Goal: Task Accomplishment & Management: Manage account settings

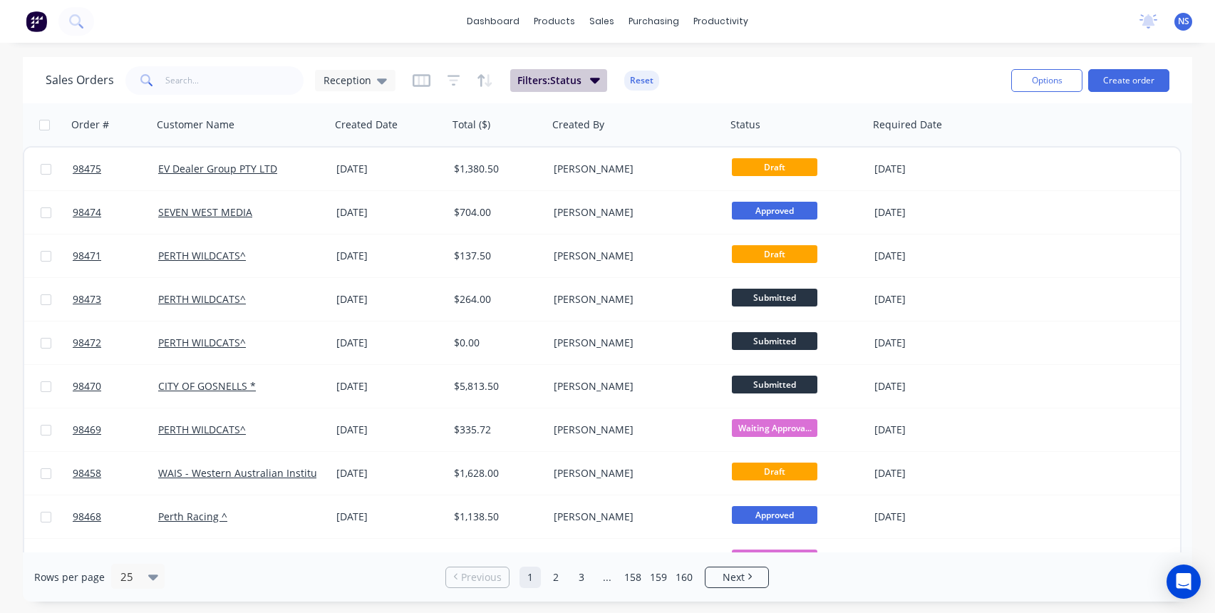
click at [590, 81] on icon "button" at bounding box center [595, 80] width 10 height 16
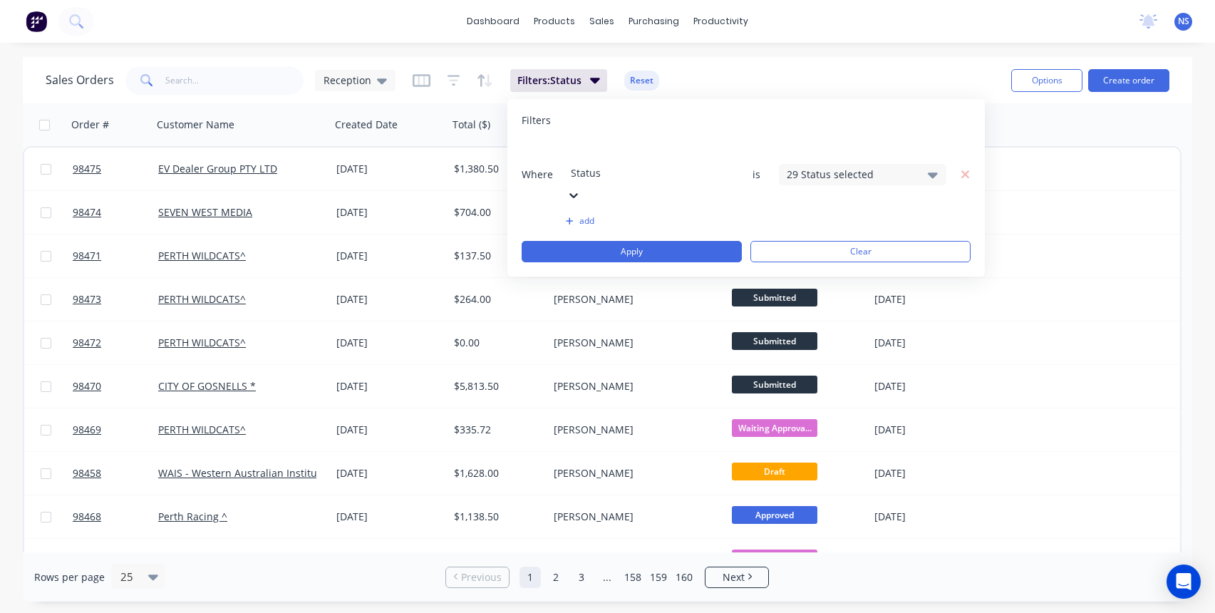
click at [834, 167] on div "29 Status selected" at bounding box center [851, 174] width 129 height 15
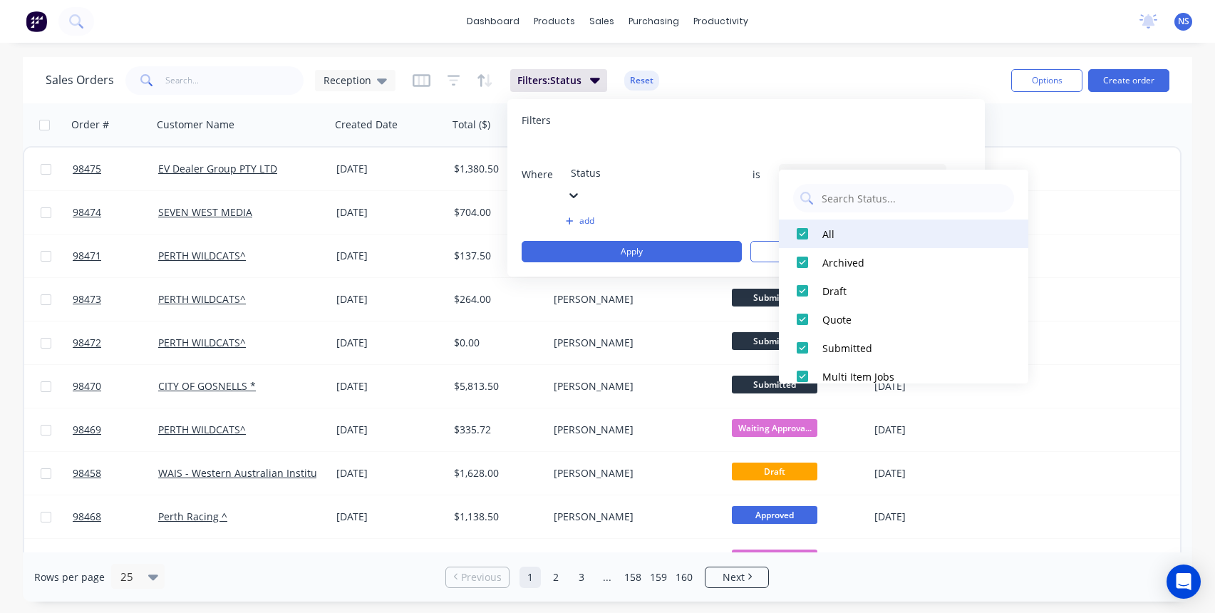
click at [804, 236] on div at bounding box center [802, 233] width 29 height 29
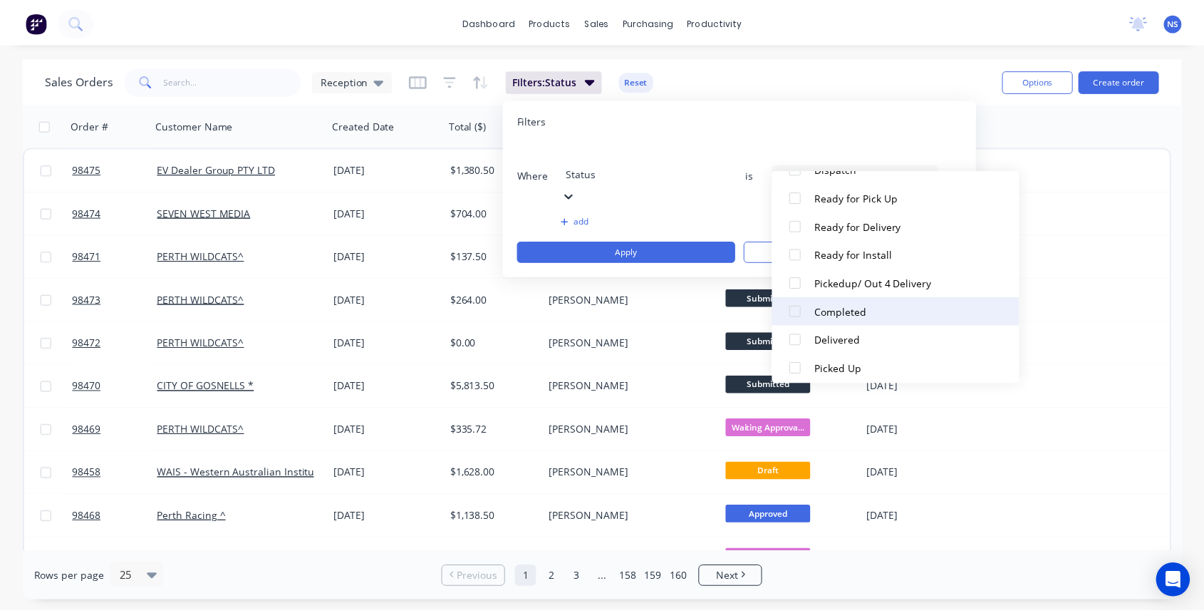
scroll to position [698, 0]
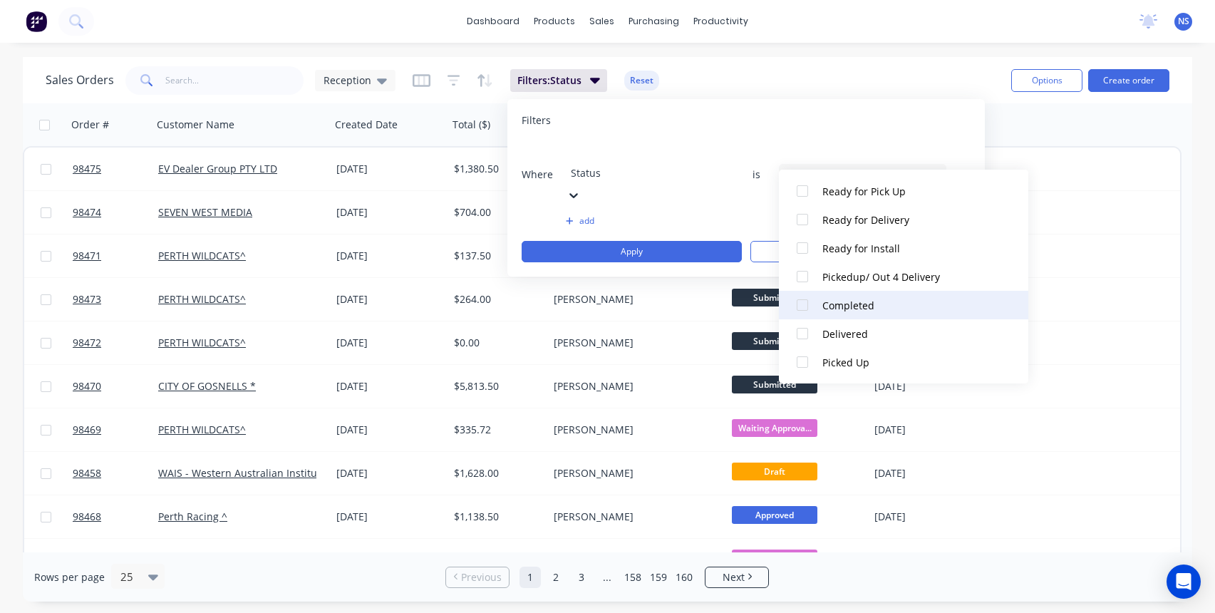
click at [802, 306] on div at bounding box center [802, 305] width 29 height 29
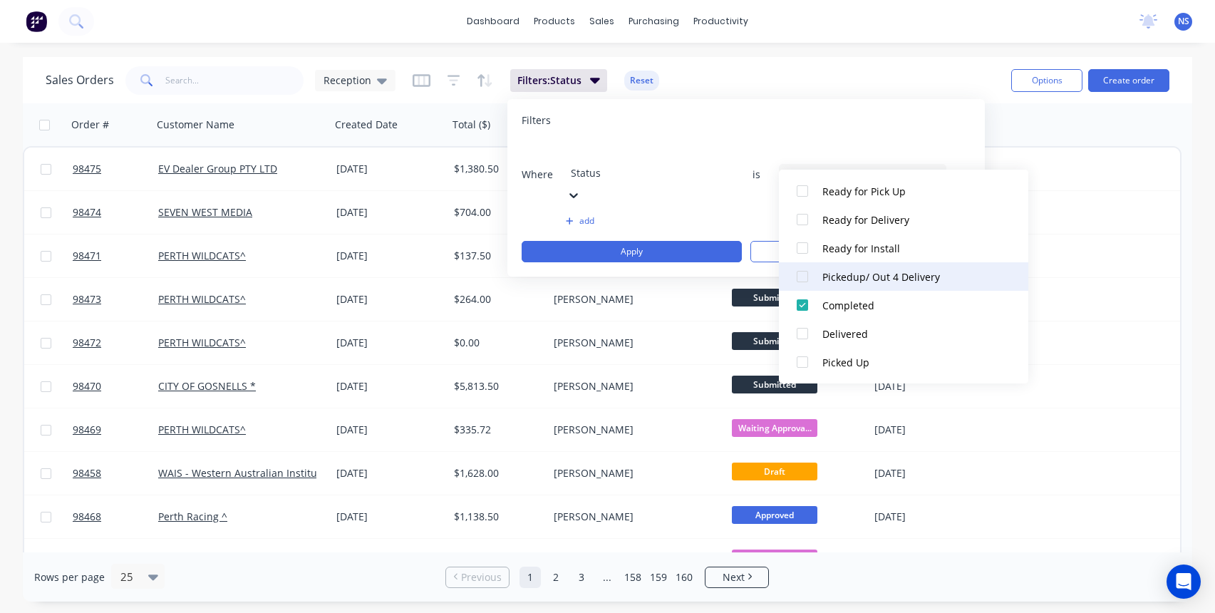
click at [803, 277] on div at bounding box center [802, 276] width 29 height 29
click at [1031, 132] on div "Order # Customer Name Created Date Total ($) Created By Status Required Date" at bounding box center [602, 124] width 1159 height 43
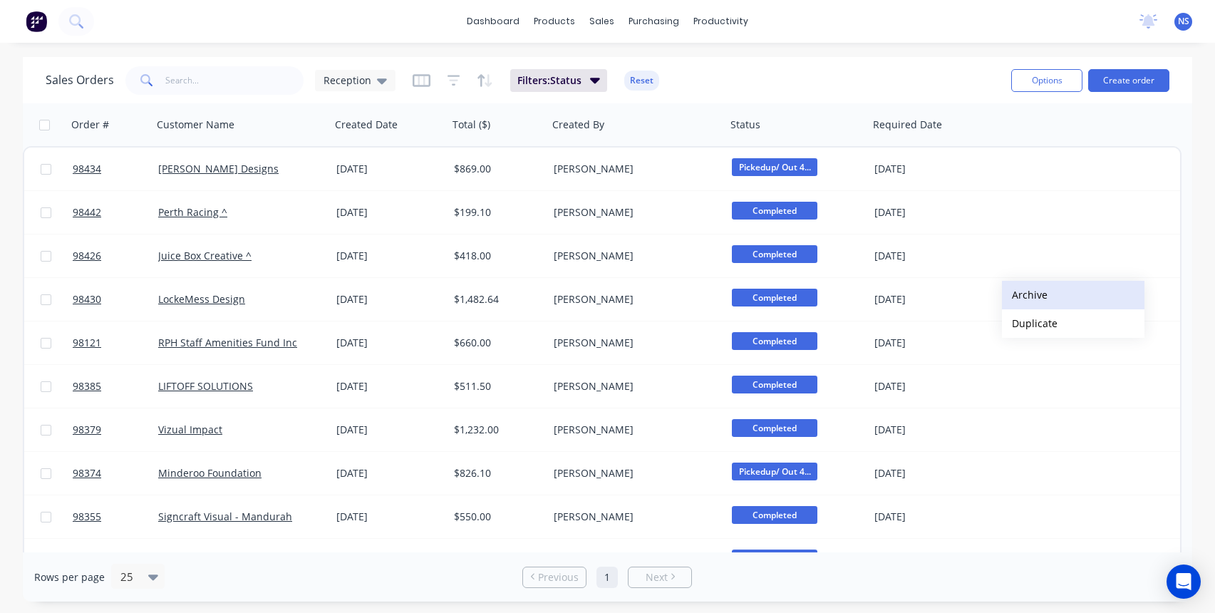
click at [1025, 295] on button "Archive" at bounding box center [1073, 295] width 143 height 29
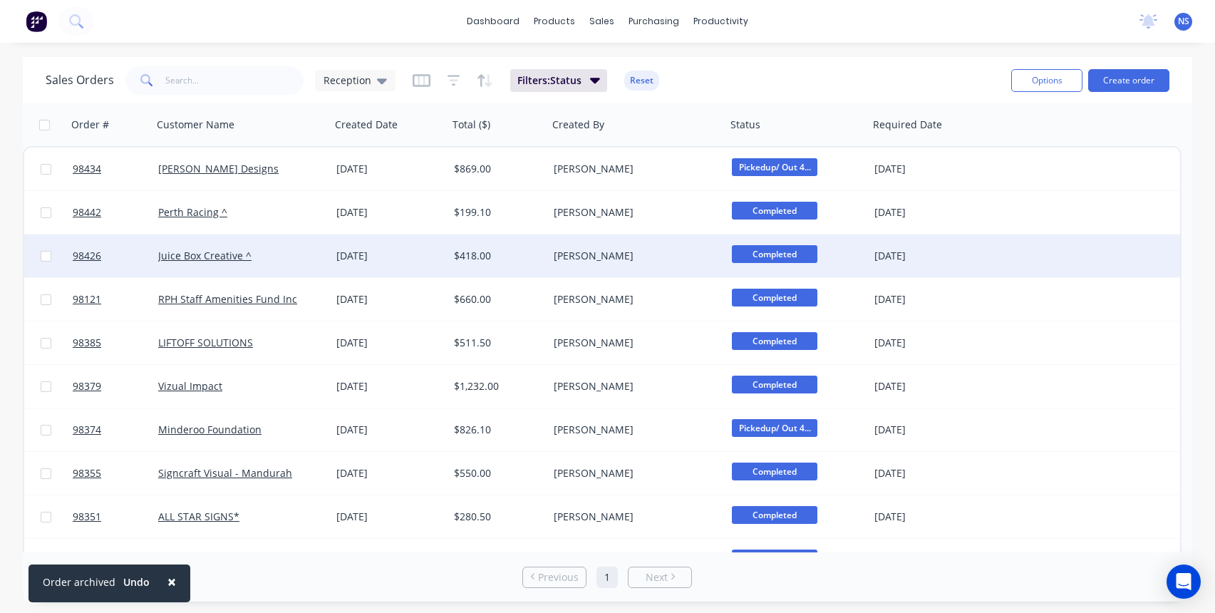
click at [305, 254] on div "Juice Box Creative ^" at bounding box center [237, 256] width 158 height 14
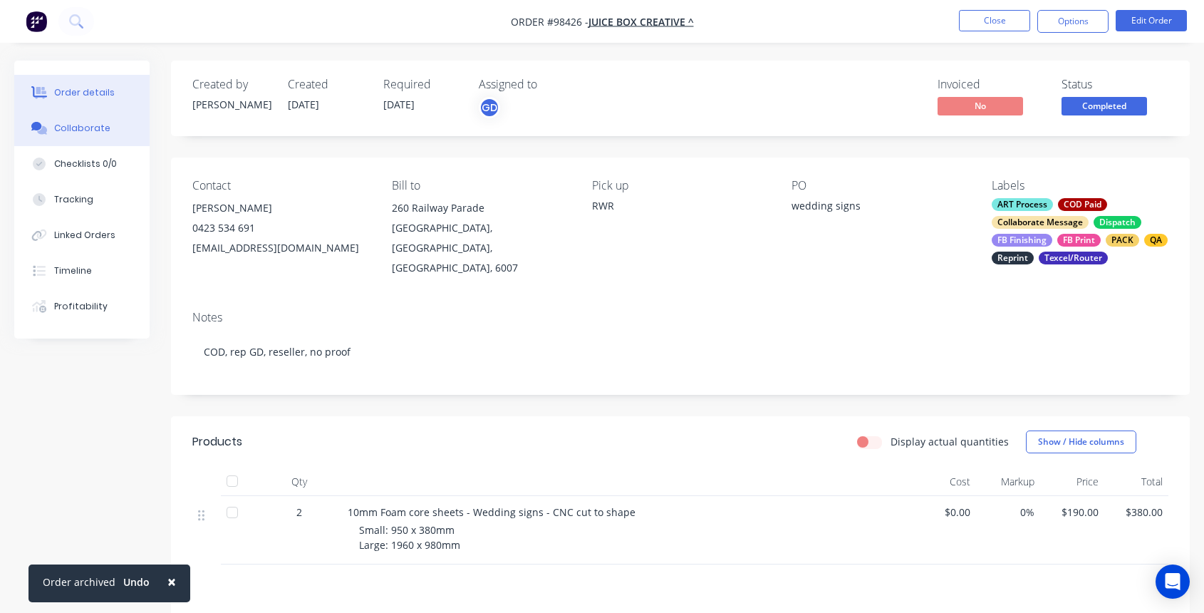
click at [63, 130] on div "Collaborate" at bounding box center [82, 128] width 56 height 13
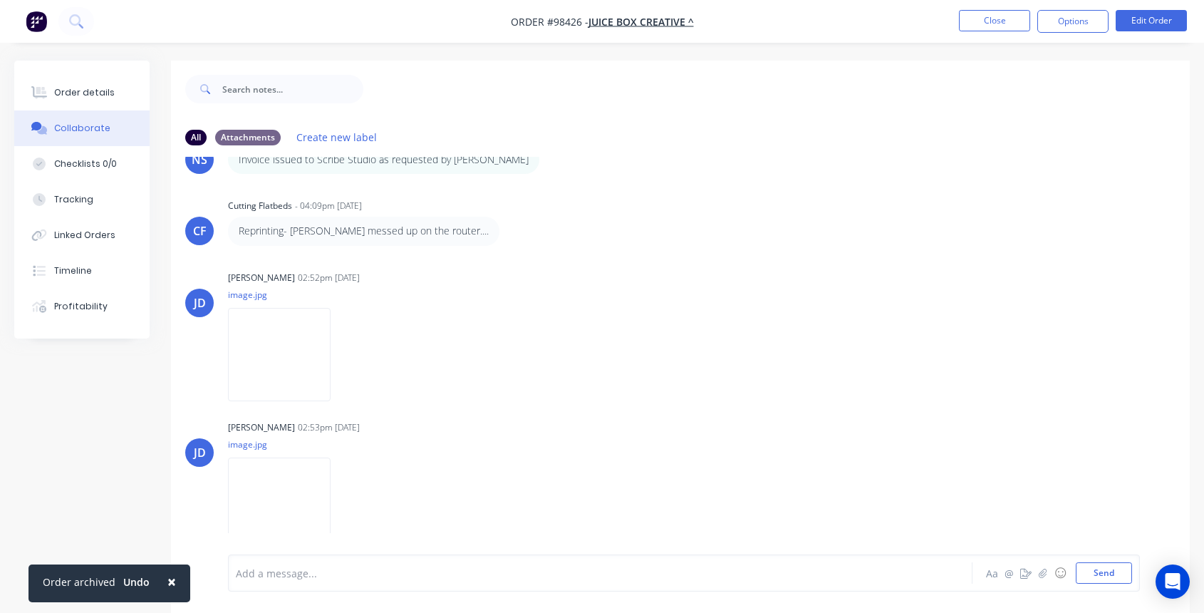
scroll to position [500, 0]
click at [343, 575] on div at bounding box center [573, 573] width 672 height 15
click at [104, 88] on div "Order details" at bounding box center [84, 92] width 61 height 13
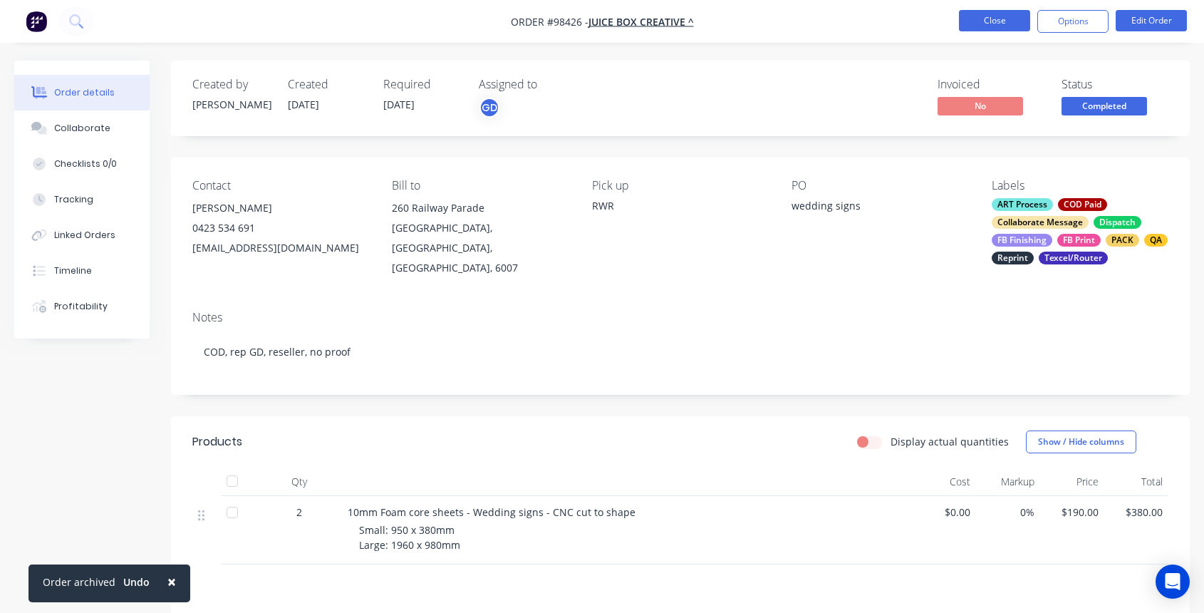
click at [995, 17] on button "Close" at bounding box center [994, 20] width 71 height 21
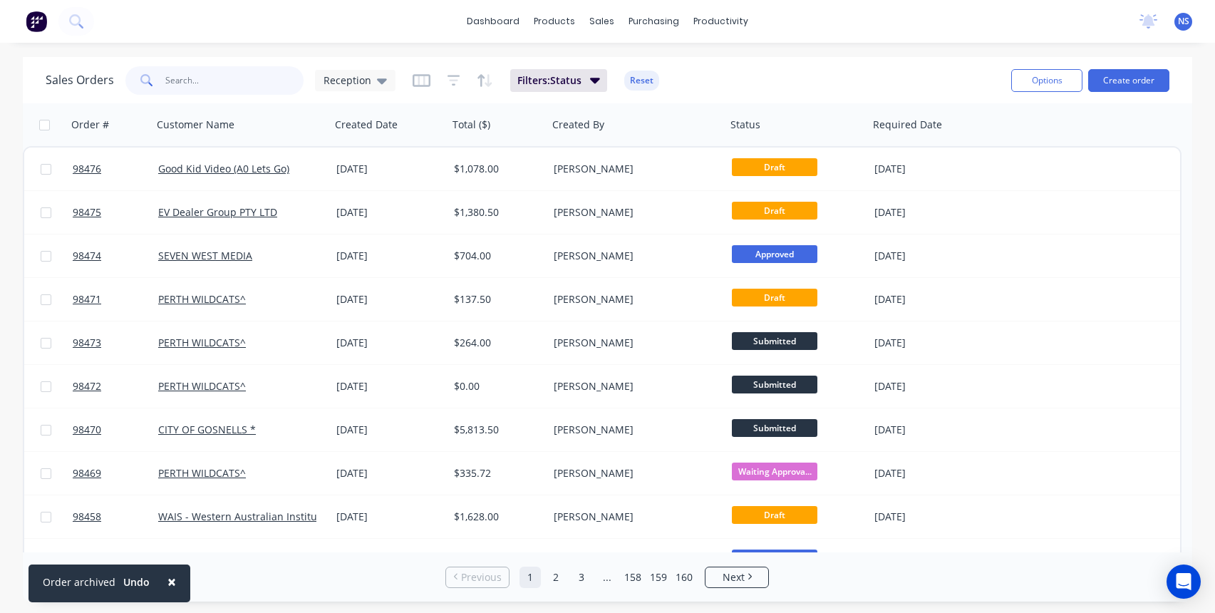
click at [210, 76] on input "text" at bounding box center [234, 80] width 139 height 29
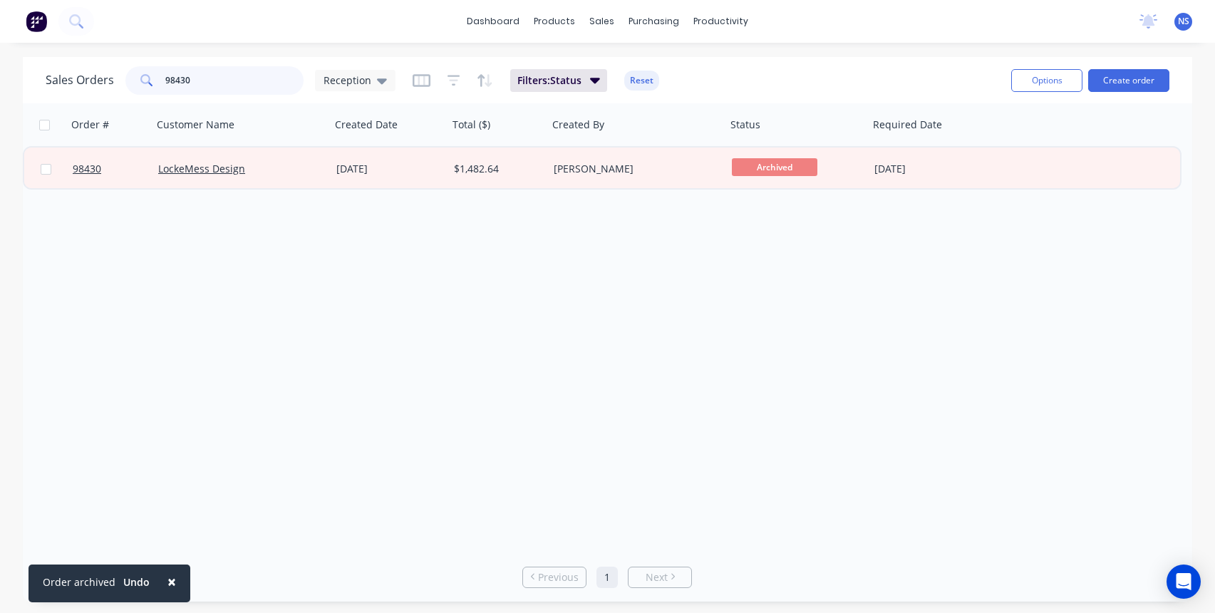
click at [242, 81] on input "98430" at bounding box center [234, 80] width 139 height 29
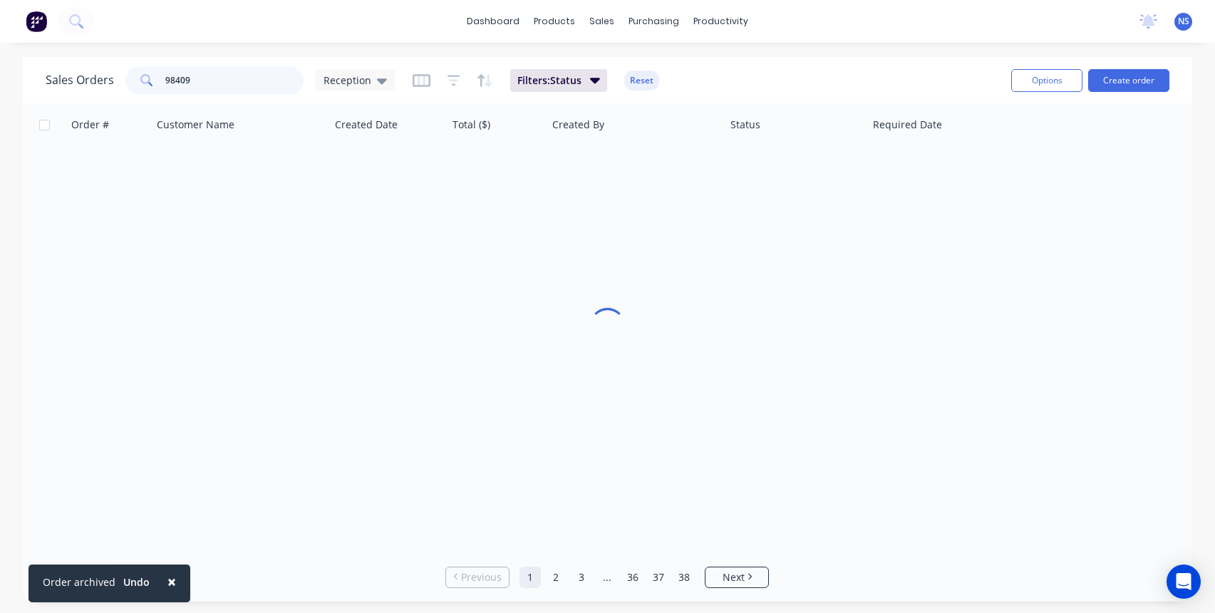
type input "98409"
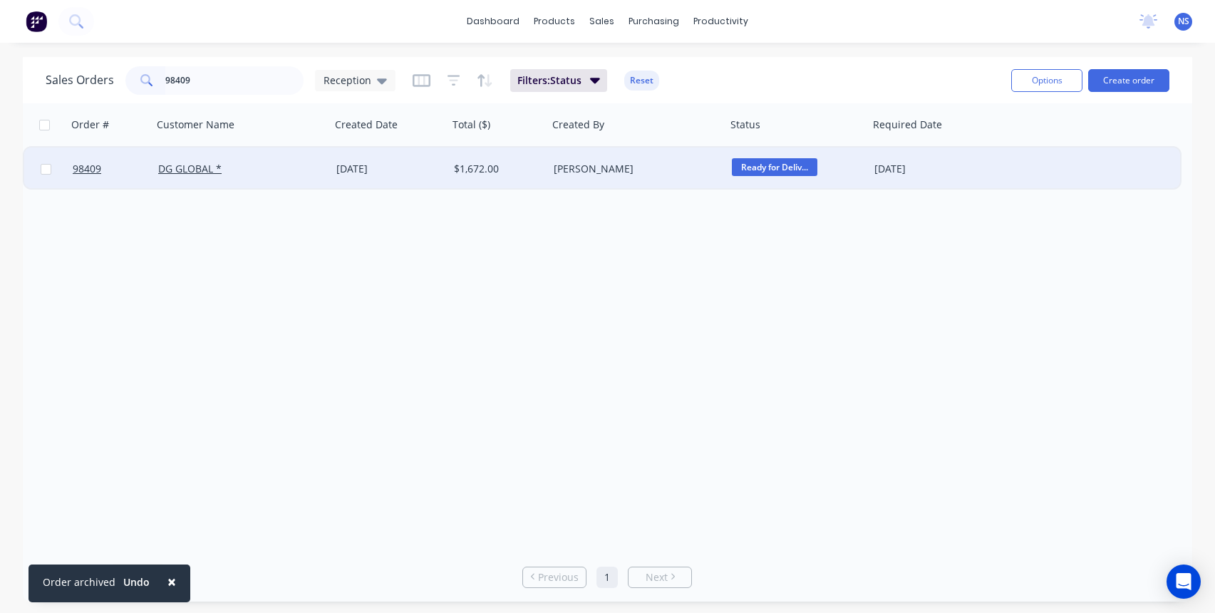
click at [666, 167] on div "[PERSON_NAME]" at bounding box center [633, 169] width 158 height 14
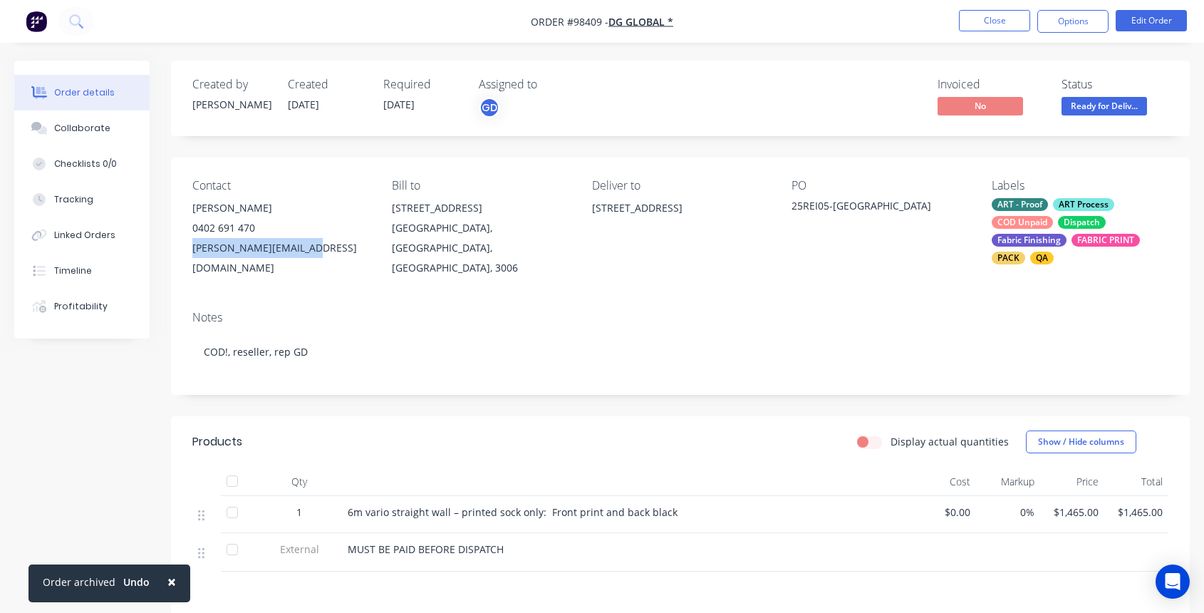
drag, startPoint x: 187, startPoint y: 246, endPoint x: 284, endPoint y: 248, distance: 96.9
click at [309, 251] on div "Contact [PERSON_NAME] 0402 691 470 [PERSON_NAME][EMAIL_ADDRESS][DOMAIN_NAME] Bi…" at bounding box center [680, 228] width 1019 height 142
copy div "[PERSON_NAME][EMAIL_ADDRESS][DOMAIN_NAME]"
click at [87, 128] on div "Collaborate" at bounding box center [82, 128] width 56 height 13
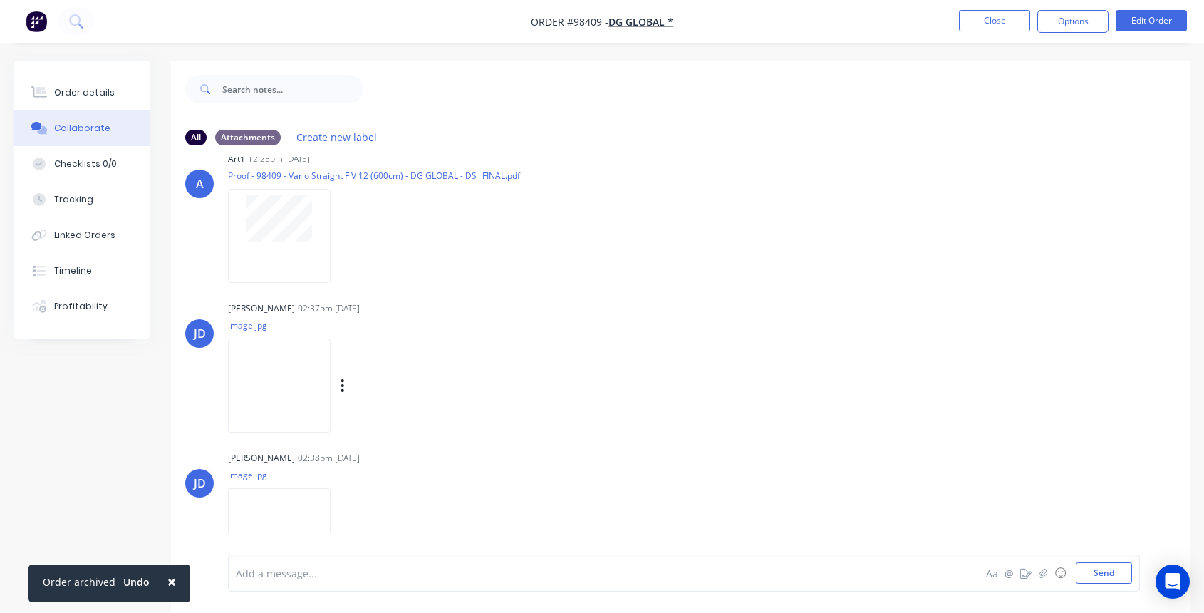
scroll to position [64, 0]
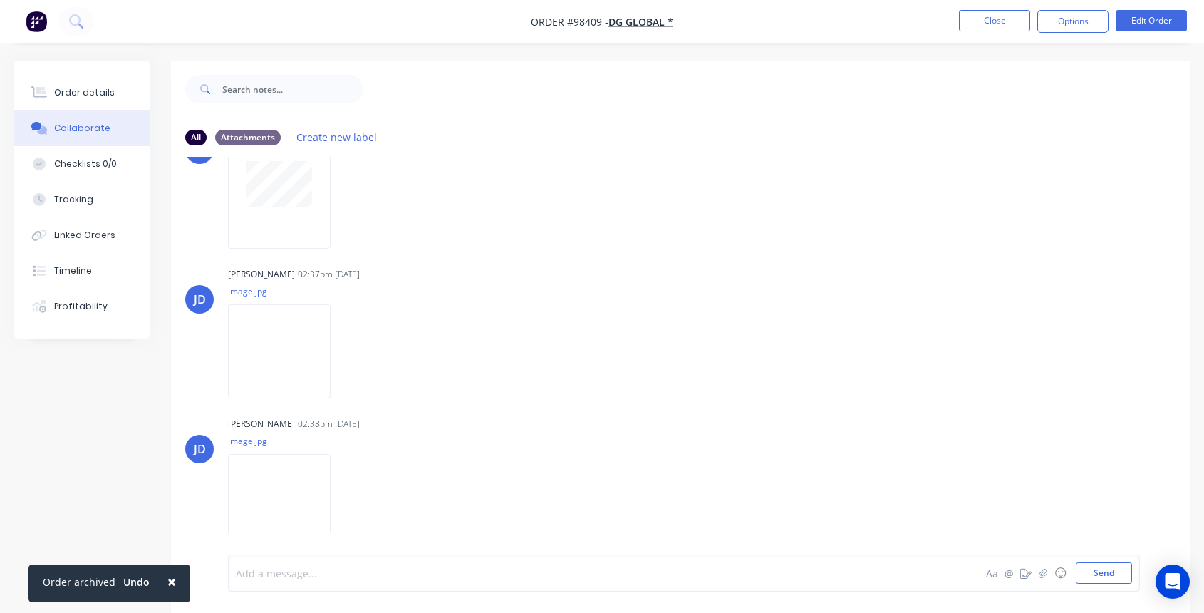
click at [402, 566] on div at bounding box center [573, 573] width 672 height 15
click at [1105, 570] on button "Send" at bounding box center [1104, 572] width 56 height 21
click at [66, 90] on div "Order details" at bounding box center [84, 92] width 61 height 13
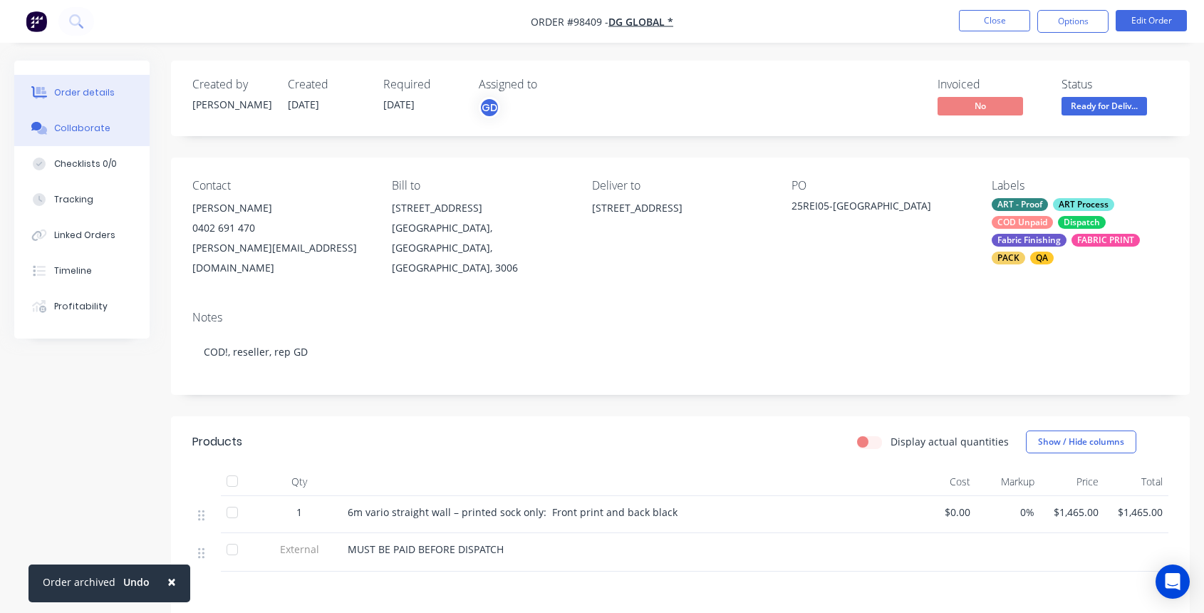
click at [88, 127] on div "Collaborate" at bounding box center [82, 128] width 56 height 13
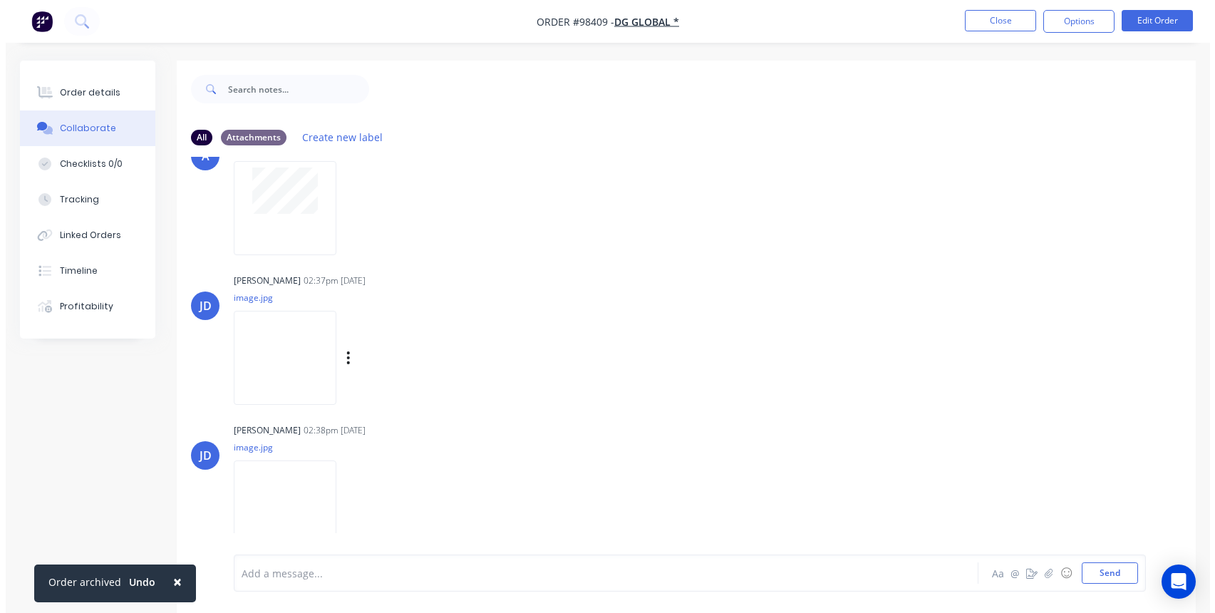
scroll to position [123, 0]
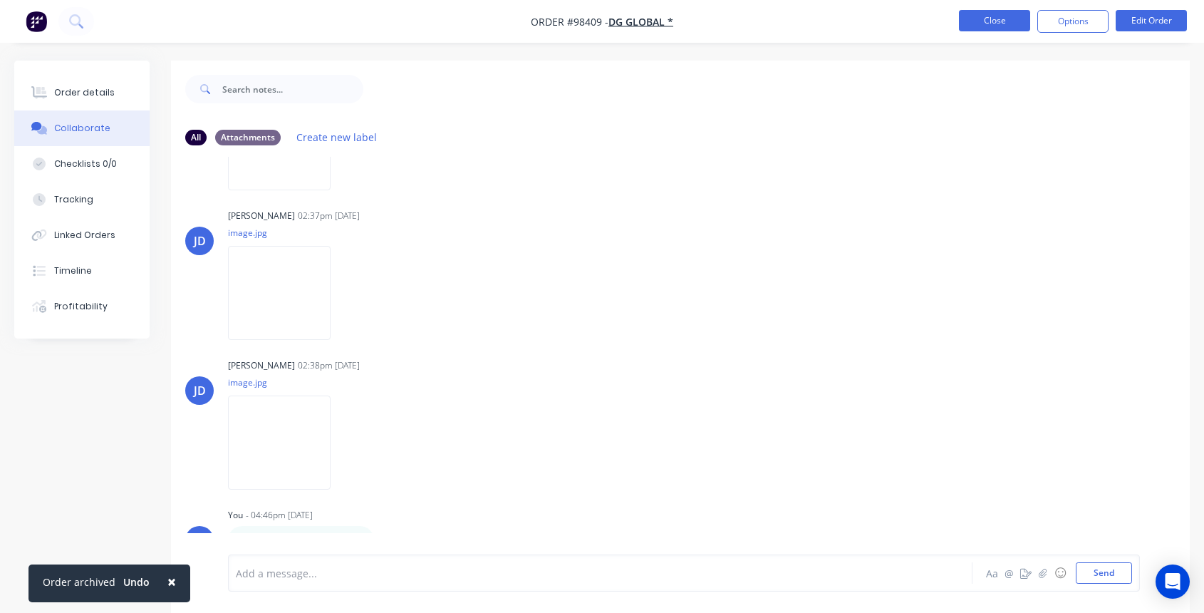
click at [1004, 14] on button "Close" at bounding box center [994, 20] width 71 height 21
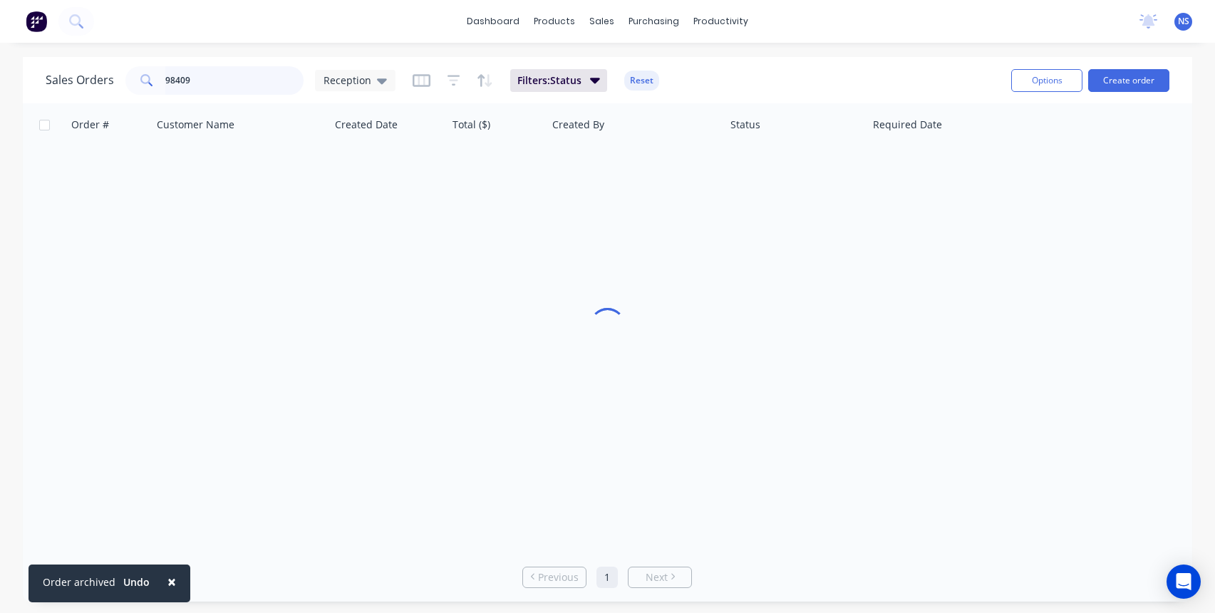
click at [232, 73] on input "98409" at bounding box center [234, 80] width 139 height 29
click at [225, 79] on input "98409" at bounding box center [234, 80] width 139 height 29
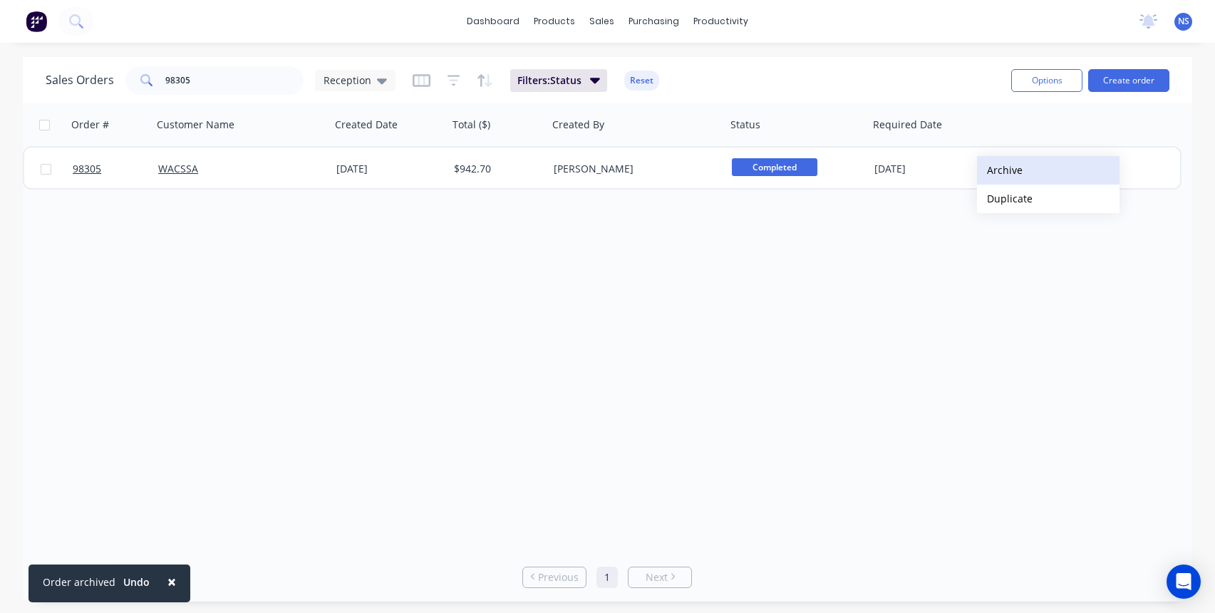
click at [1008, 165] on button "Archive" at bounding box center [1048, 170] width 143 height 29
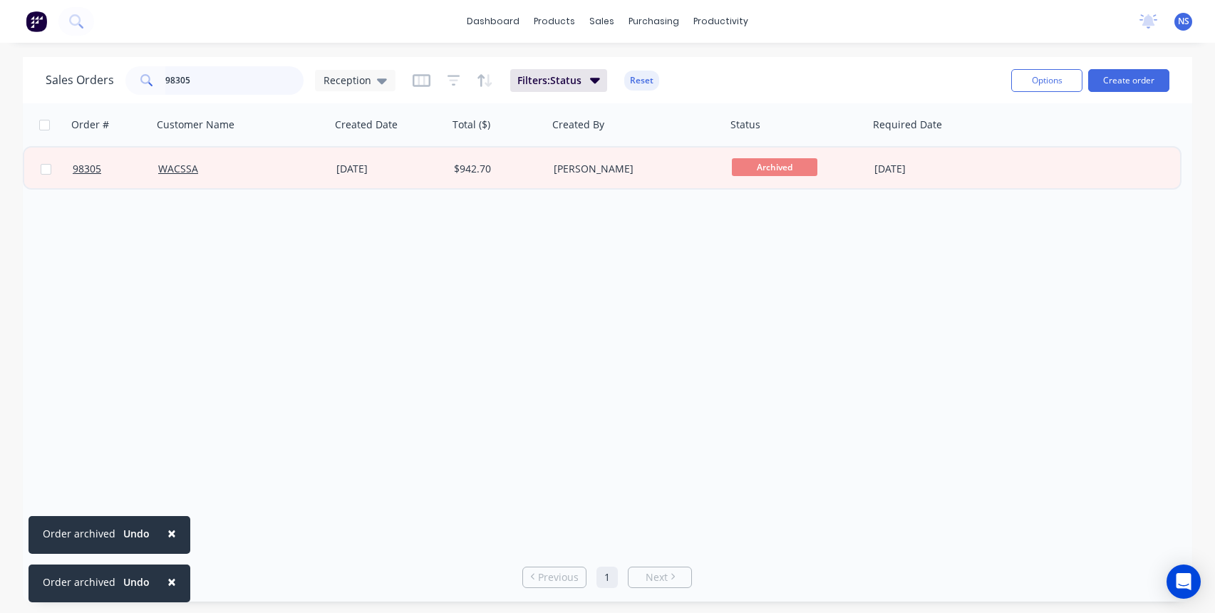
click at [219, 86] on input "98305" at bounding box center [234, 80] width 139 height 29
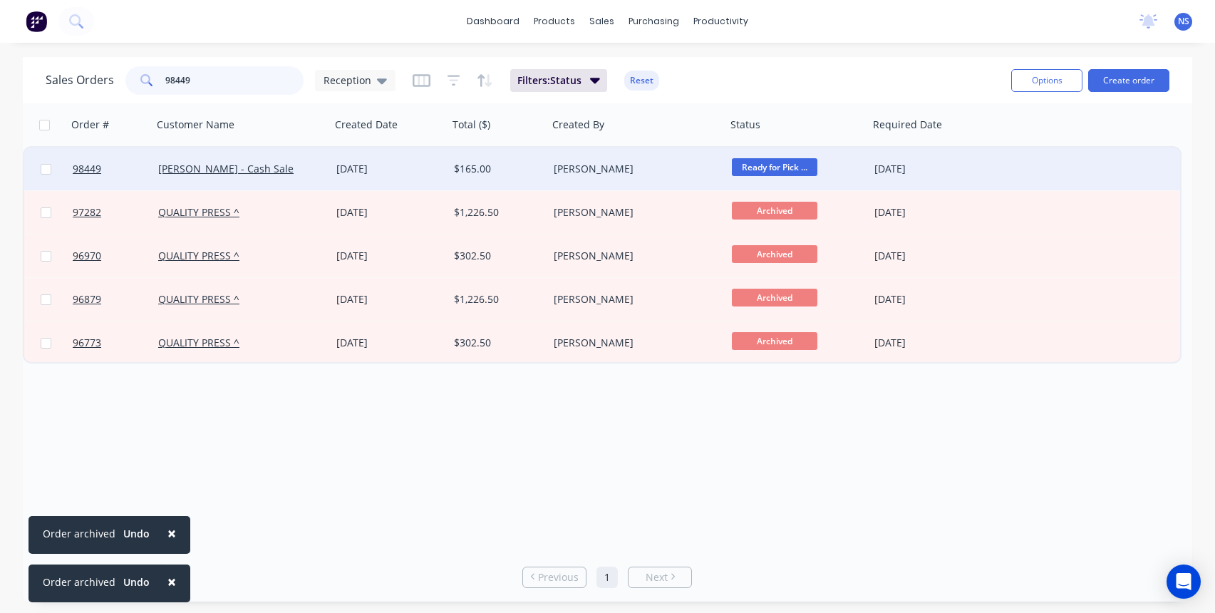
type input "98449"
click at [797, 169] on span "Ready for Pick ..." at bounding box center [775, 167] width 86 height 18
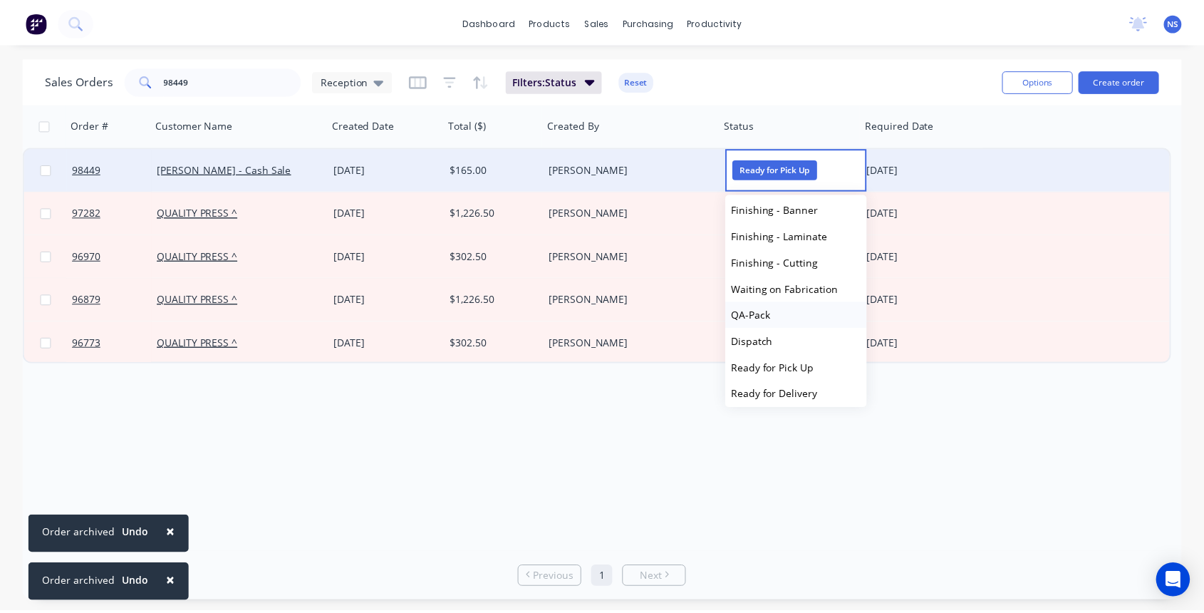
scroll to position [483, 0]
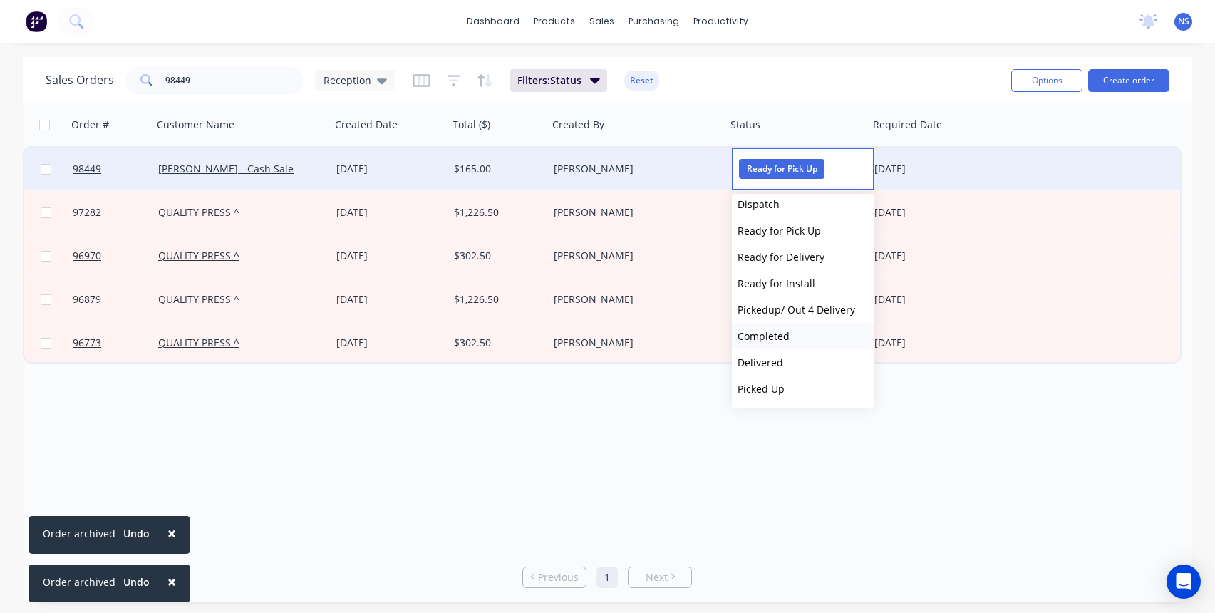
click at [799, 337] on button "Completed" at bounding box center [803, 336] width 143 height 26
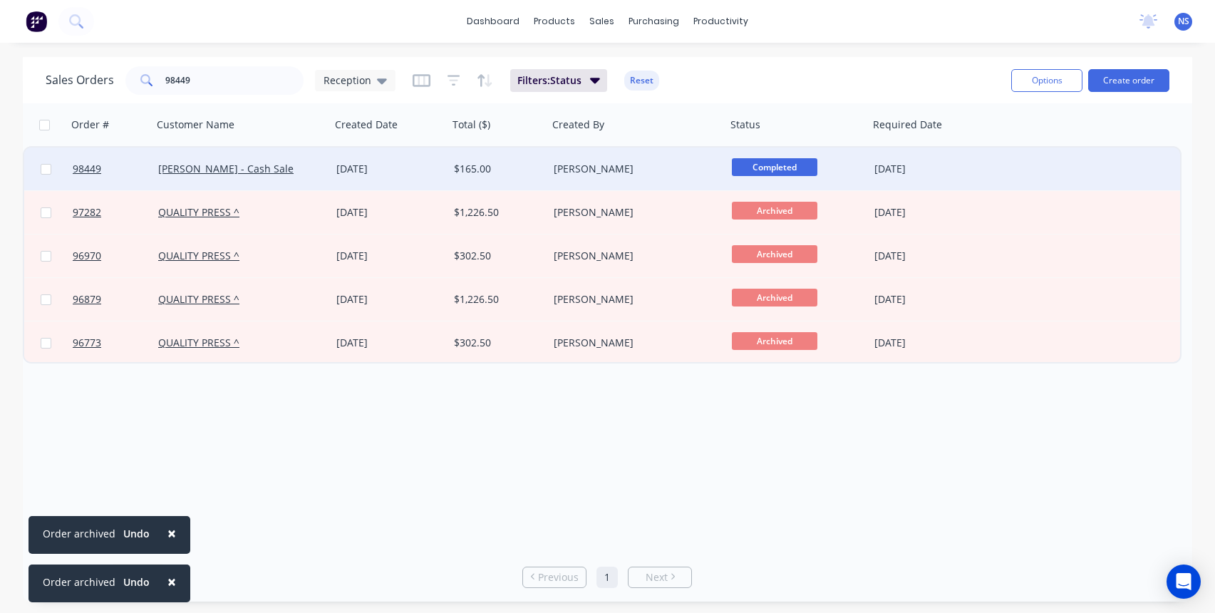
click at [646, 165] on div "[PERSON_NAME]" at bounding box center [633, 169] width 158 height 14
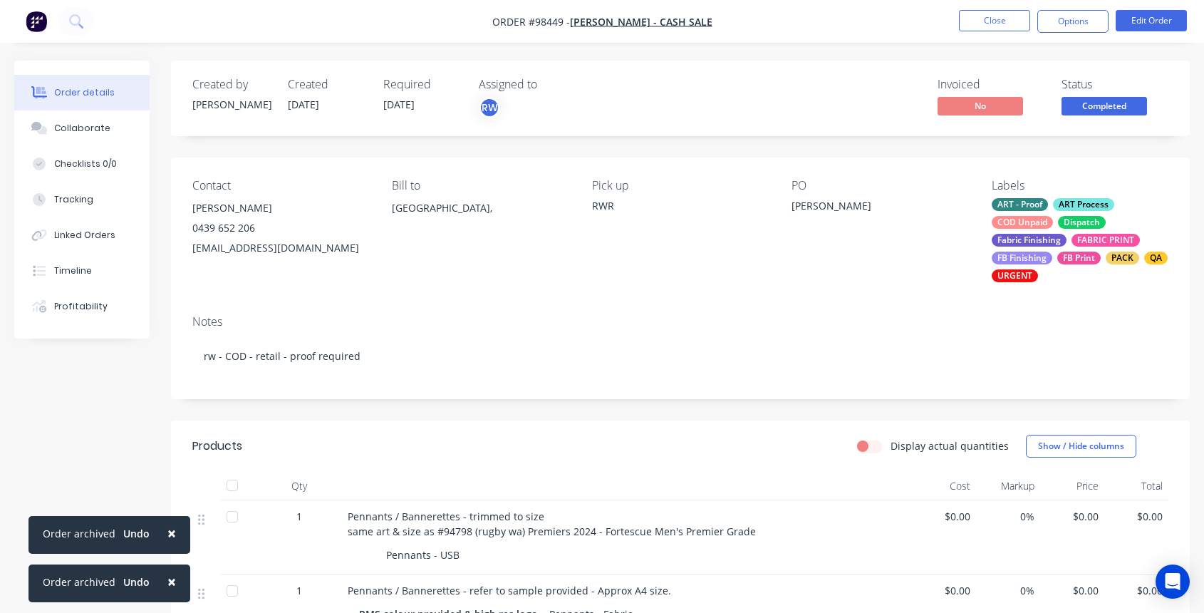
click at [1055, 213] on div "ART - Proof ART Process COD Unpaid Dispatch Fabric Finishing FABRIC PRINT FB Fi…" at bounding box center [1080, 240] width 177 height 84
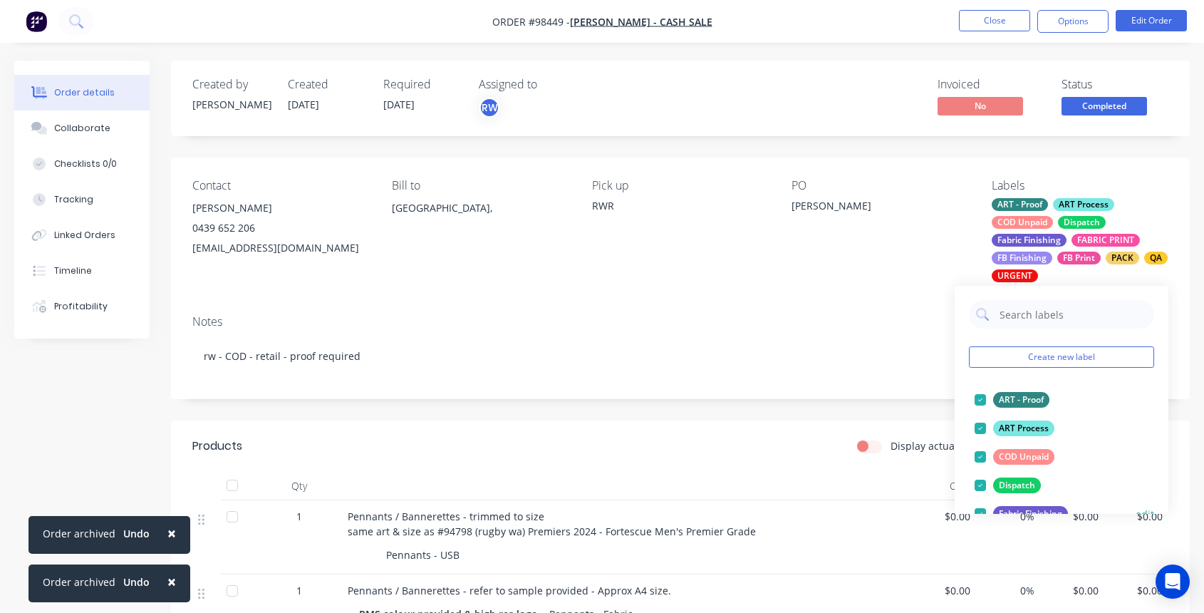
click at [981, 454] on div at bounding box center [980, 457] width 29 height 29
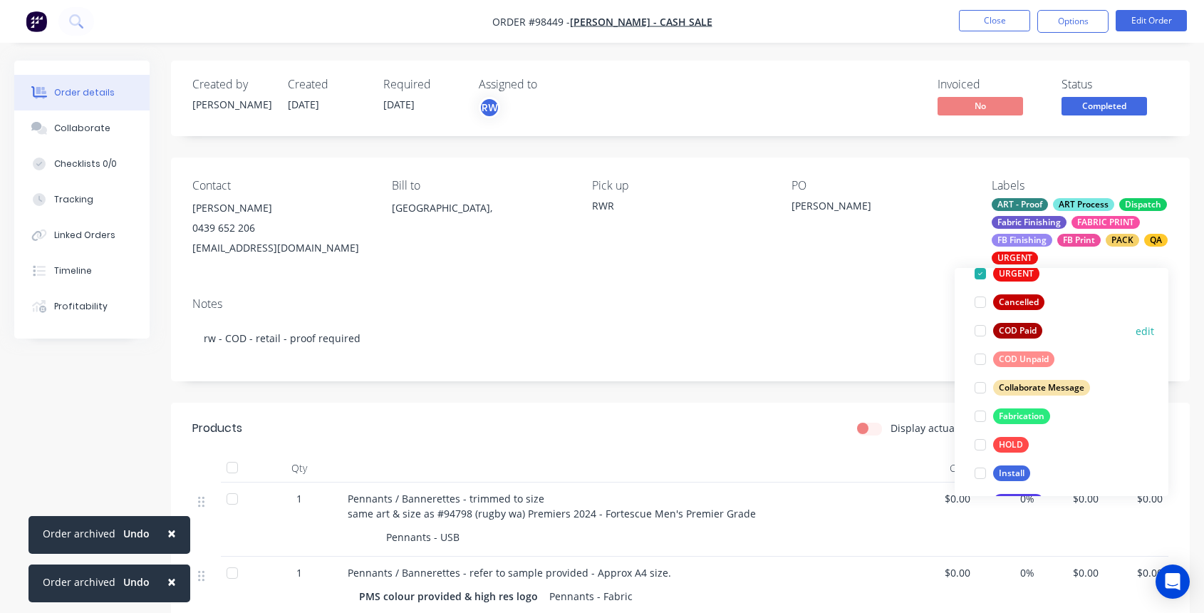
click at [981, 331] on div at bounding box center [980, 330] width 29 height 29
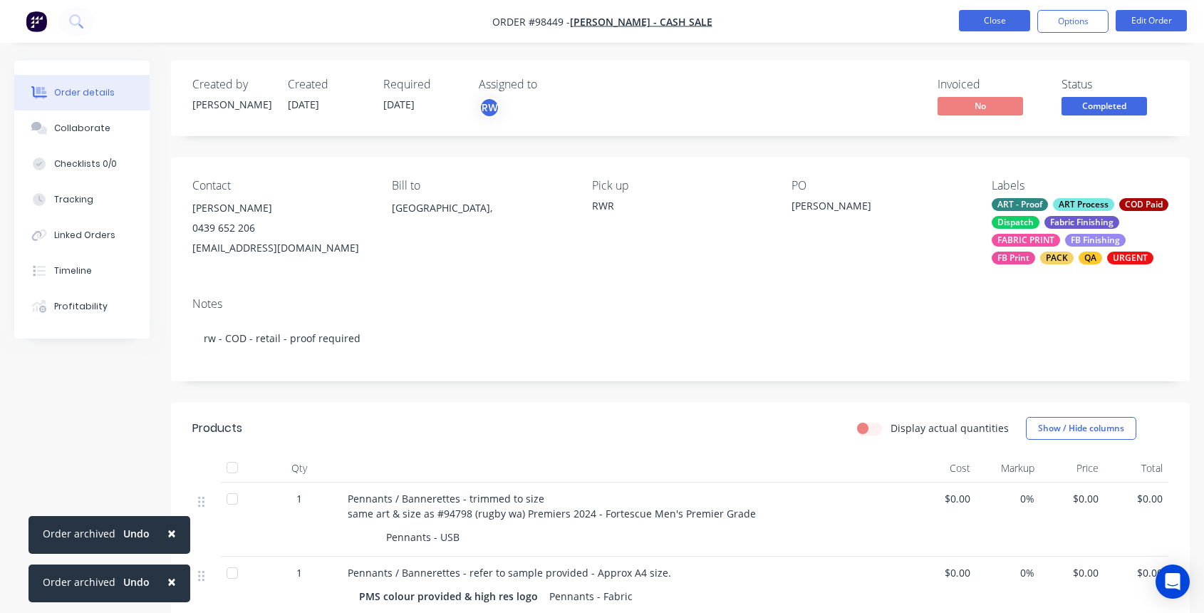
click at [1003, 21] on button "Close" at bounding box center [994, 20] width 71 height 21
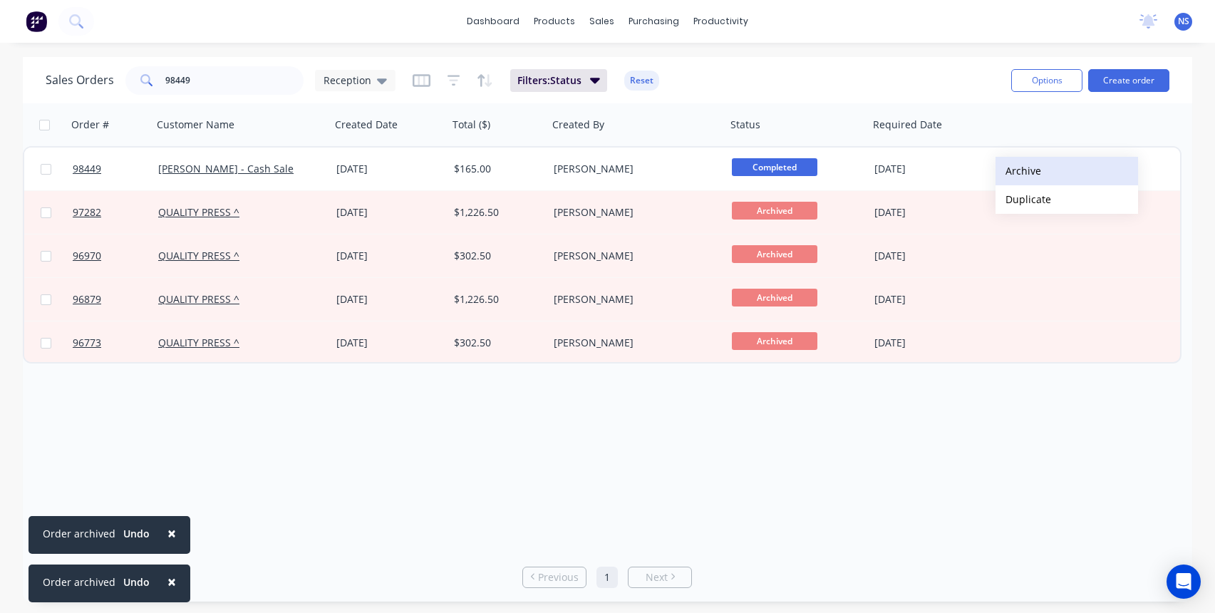
click at [1018, 171] on button "Archive" at bounding box center [1066, 171] width 143 height 29
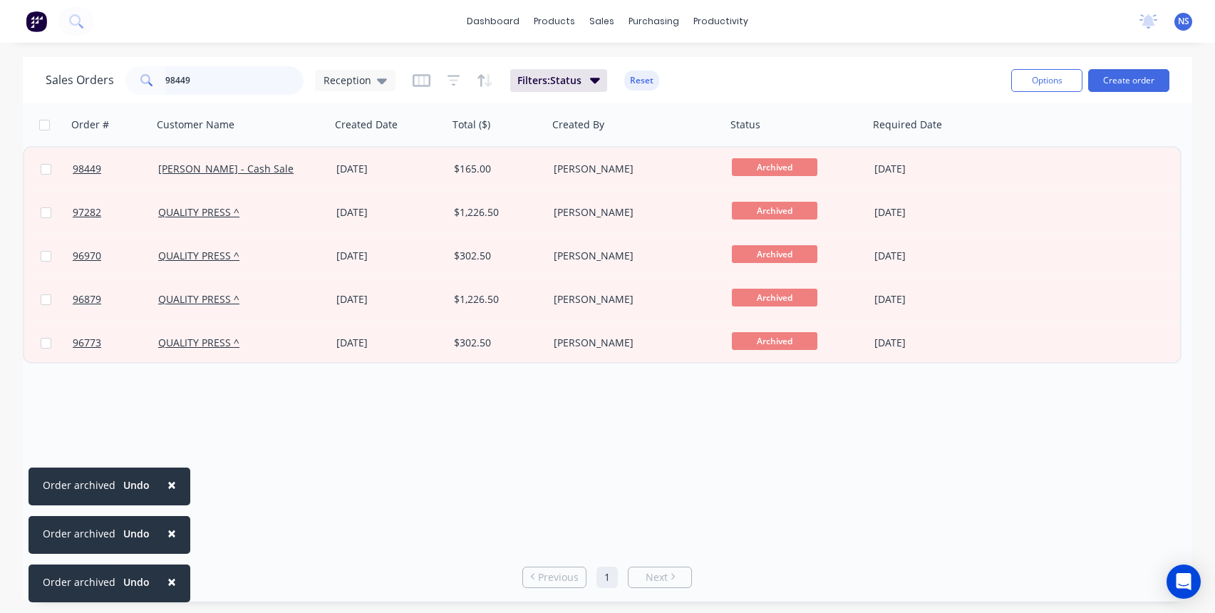
click at [225, 75] on input "98449" at bounding box center [234, 80] width 139 height 29
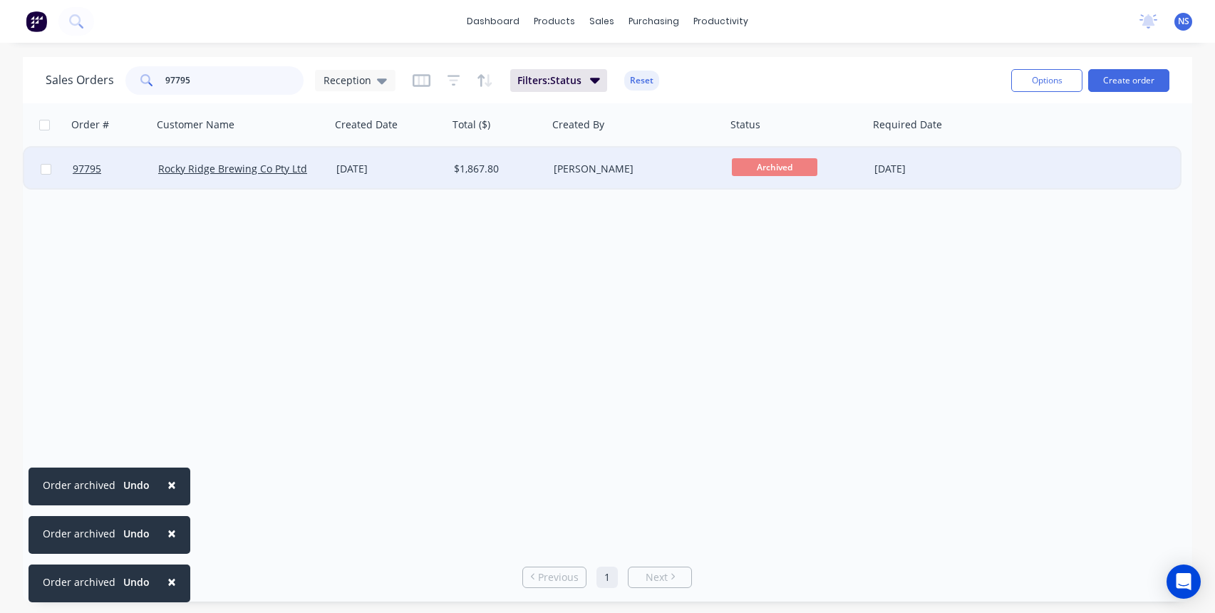
type input "97795"
click at [432, 181] on div "[DATE]" at bounding box center [390, 169] width 118 height 43
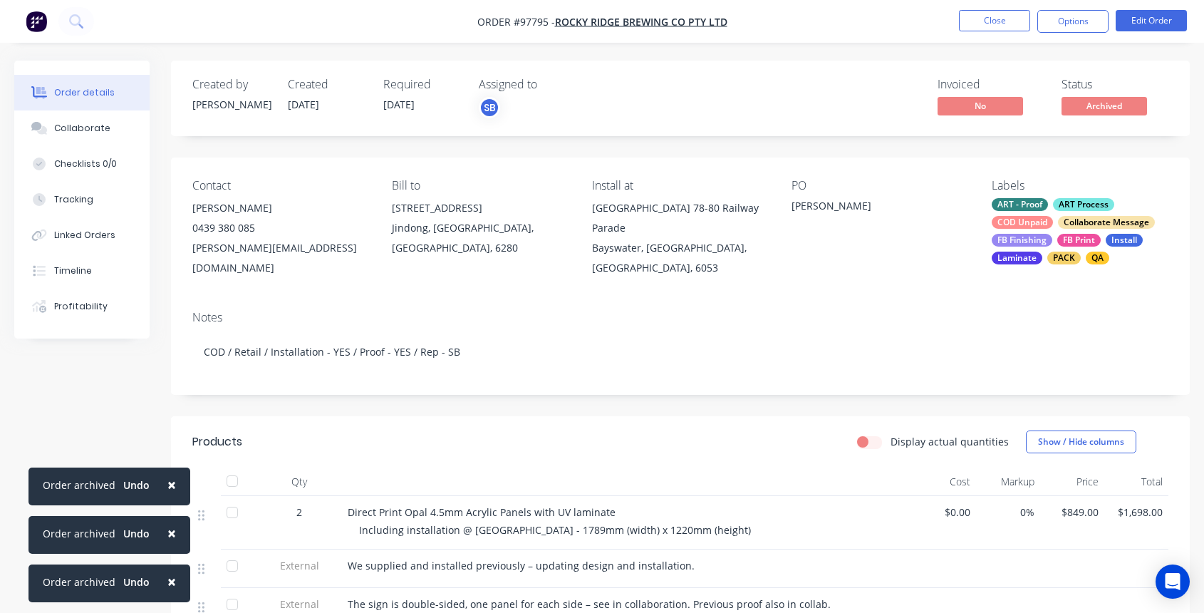
click at [1055, 216] on div "ART - Proof ART Process COD Unpaid Collaborate Message FB Finishing FB Print In…" at bounding box center [1080, 231] width 177 height 66
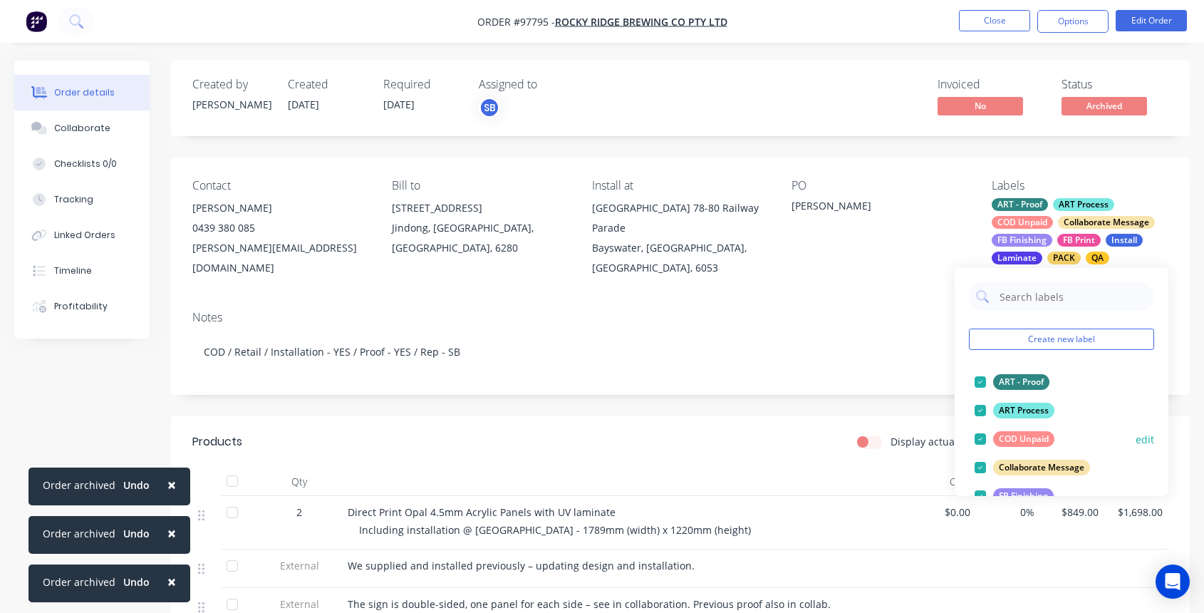
click at [979, 436] on div at bounding box center [980, 439] width 29 height 29
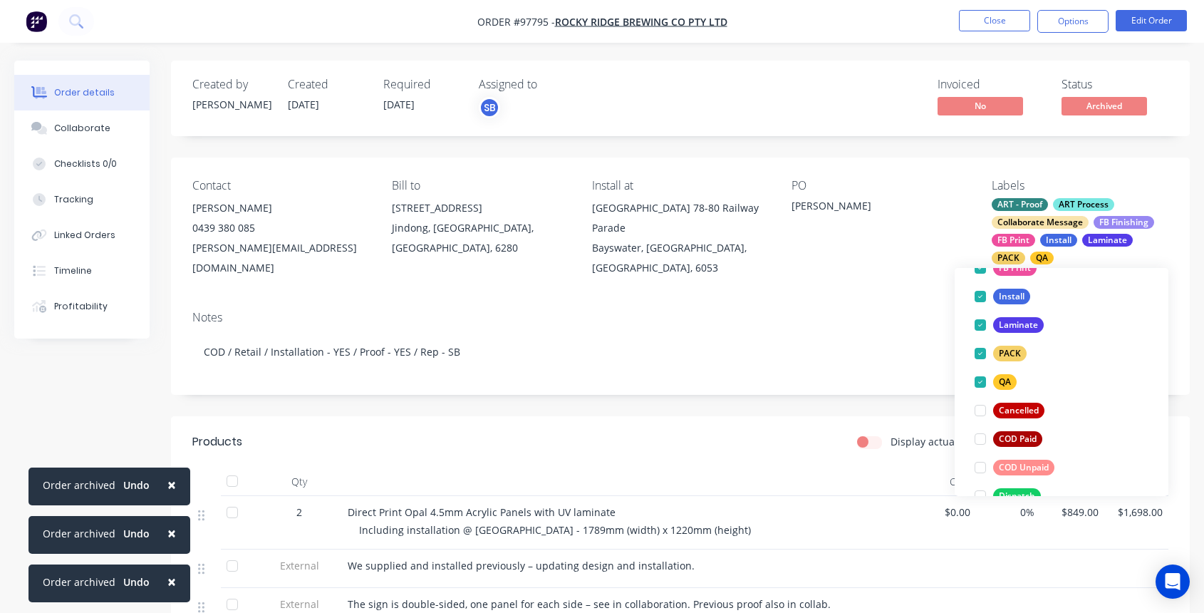
scroll to position [294, 0]
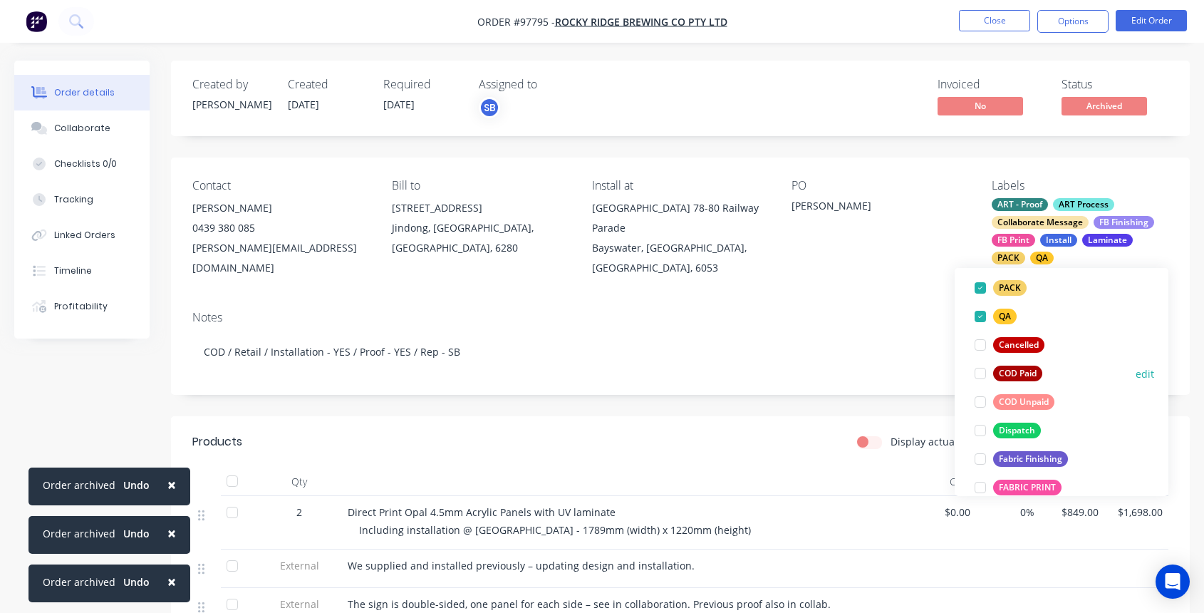
click at [978, 373] on div at bounding box center [980, 373] width 29 height 29
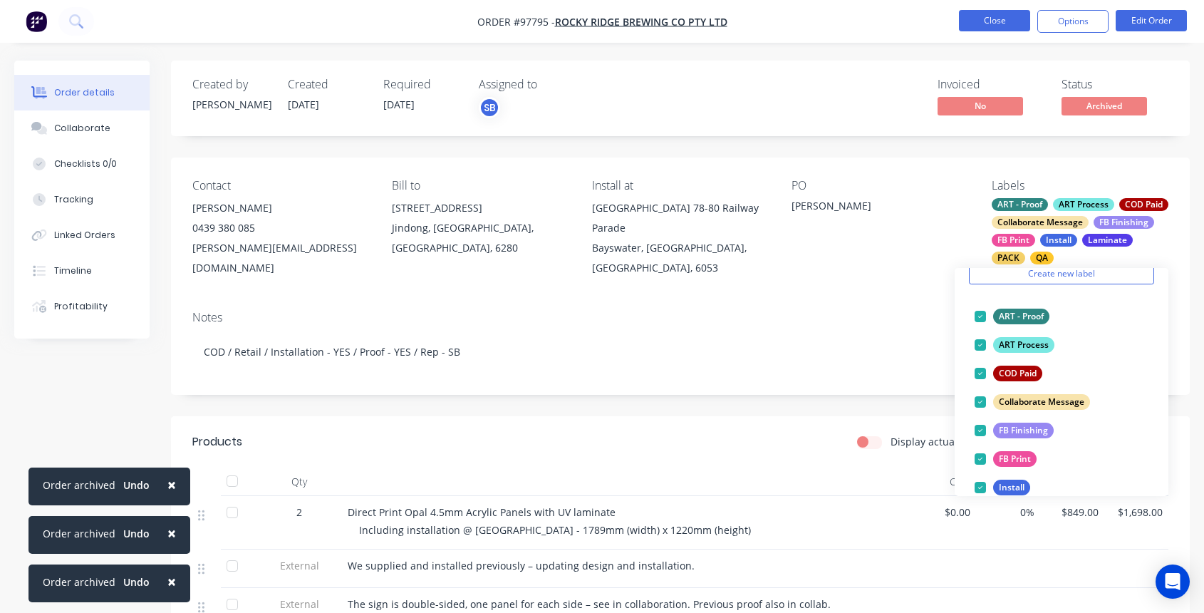
click at [980, 23] on button "Close" at bounding box center [994, 20] width 71 height 21
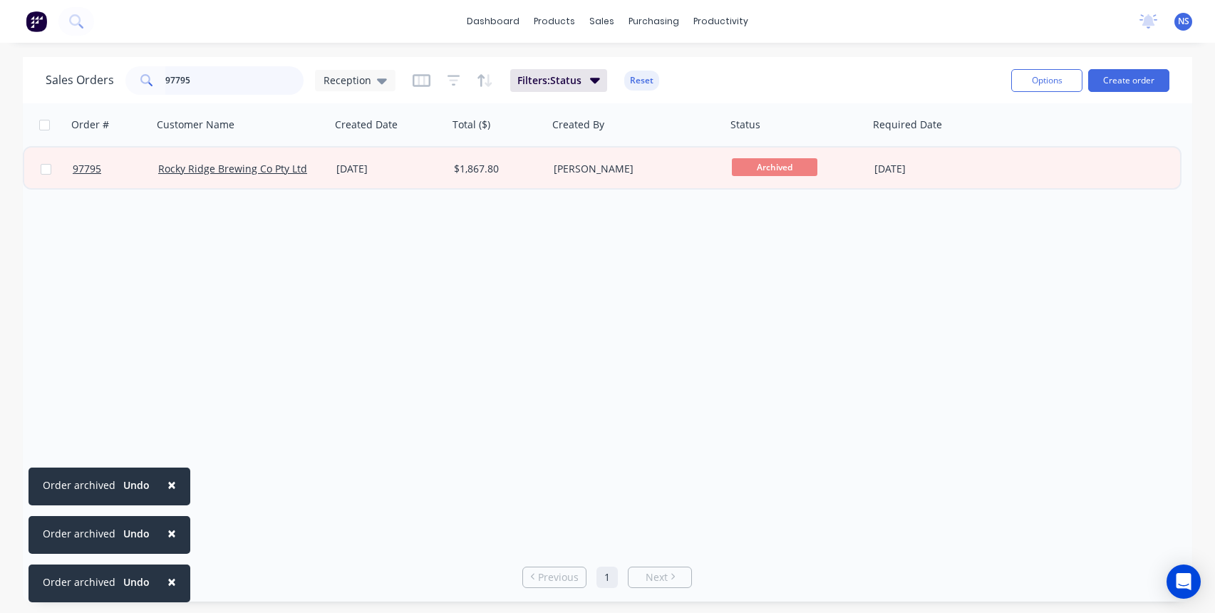
click at [226, 73] on input "97795" at bounding box center [234, 80] width 139 height 29
click at [233, 76] on input "97795" at bounding box center [234, 80] width 139 height 29
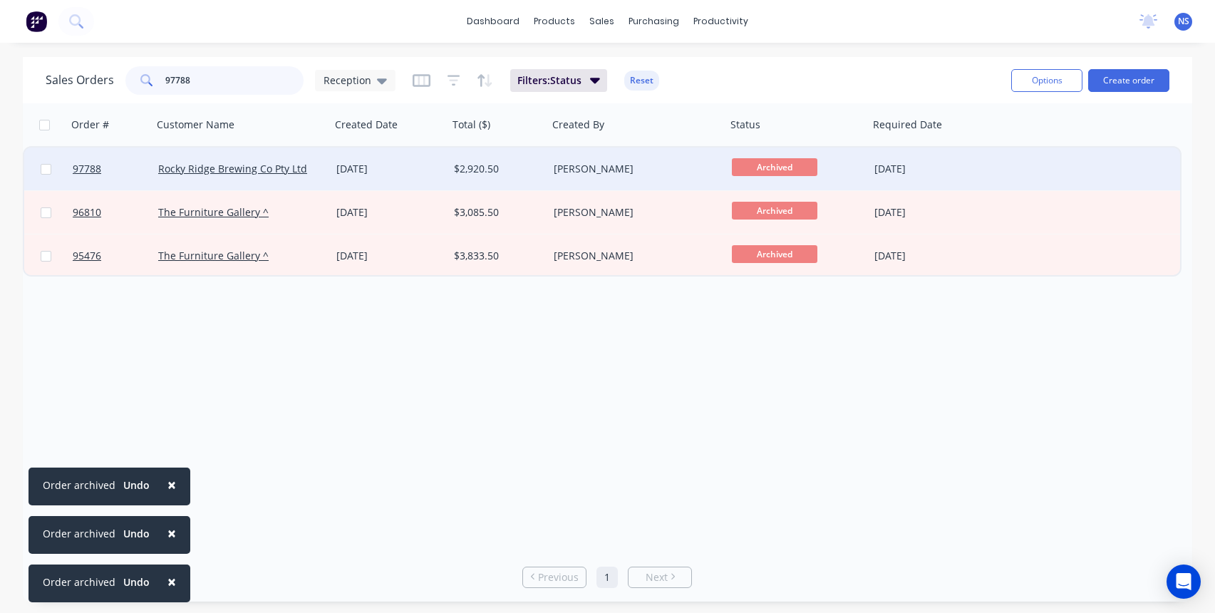
type input "97788"
click at [429, 170] on div "[DATE]" at bounding box center [389, 169] width 106 height 14
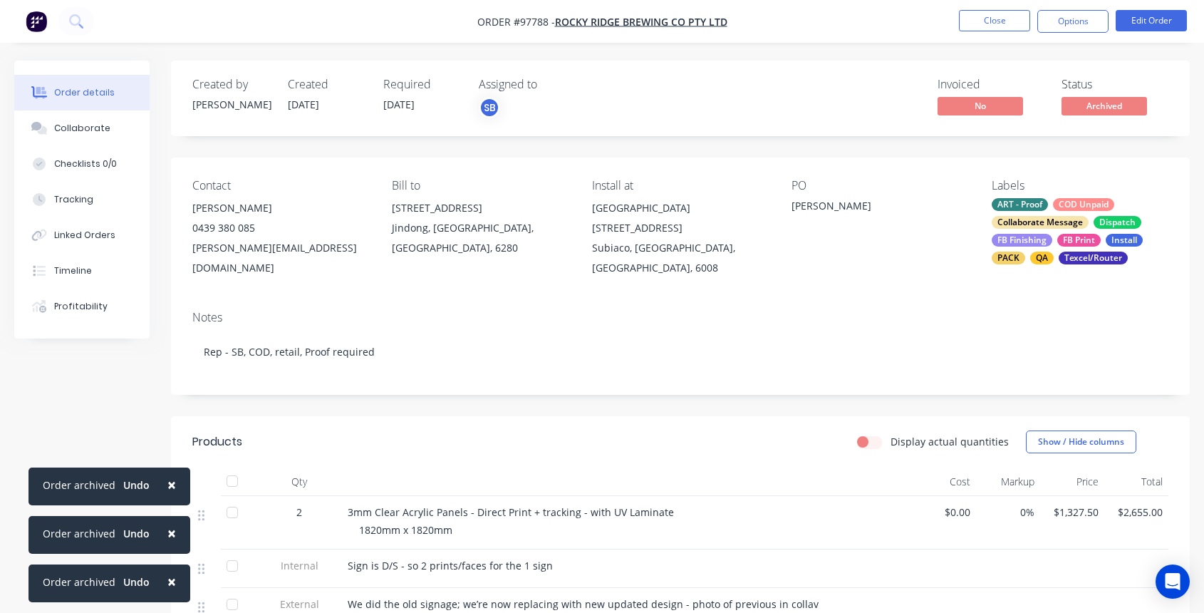
click at [1054, 234] on div "ART - Proof COD Unpaid Collaborate Message Dispatch FB Finishing FB Print Insta…" at bounding box center [1080, 231] width 177 height 66
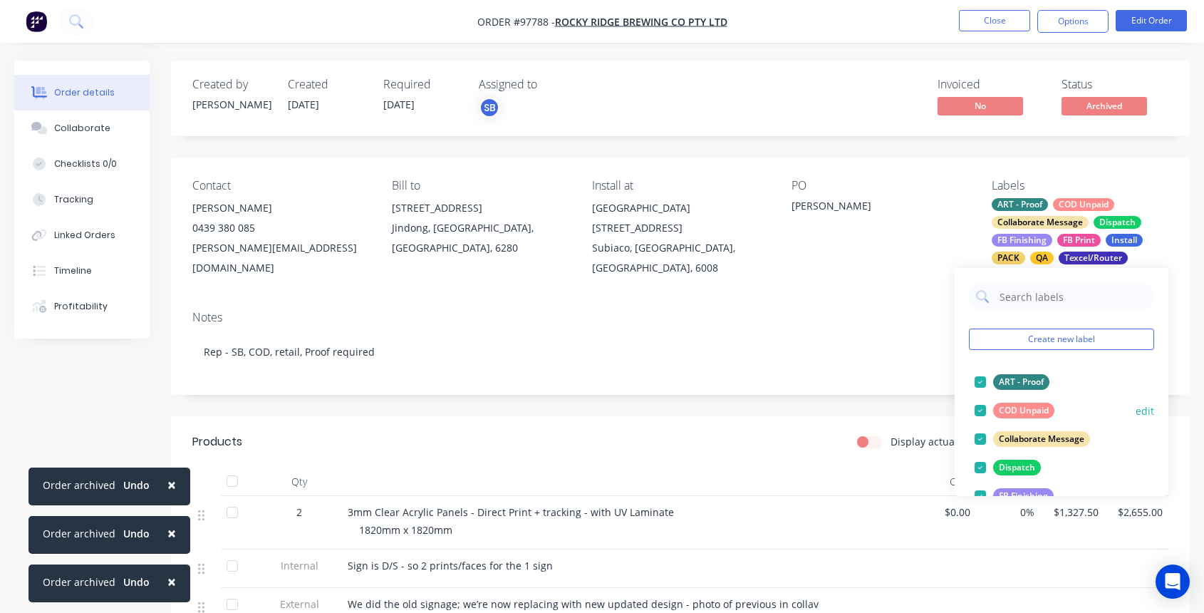
click at [979, 406] on div at bounding box center [980, 410] width 29 height 29
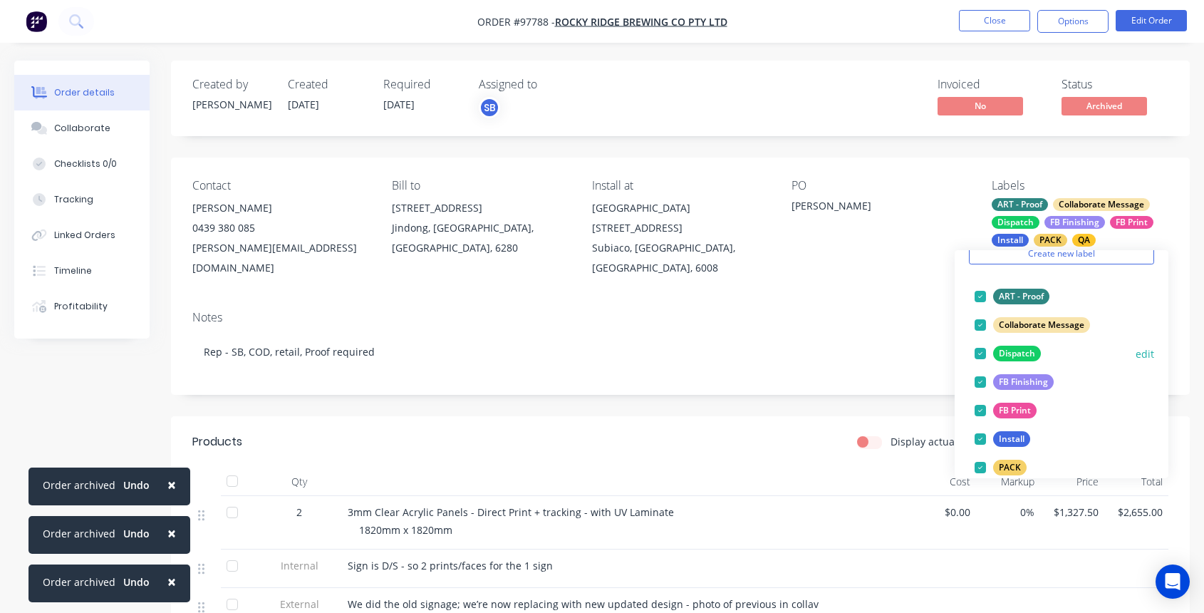
scroll to position [243, 0]
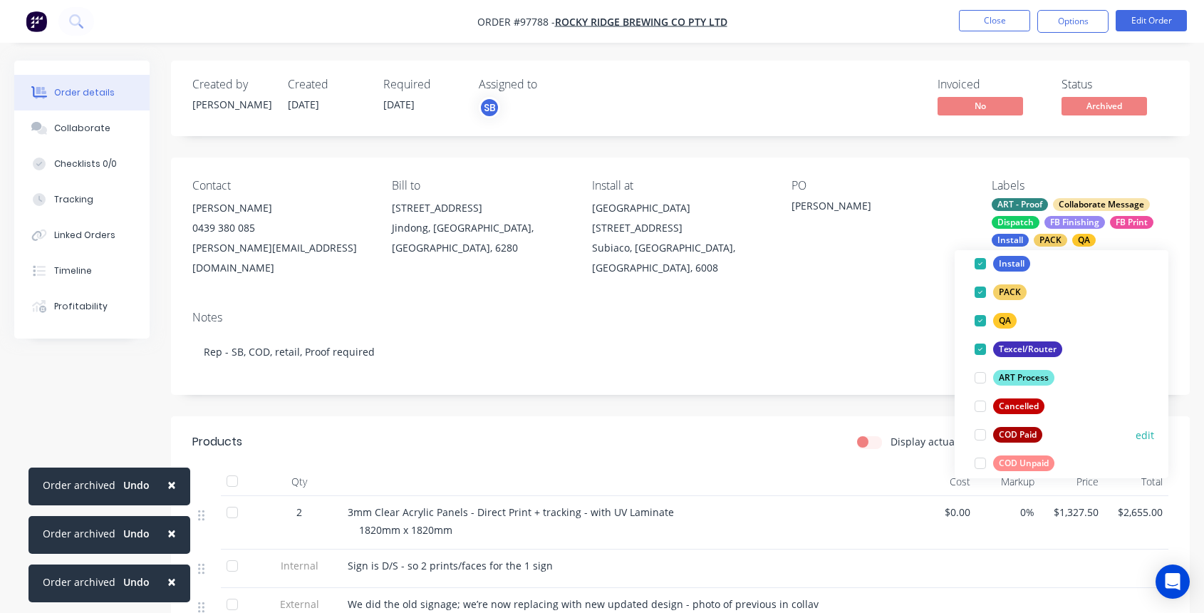
click at [985, 433] on div at bounding box center [980, 434] width 29 height 29
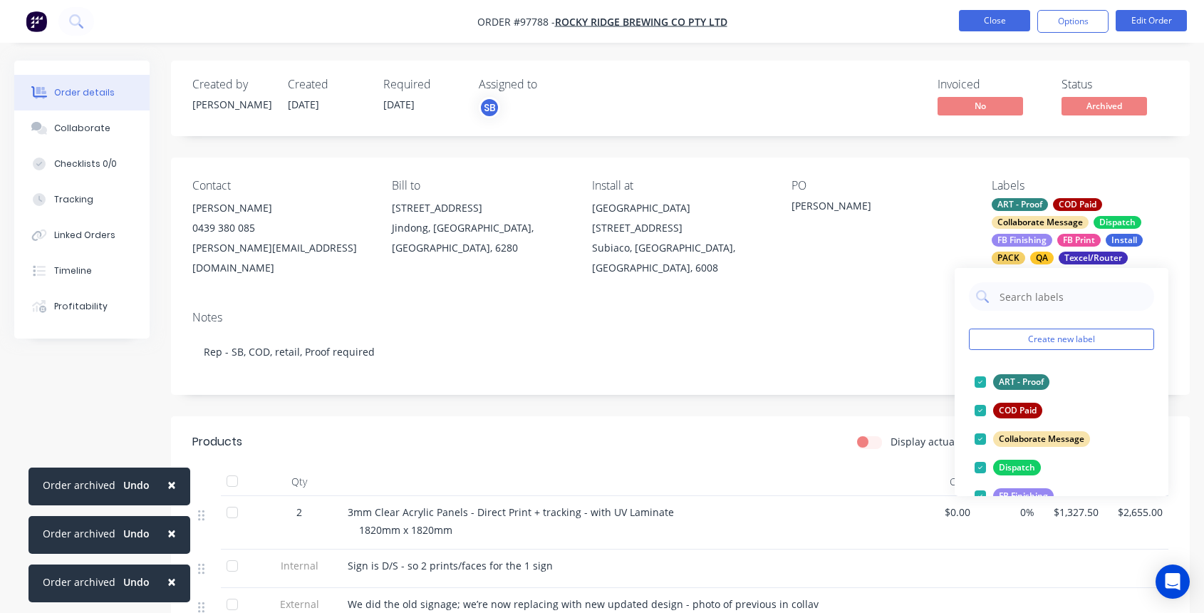
click at [1000, 19] on button "Close" at bounding box center [994, 20] width 71 height 21
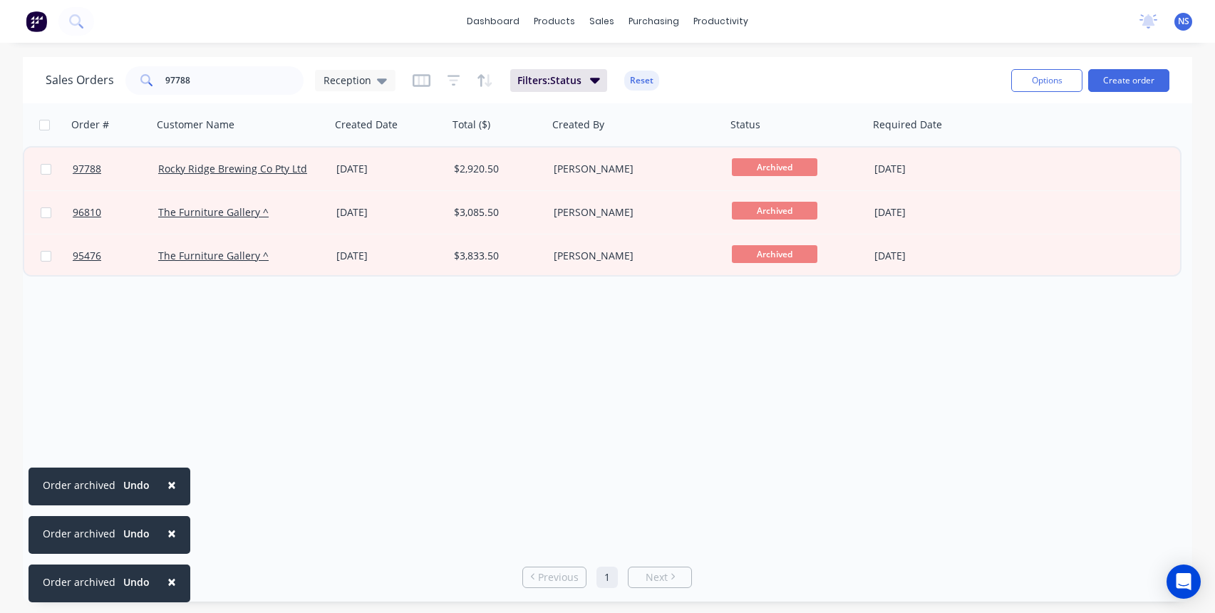
click at [170, 483] on span "×" at bounding box center [171, 485] width 9 height 20
click at [167, 532] on span "×" at bounding box center [171, 533] width 9 height 20
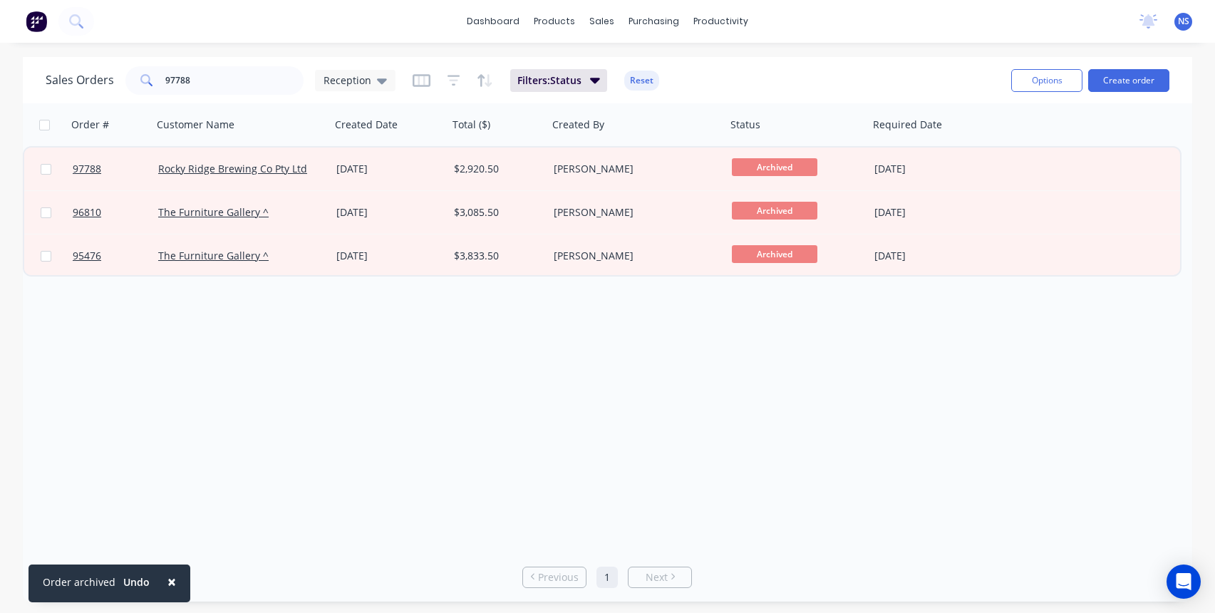
click at [167, 581] on span "×" at bounding box center [171, 581] width 9 height 20
click at [213, 83] on input "97788" at bounding box center [234, 80] width 139 height 29
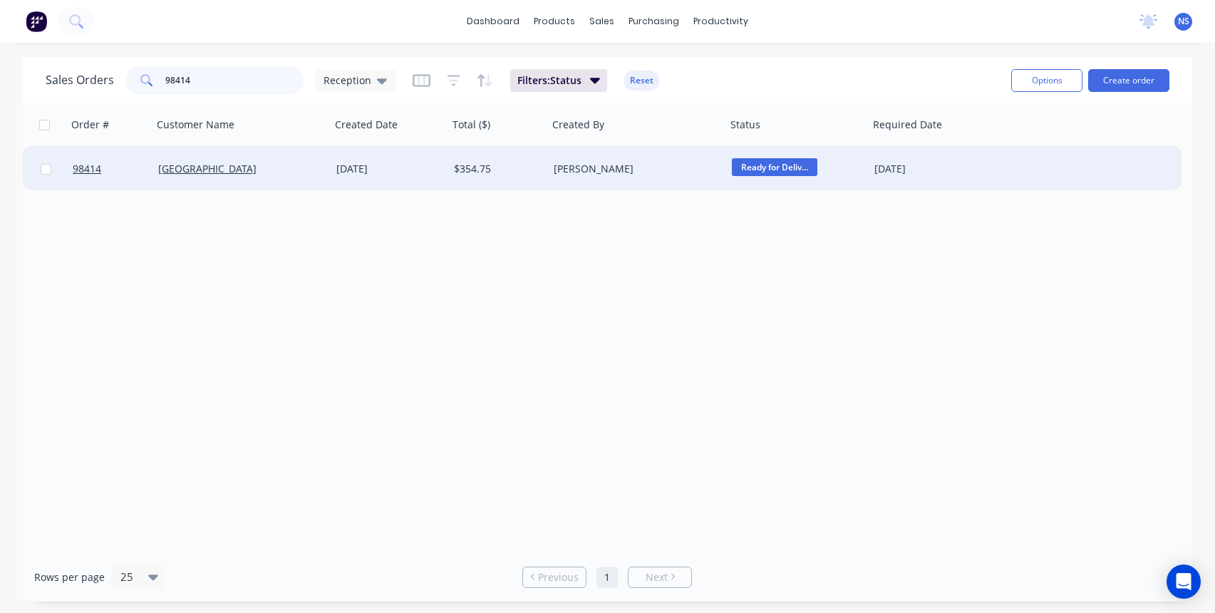
type input "98414"
click at [429, 172] on div "[DATE]" at bounding box center [389, 169] width 106 height 14
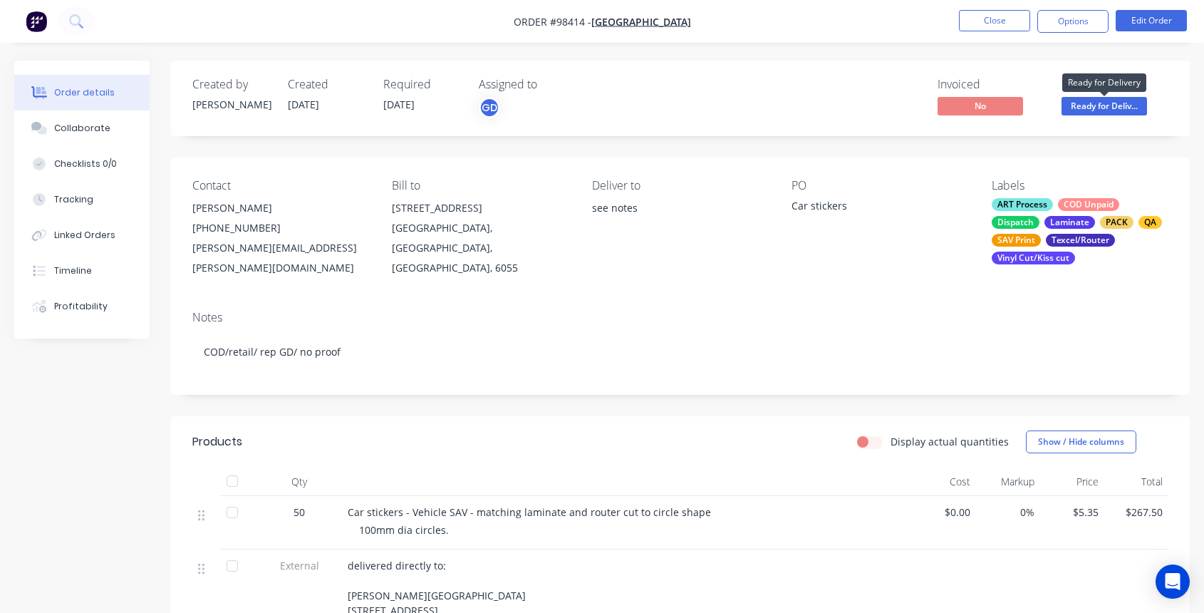
click at [1111, 101] on span "Ready for Deliv..." at bounding box center [1105, 106] width 86 height 18
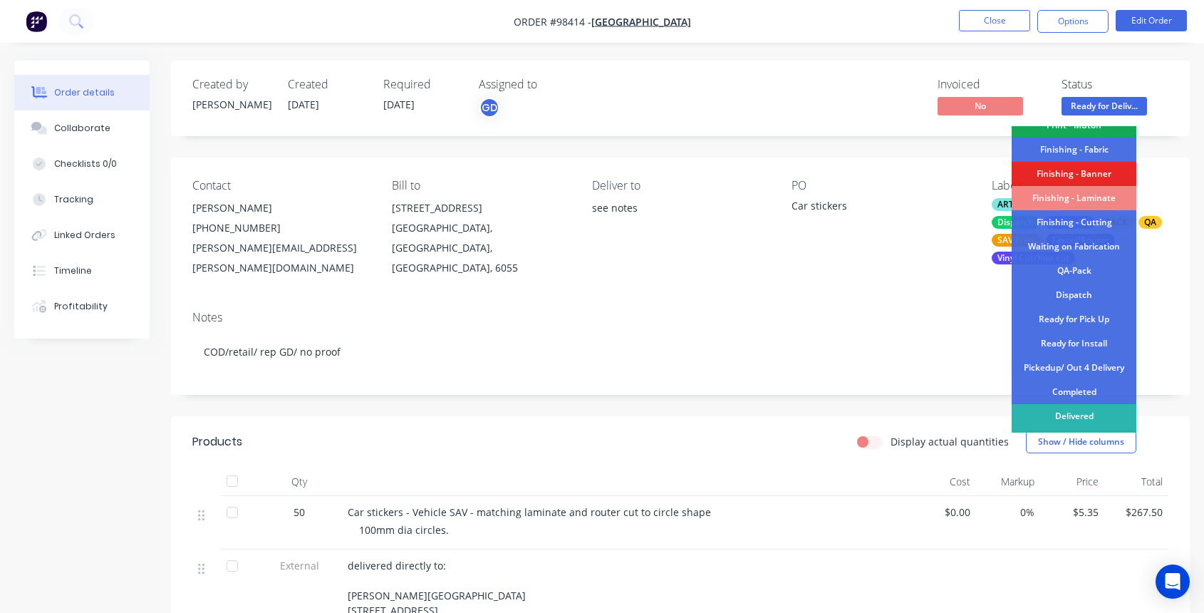
scroll to position [299, 0]
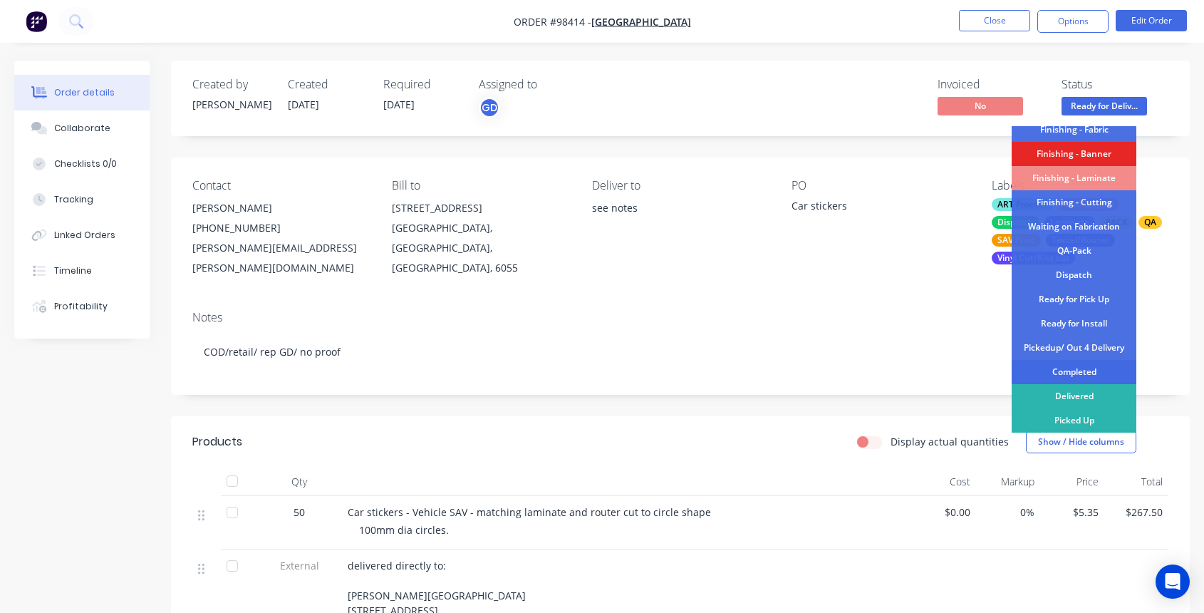
click at [1066, 368] on div "Completed" at bounding box center [1074, 372] width 125 height 24
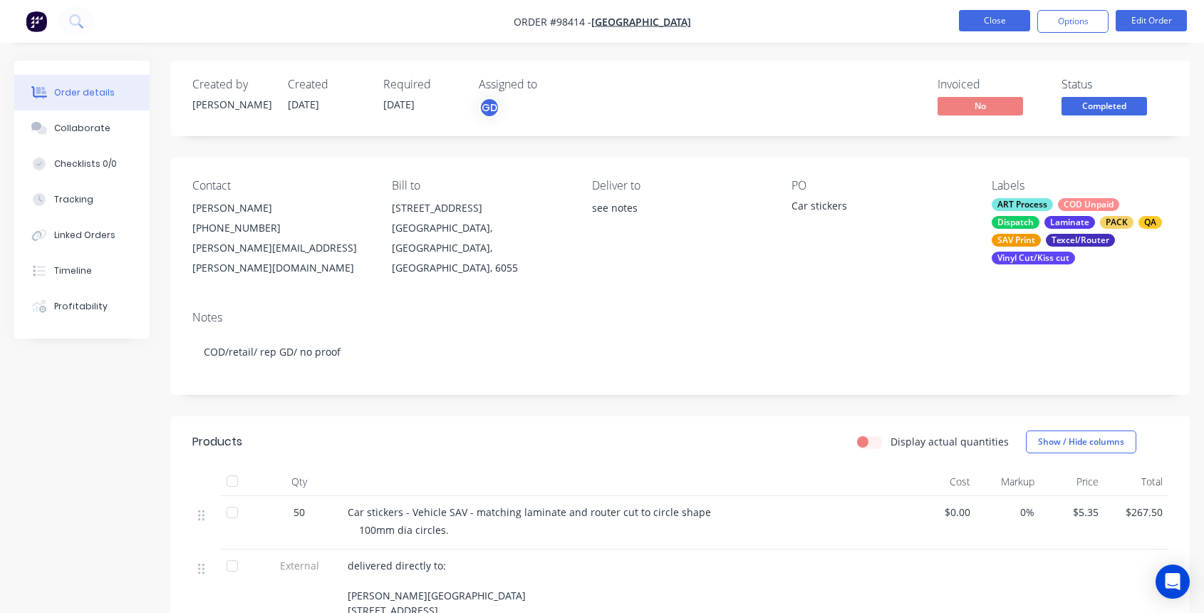
click at [998, 21] on button "Close" at bounding box center [994, 20] width 71 height 21
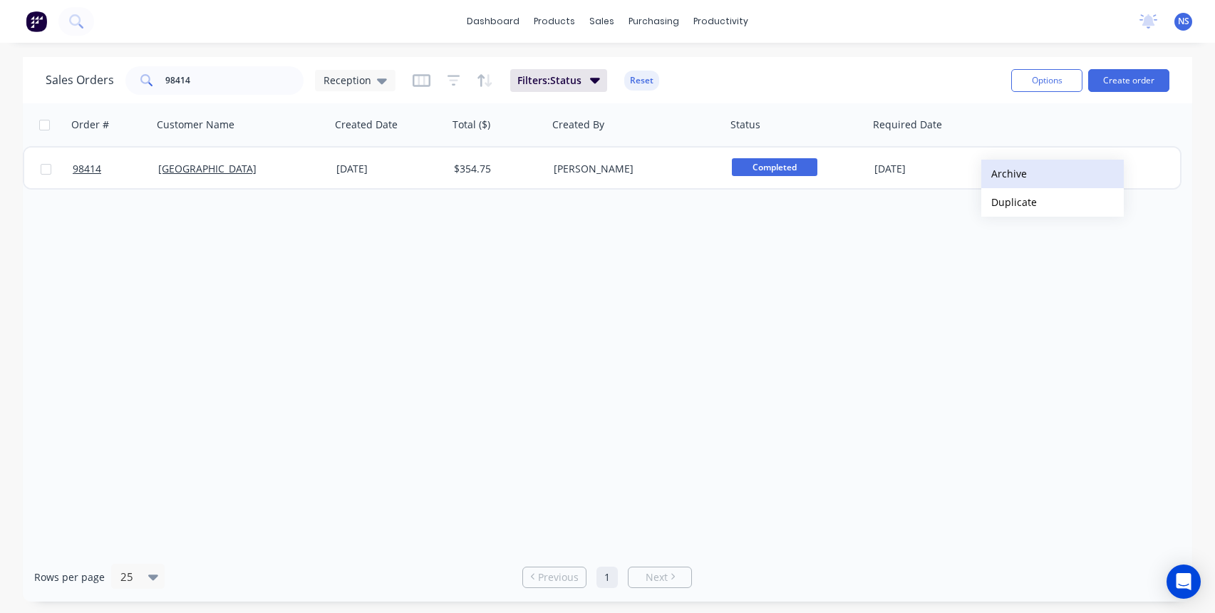
click at [1009, 172] on button "Archive" at bounding box center [1052, 174] width 143 height 29
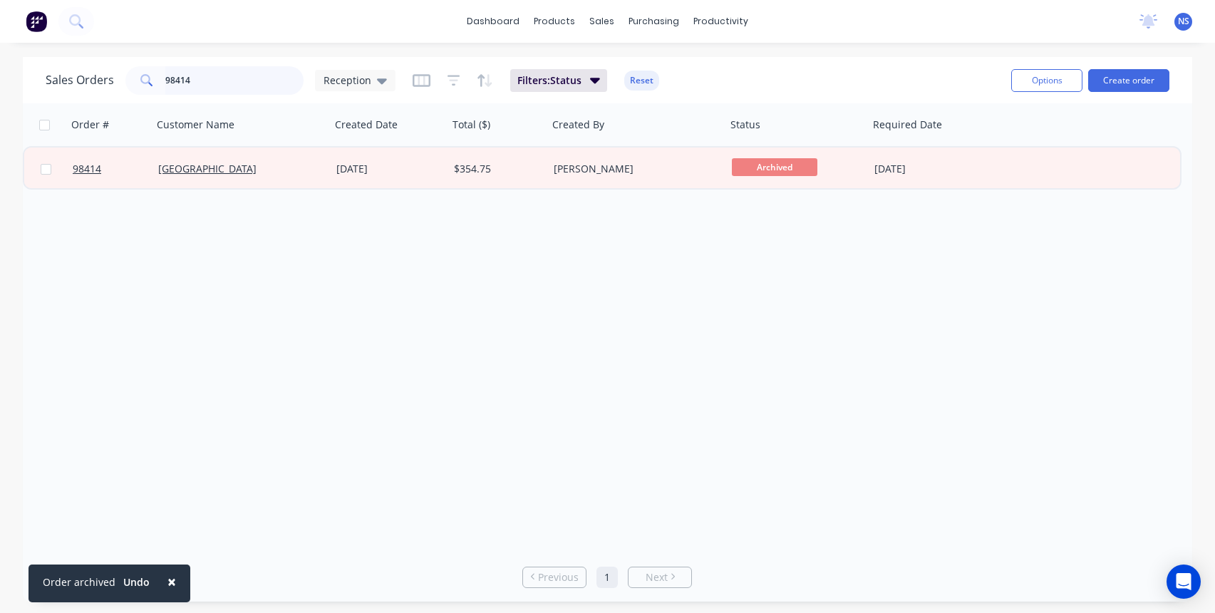
click at [236, 73] on input "98414" at bounding box center [234, 80] width 139 height 29
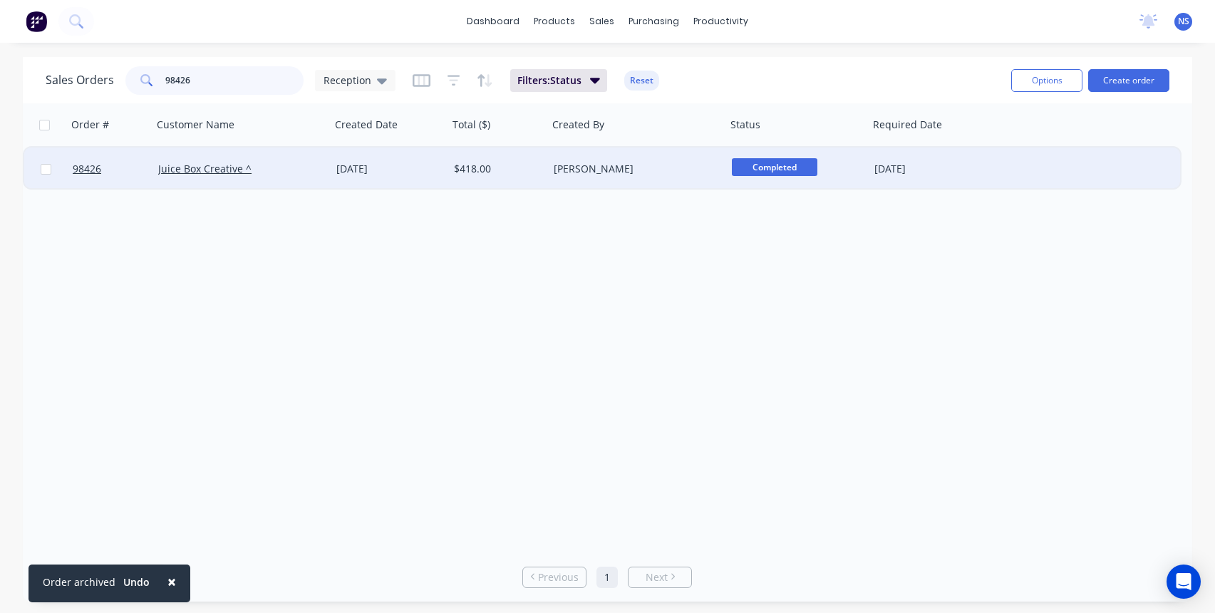
type input "98426"
click at [529, 171] on div "$418.00" at bounding box center [496, 169] width 84 height 14
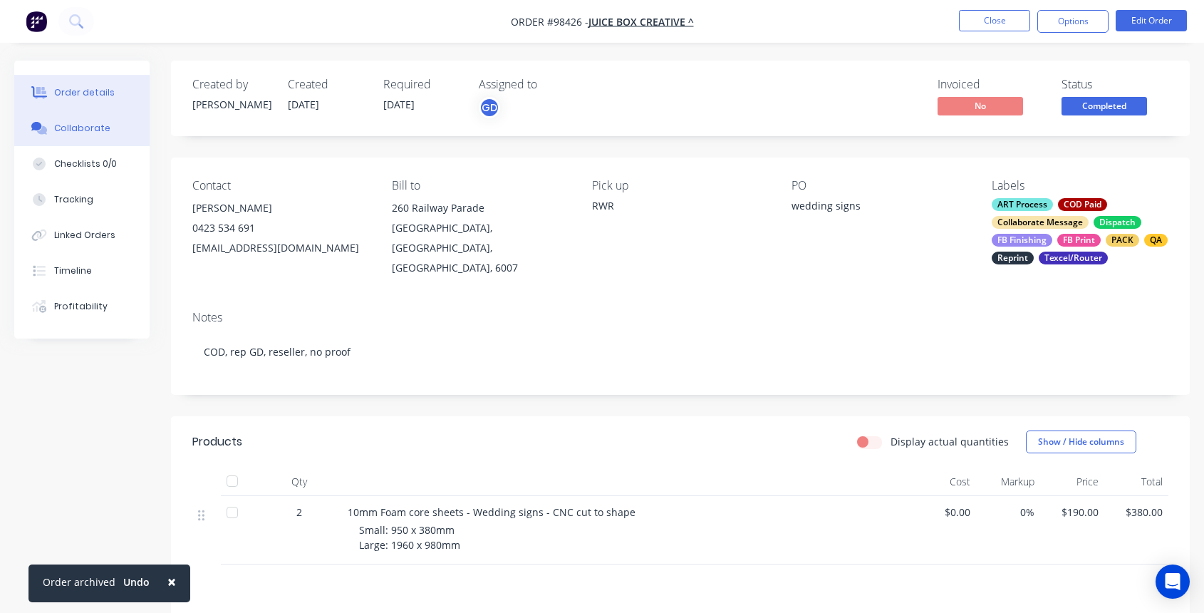
click at [97, 126] on div "Collaborate" at bounding box center [82, 128] width 56 height 13
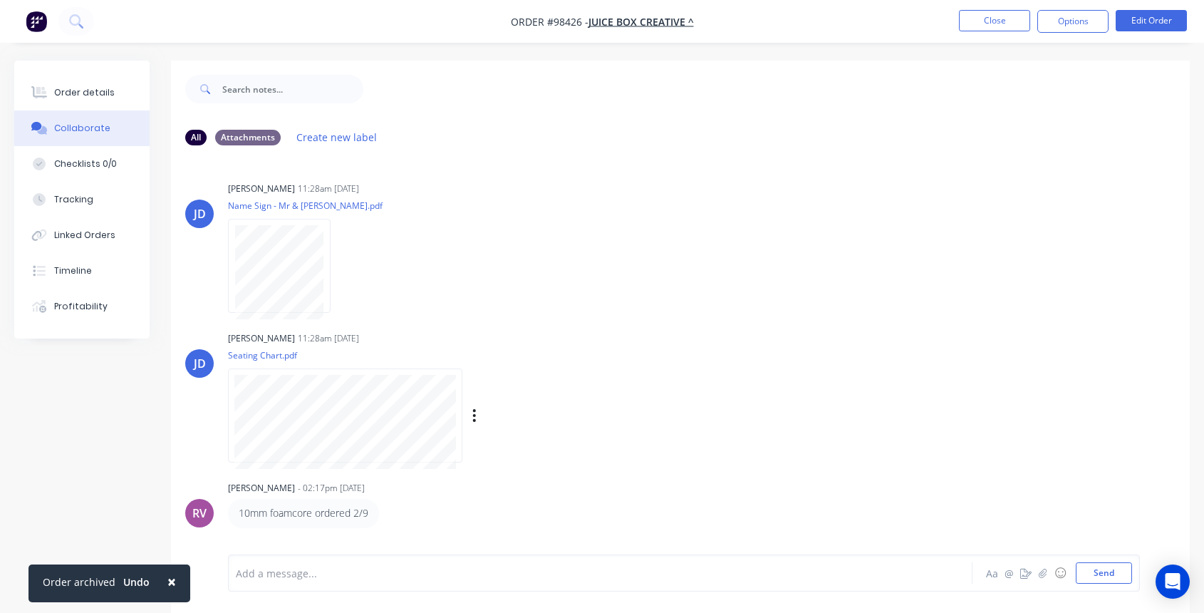
scroll to position [558, 0]
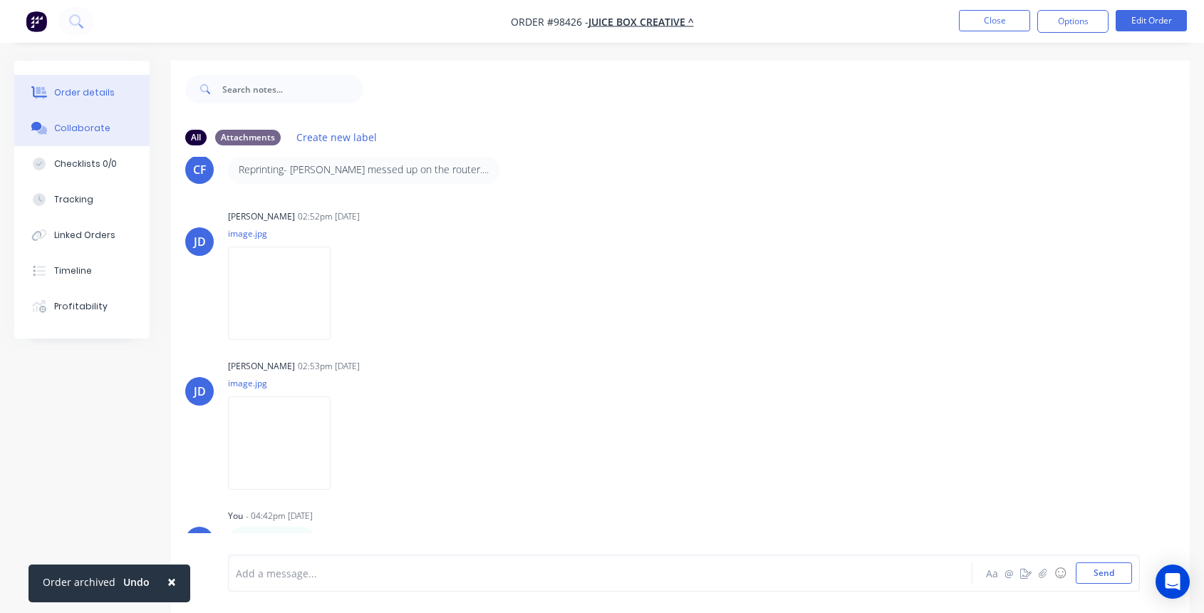
click at [87, 85] on button "Order details" at bounding box center [81, 93] width 135 height 36
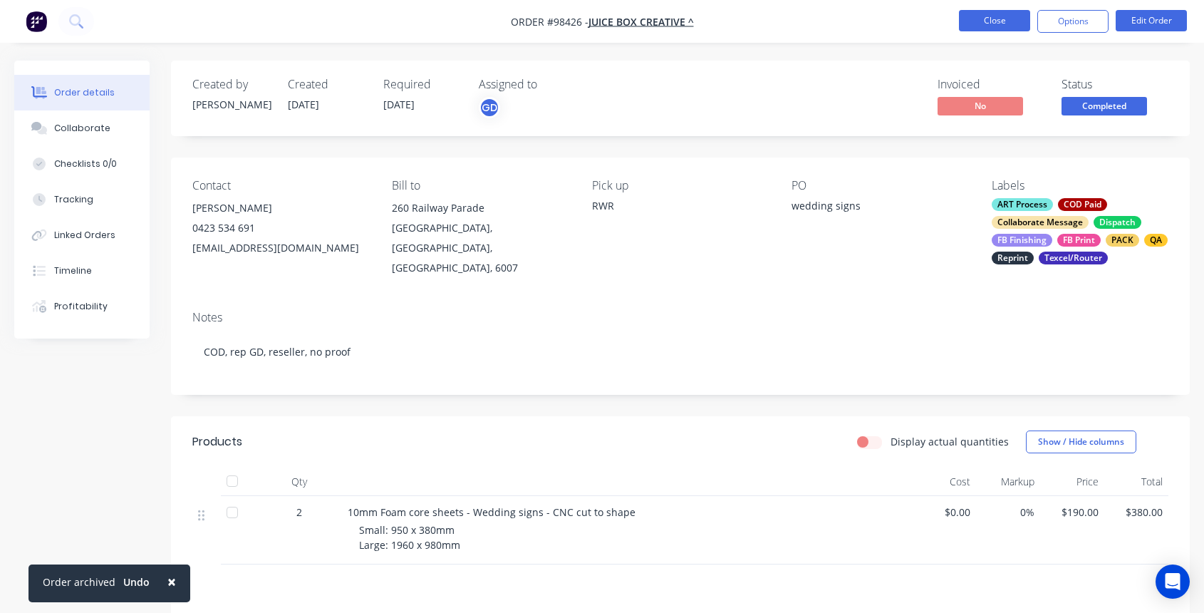
click at [990, 22] on button "Close" at bounding box center [994, 20] width 71 height 21
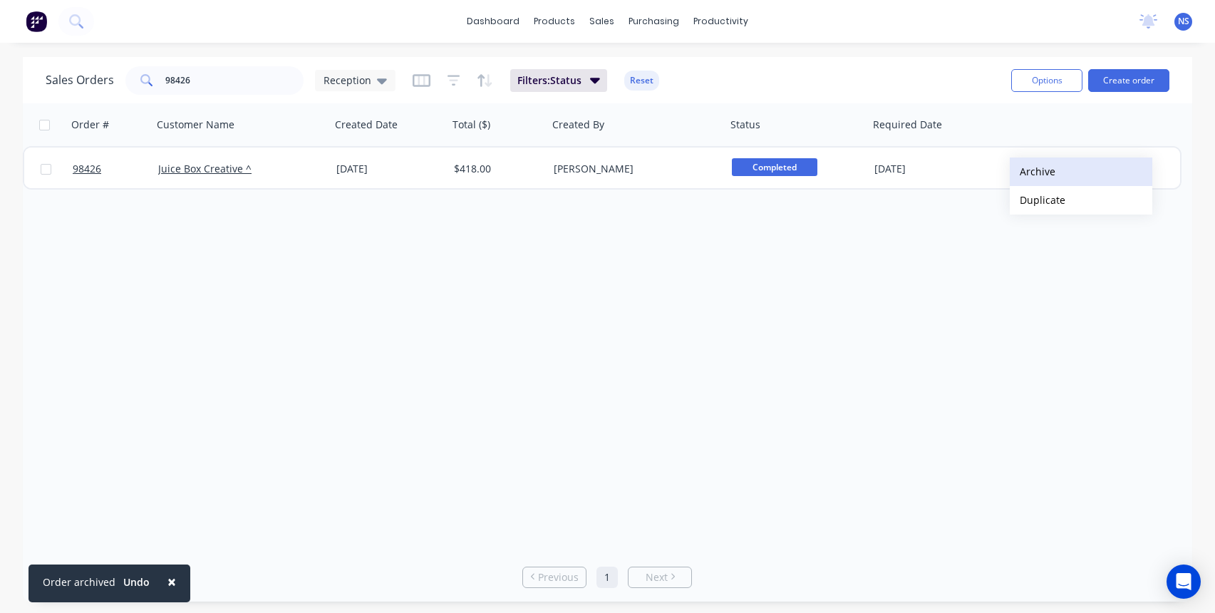
click at [1034, 170] on button "Archive" at bounding box center [1081, 171] width 143 height 29
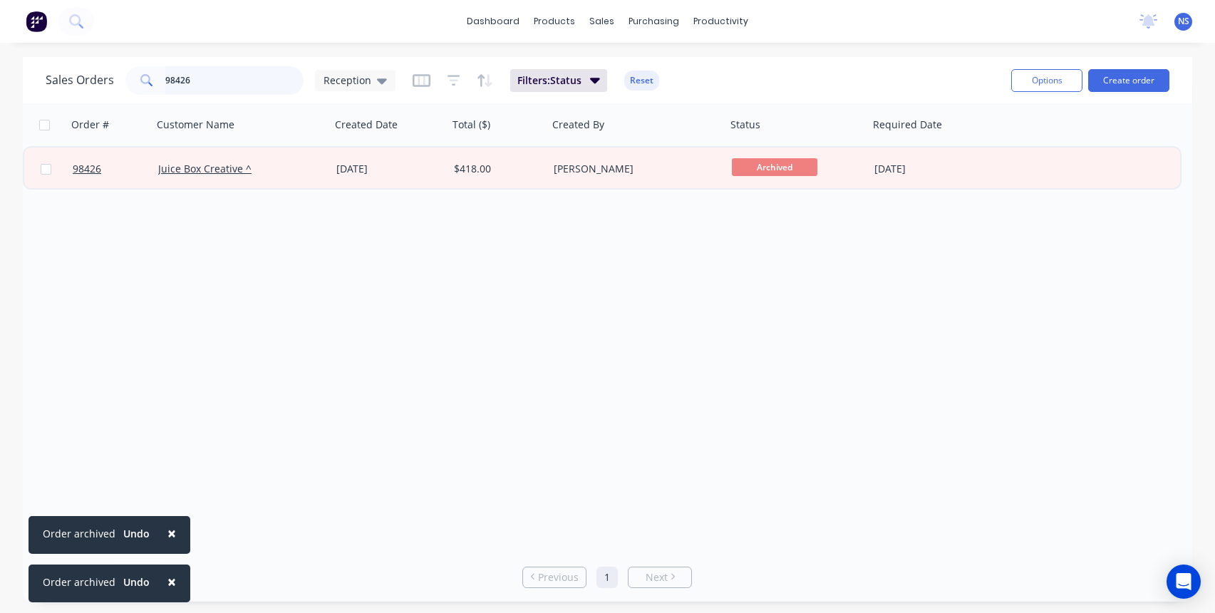
click at [222, 73] on input "98426" at bounding box center [234, 80] width 139 height 29
click at [227, 78] on input "98426" at bounding box center [234, 80] width 139 height 29
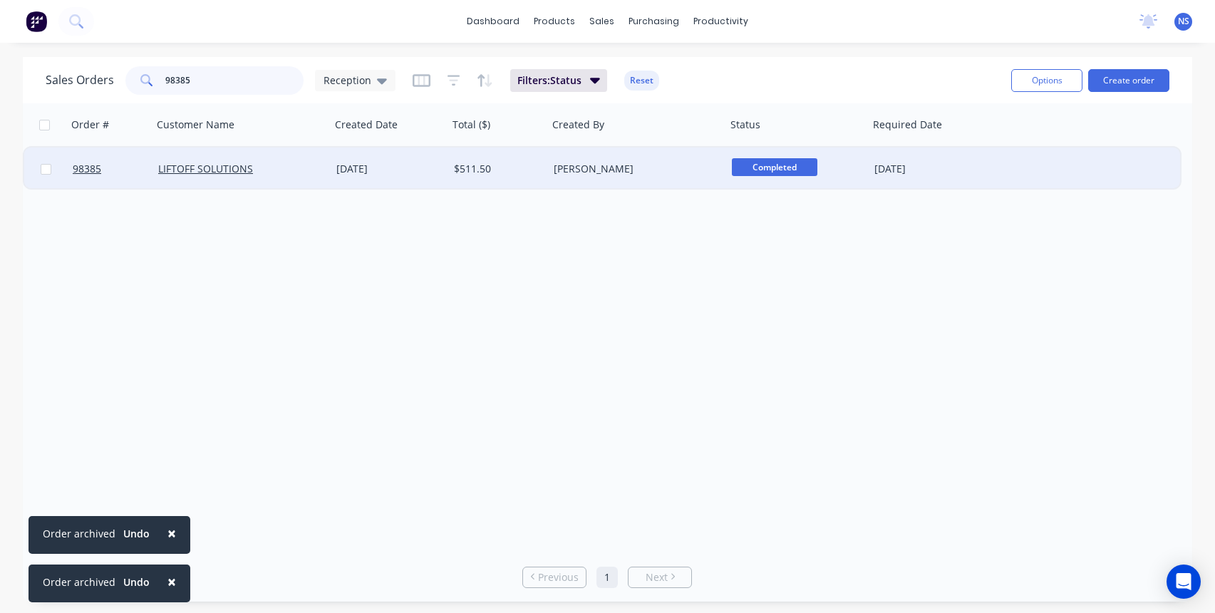
type input "98385"
click at [529, 178] on div "$511.50" at bounding box center [498, 169] width 100 height 43
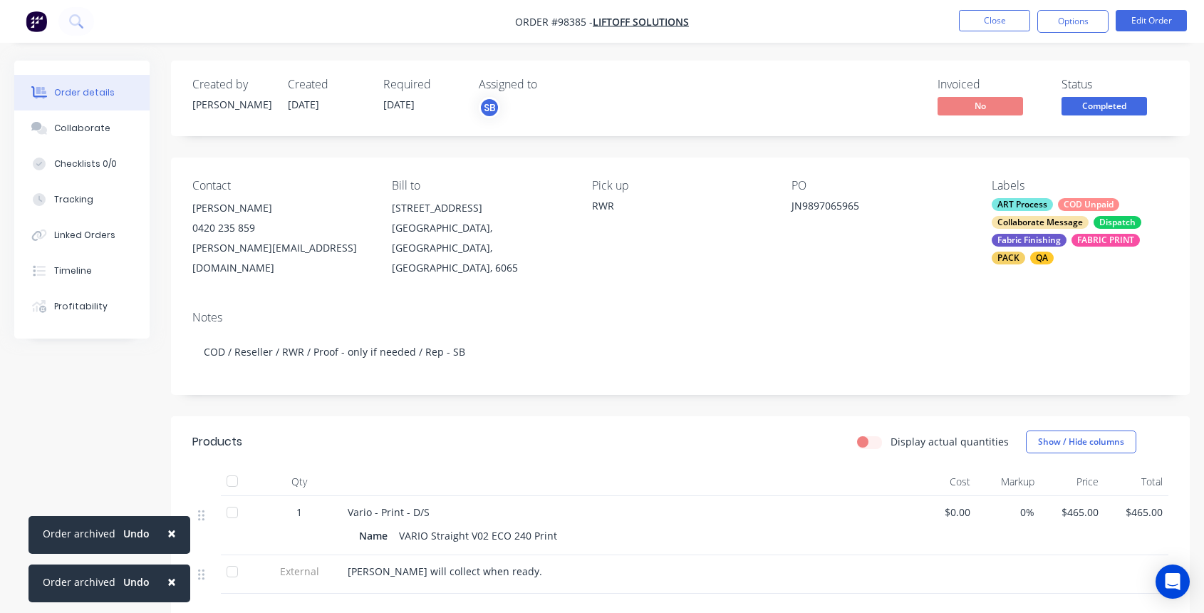
click at [1054, 208] on div "ART Process COD Unpaid Collaborate Message Dispatch Fabric Finishing FABRIC PRI…" at bounding box center [1080, 231] width 177 height 66
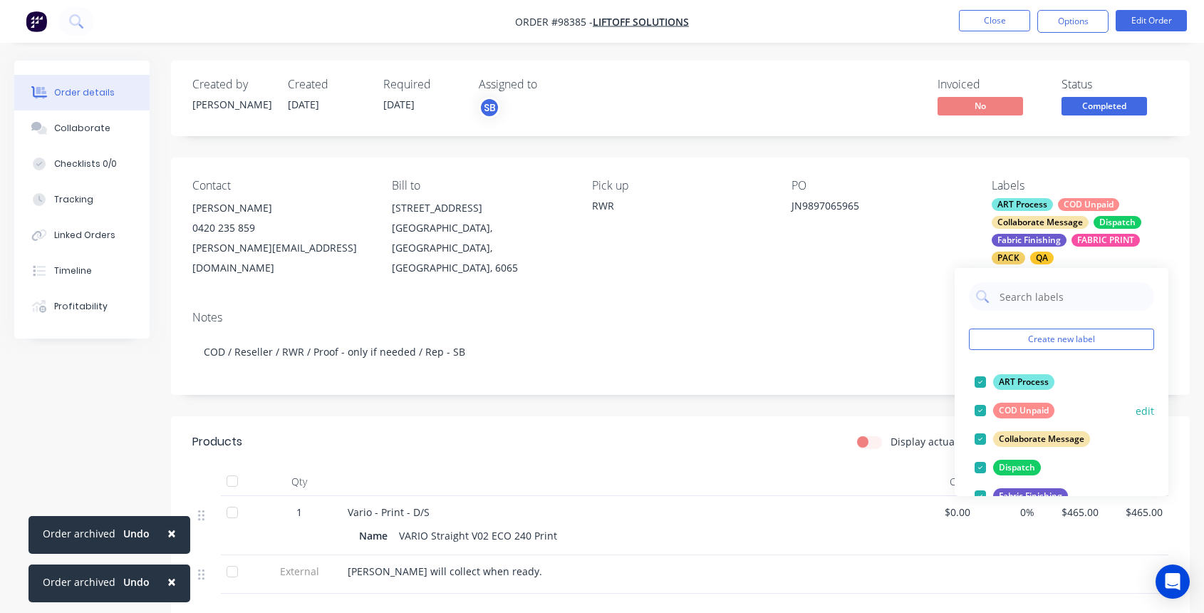
click at [982, 410] on div at bounding box center [980, 410] width 29 height 29
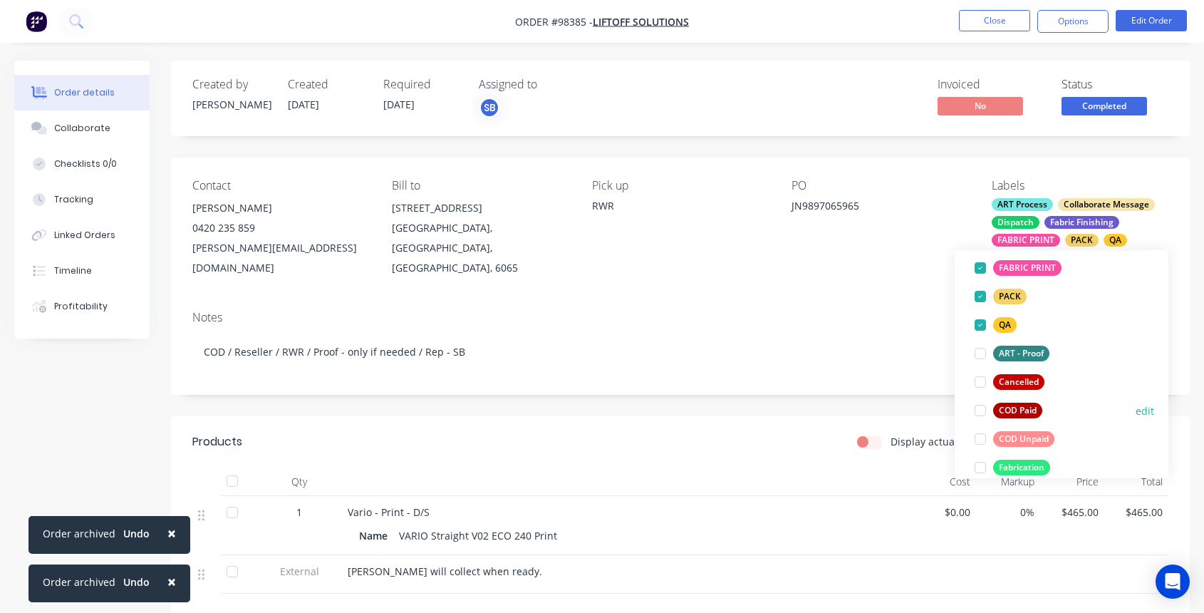
scroll to position [217, 0]
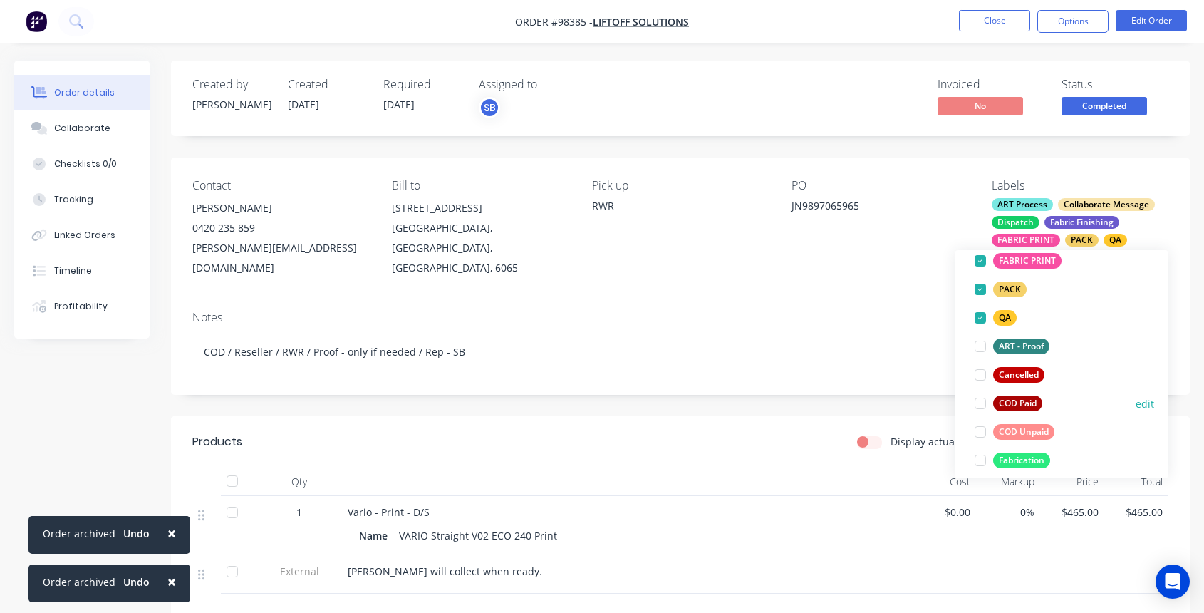
click at [983, 405] on div at bounding box center [980, 403] width 29 height 29
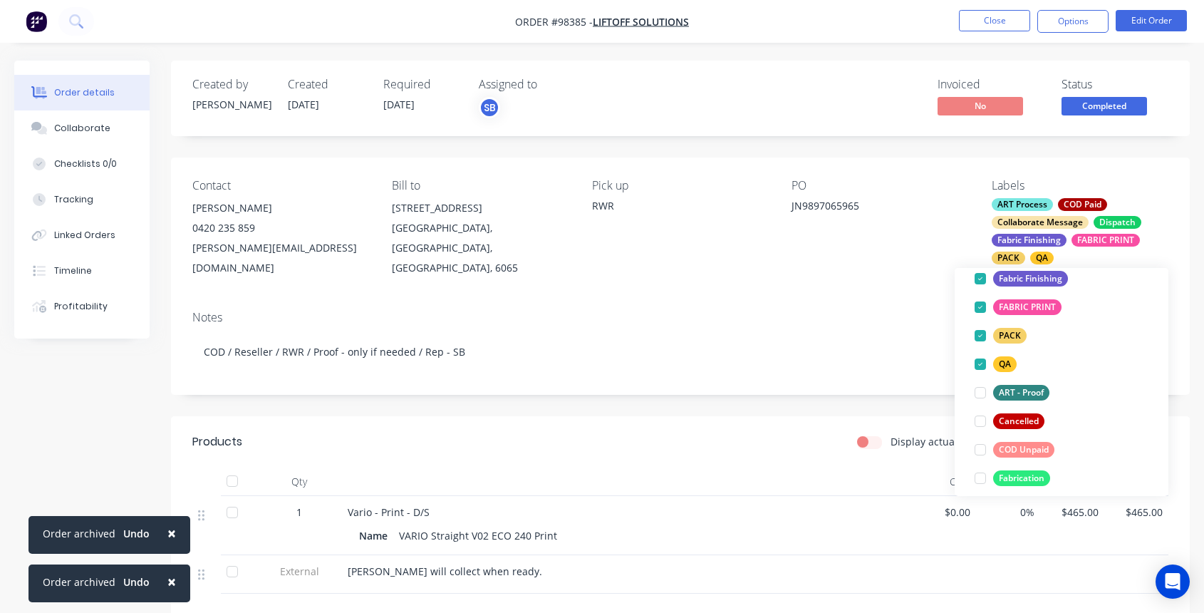
scroll to position [0, 0]
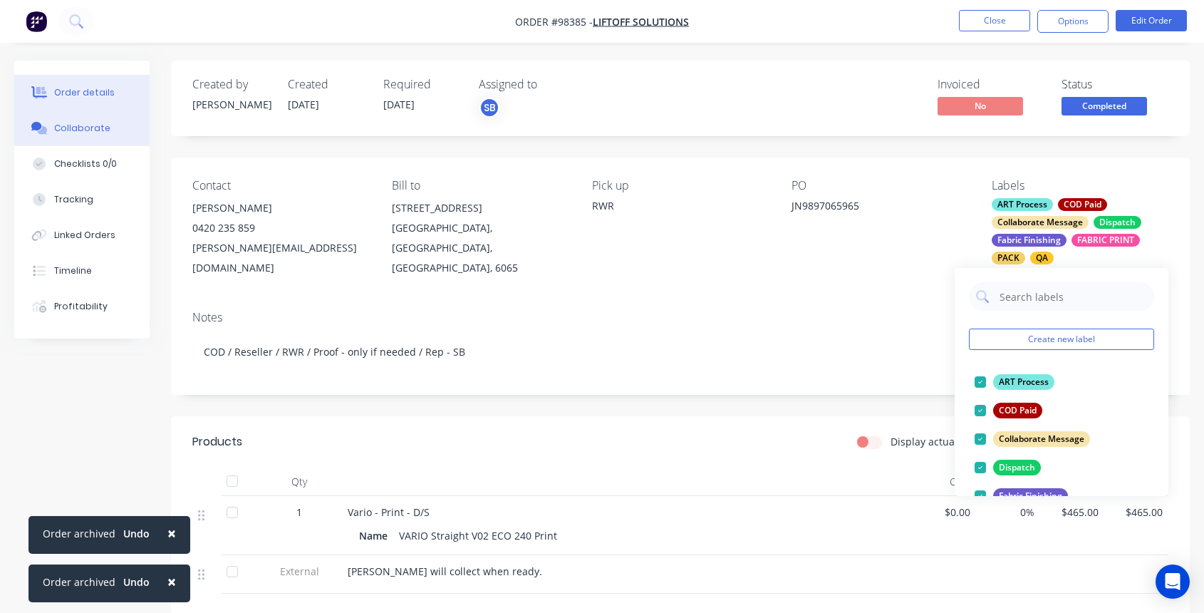
click at [93, 122] on div "Collaborate" at bounding box center [82, 128] width 56 height 13
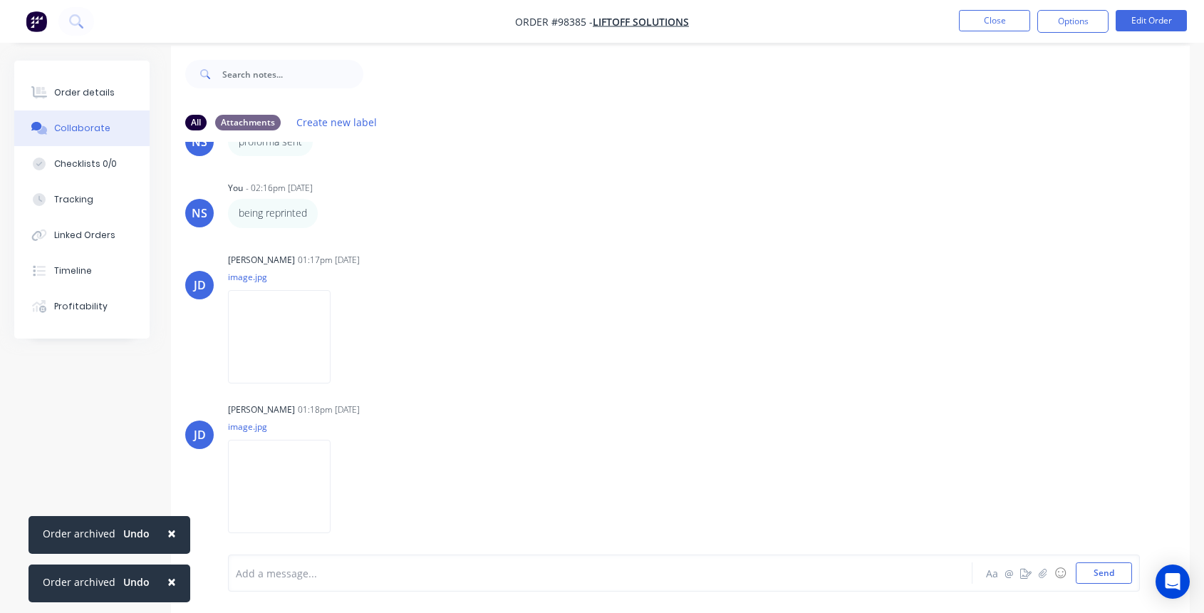
scroll to position [21, 0]
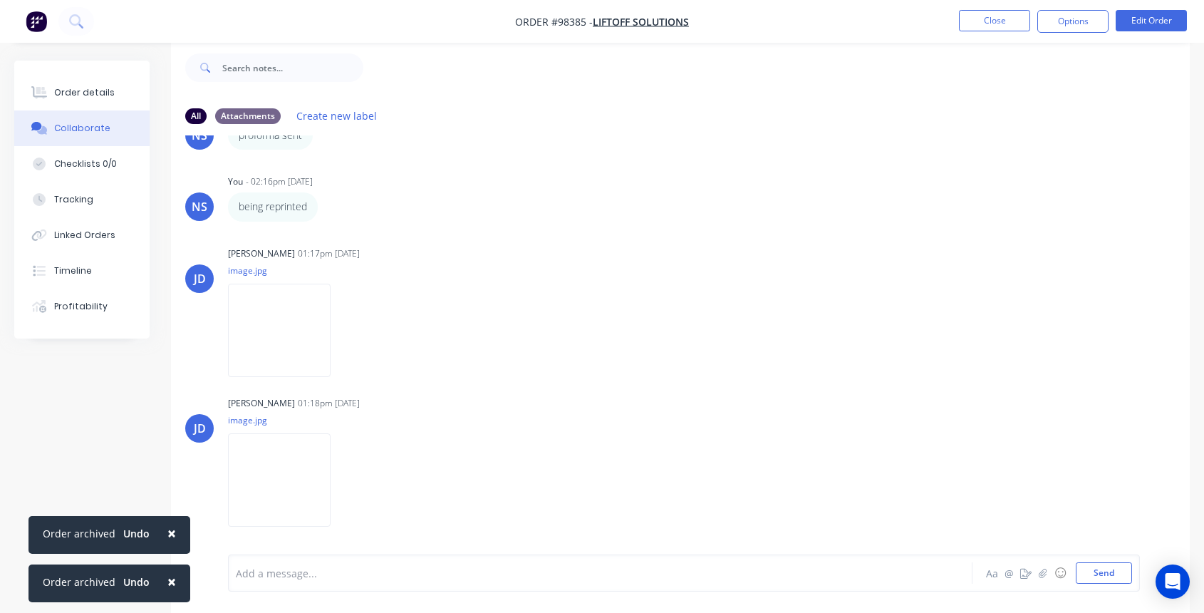
click at [247, 577] on div at bounding box center [573, 573] width 672 height 15
click at [167, 534] on span "×" at bounding box center [171, 533] width 9 height 20
click at [167, 589] on span "×" at bounding box center [171, 581] width 9 height 20
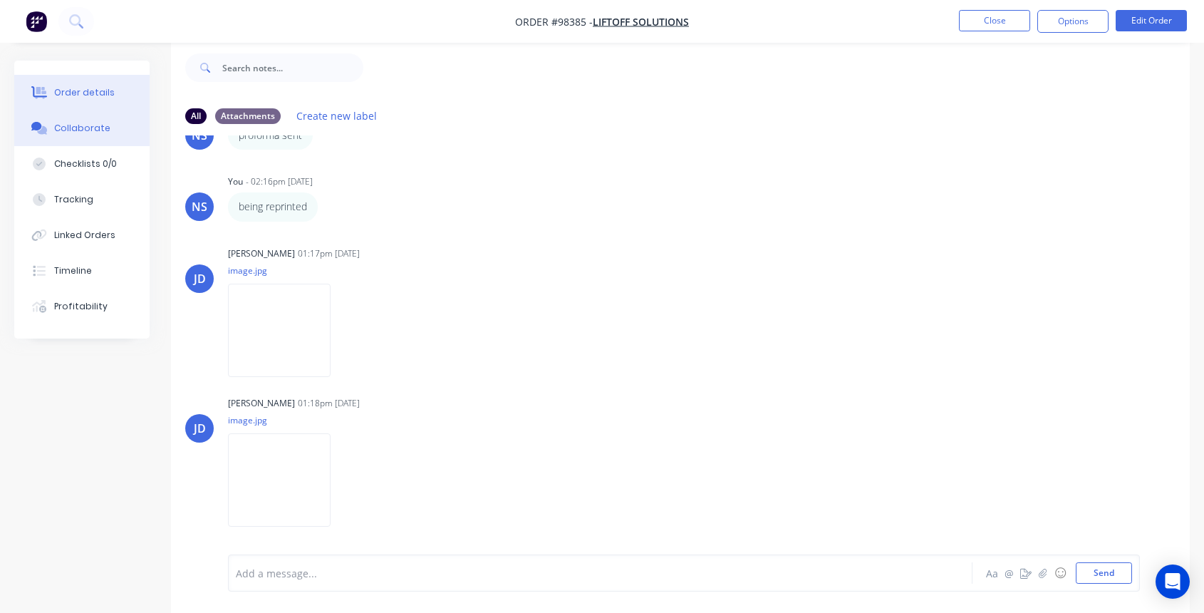
drag, startPoint x: 90, startPoint y: 83, endPoint x: 100, endPoint y: 84, distance: 9.3
click at [90, 83] on button "Order details" at bounding box center [81, 93] width 135 height 36
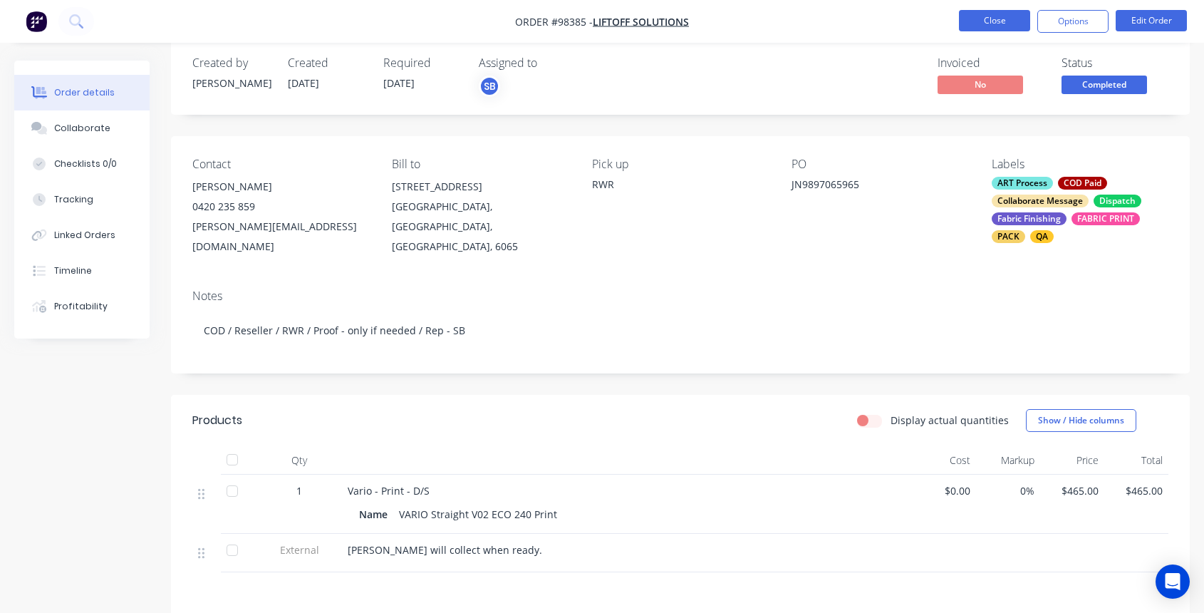
click at [1005, 19] on button "Close" at bounding box center [994, 20] width 71 height 21
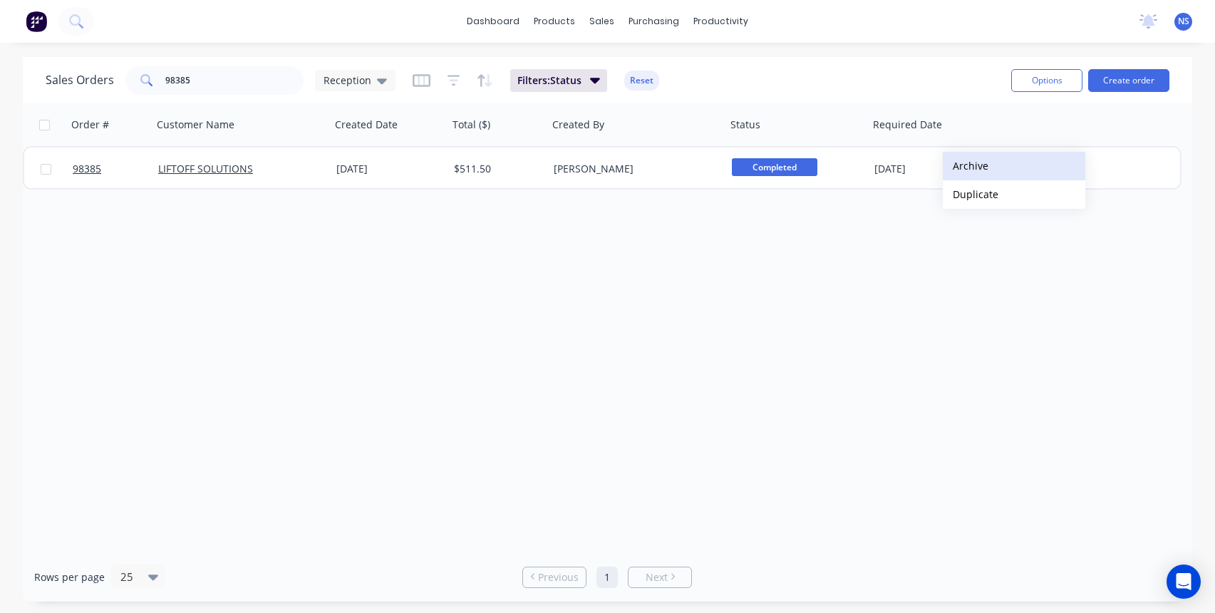
click at [975, 164] on button "Archive" at bounding box center [1014, 166] width 143 height 29
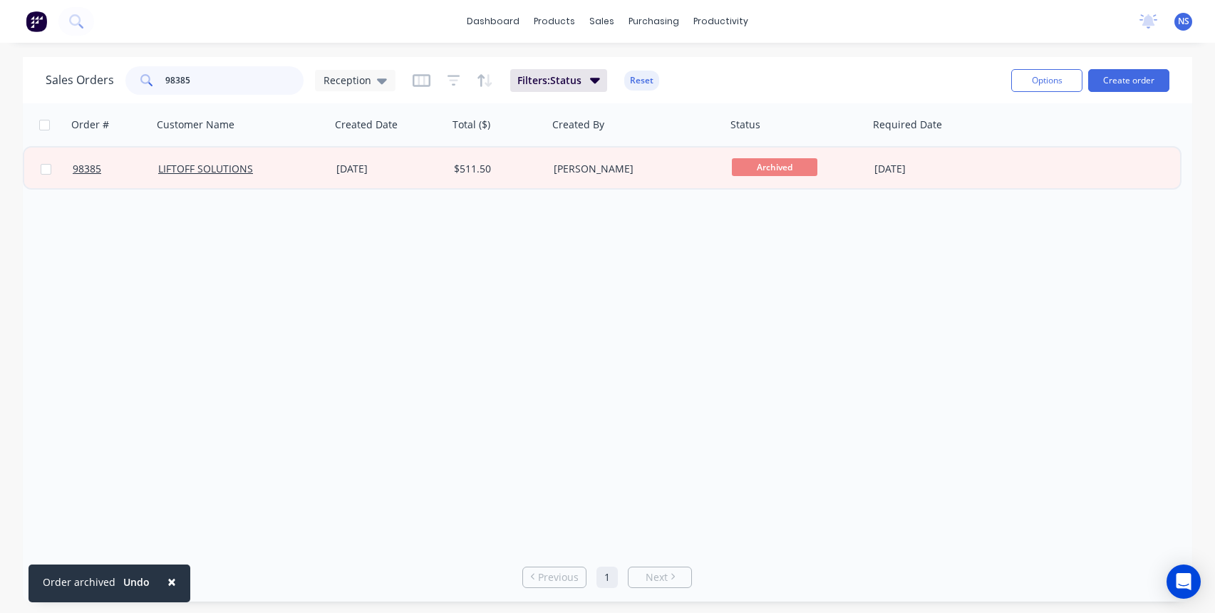
click at [230, 78] on input "98385" at bounding box center [234, 80] width 139 height 29
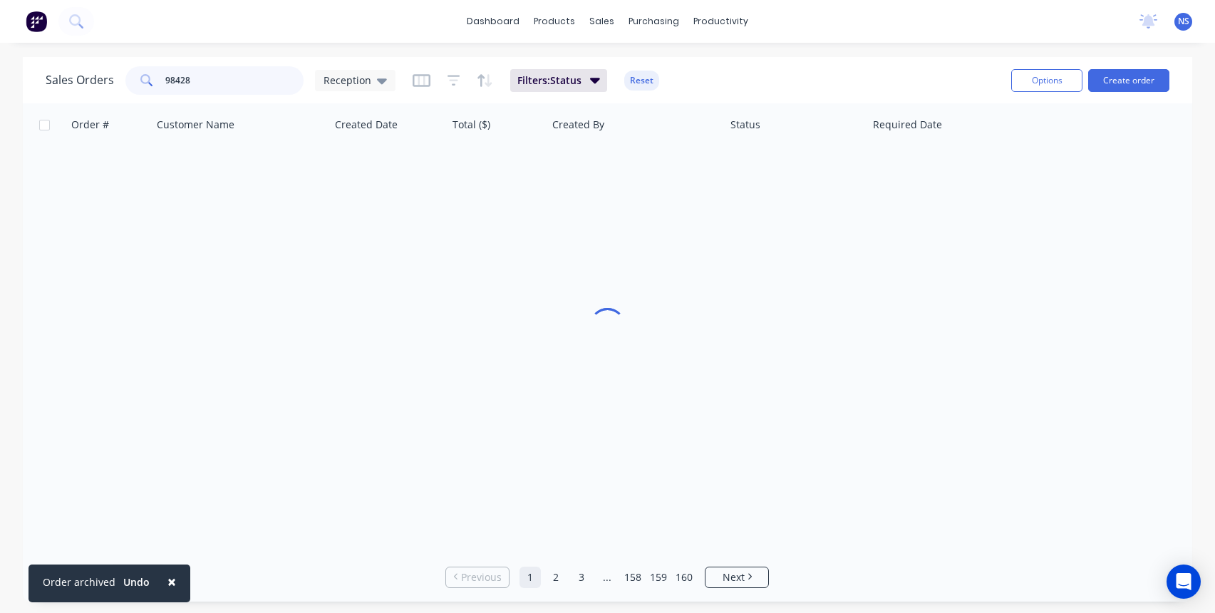
type input "98428"
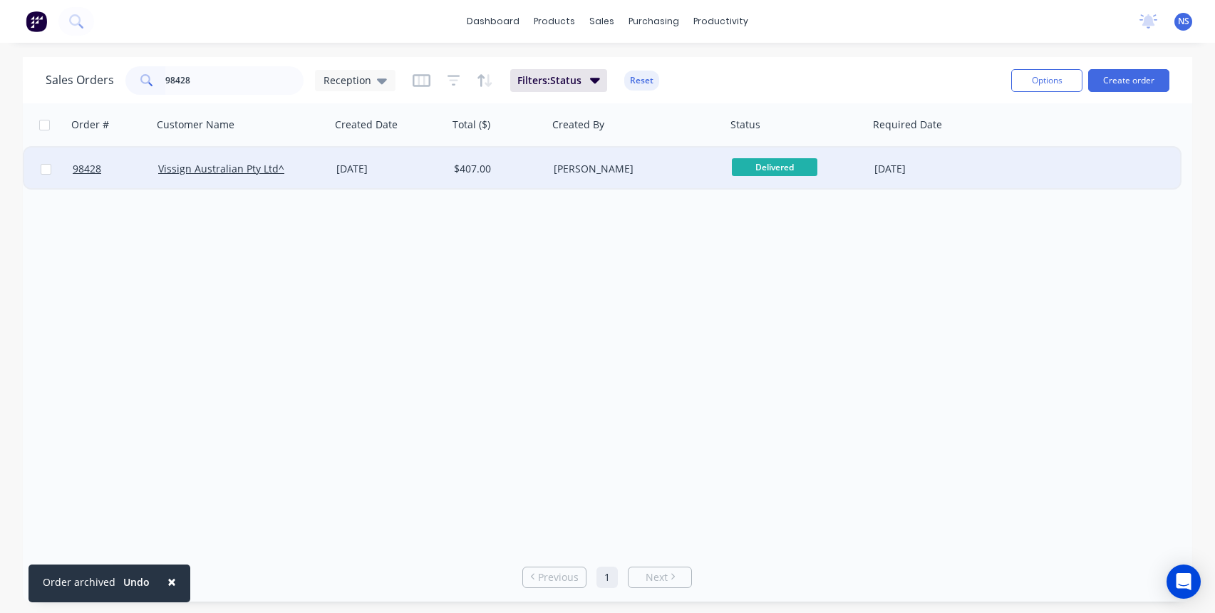
click at [662, 170] on div "[PERSON_NAME]" at bounding box center [633, 169] width 158 height 14
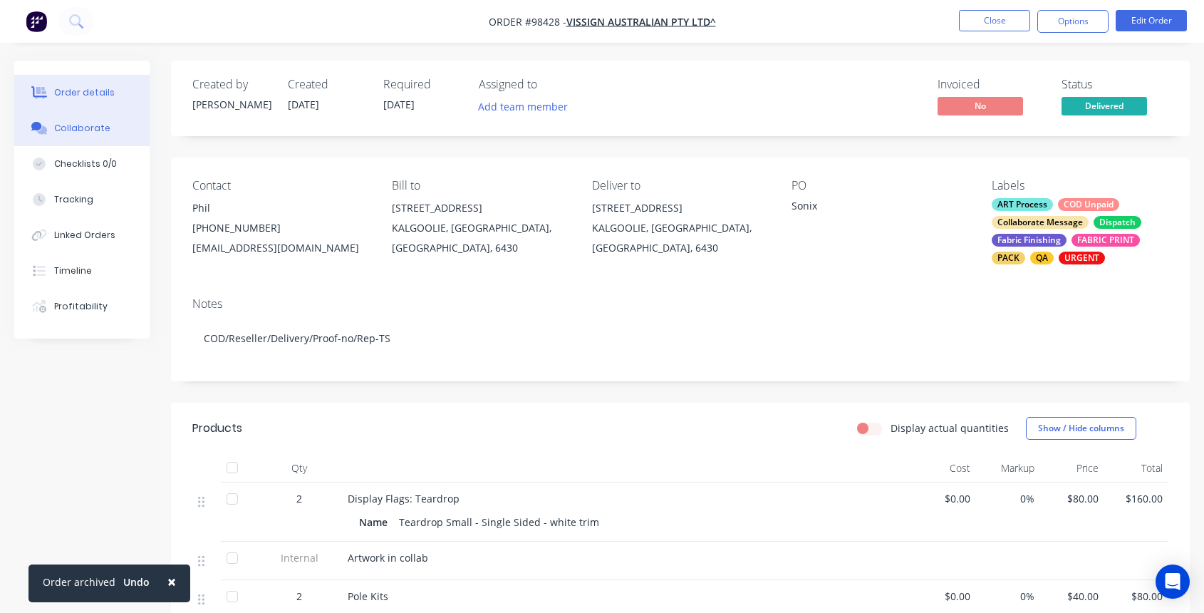
click at [98, 132] on div "Collaborate" at bounding box center [82, 128] width 56 height 13
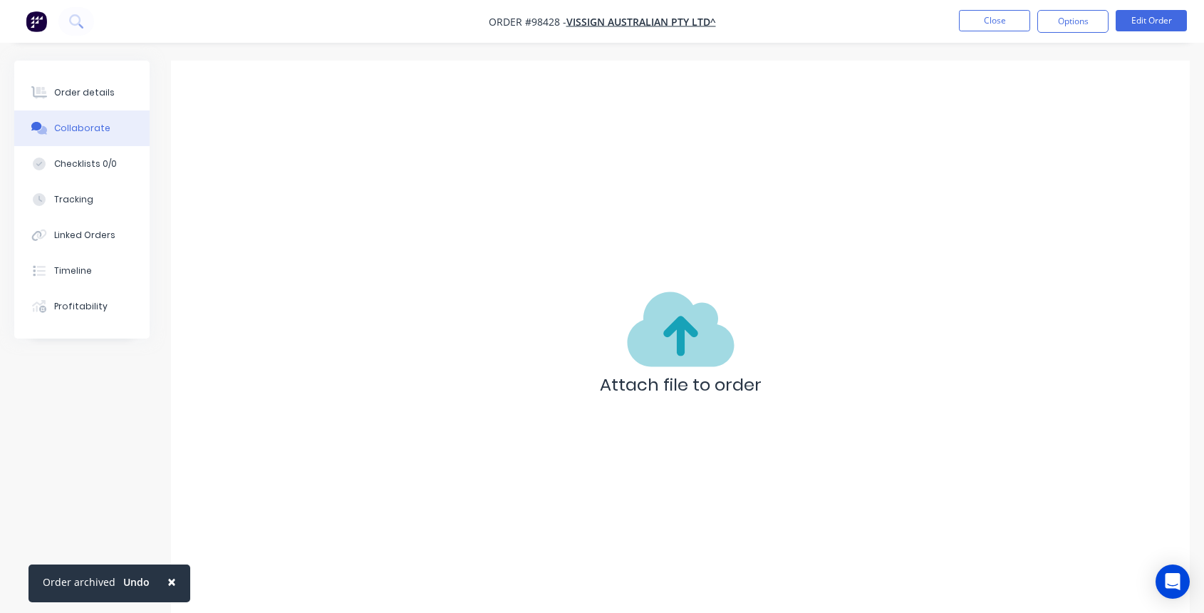
scroll to position [135, 0]
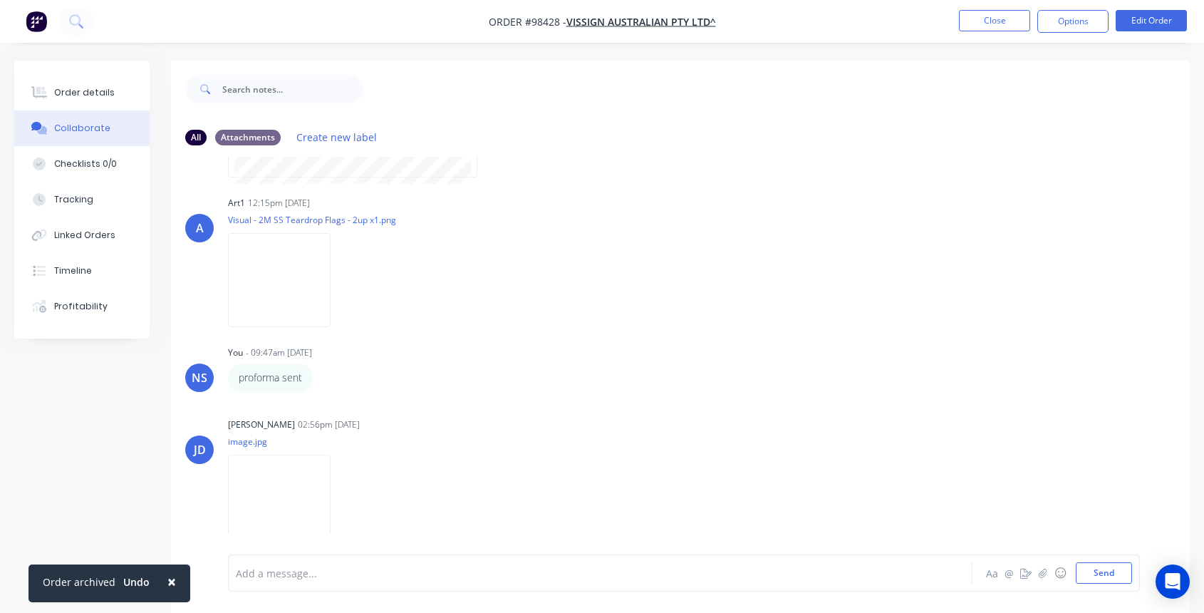
click at [452, 557] on div "Add a message... Aa @ ☺ Send" at bounding box center [684, 572] width 912 height 37
click at [435, 577] on div at bounding box center [573, 573] width 672 height 15
click at [1105, 573] on button "Send" at bounding box center [1104, 572] width 56 height 21
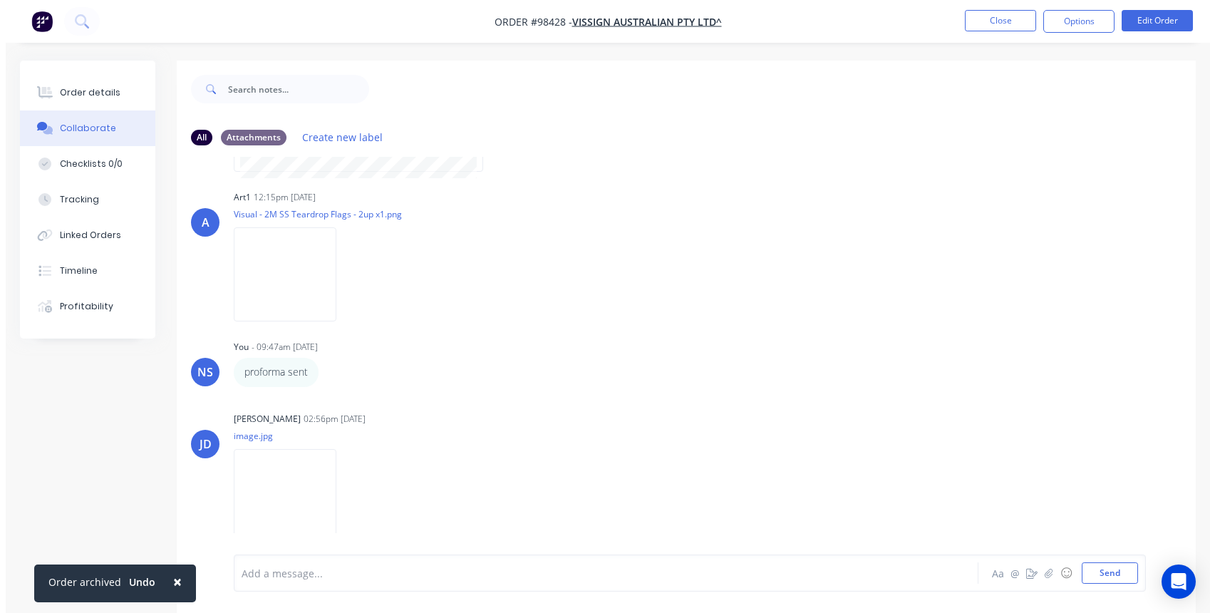
scroll to position [195, 0]
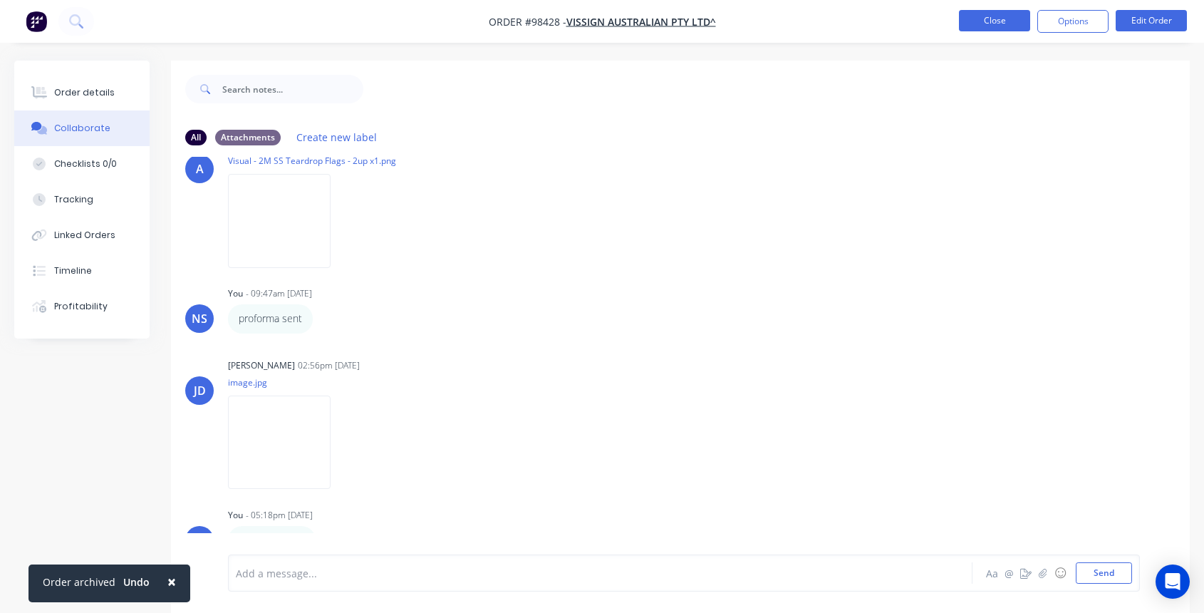
click at [995, 21] on button "Close" at bounding box center [994, 20] width 71 height 21
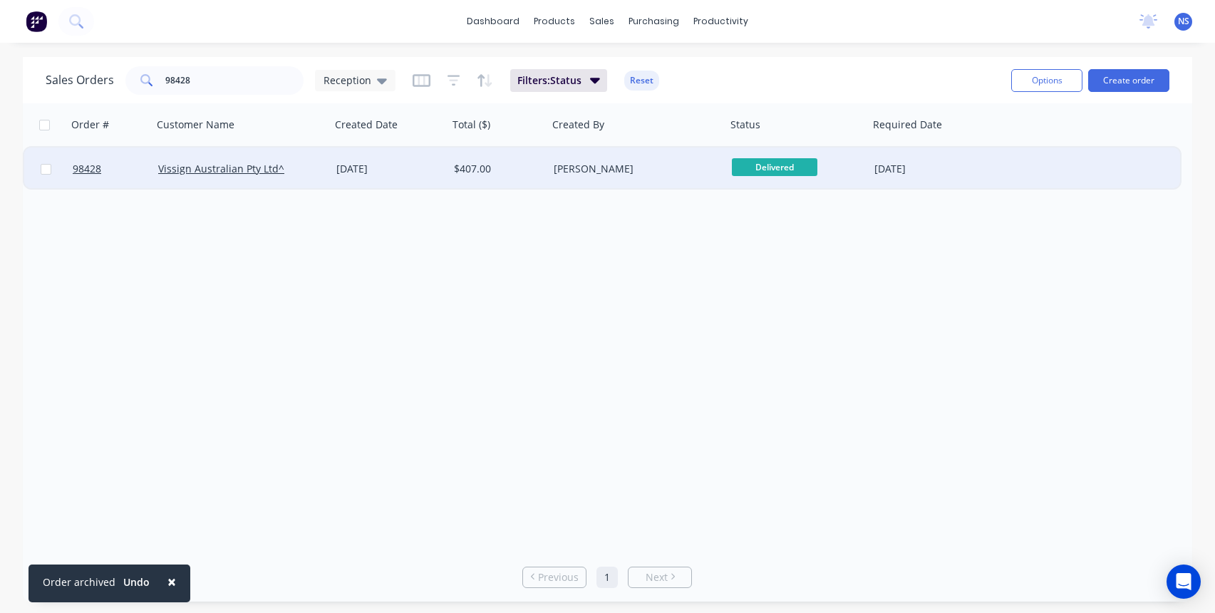
click at [786, 165] on span "Delivered" at bounding box center [775, 167] width 86 height 18
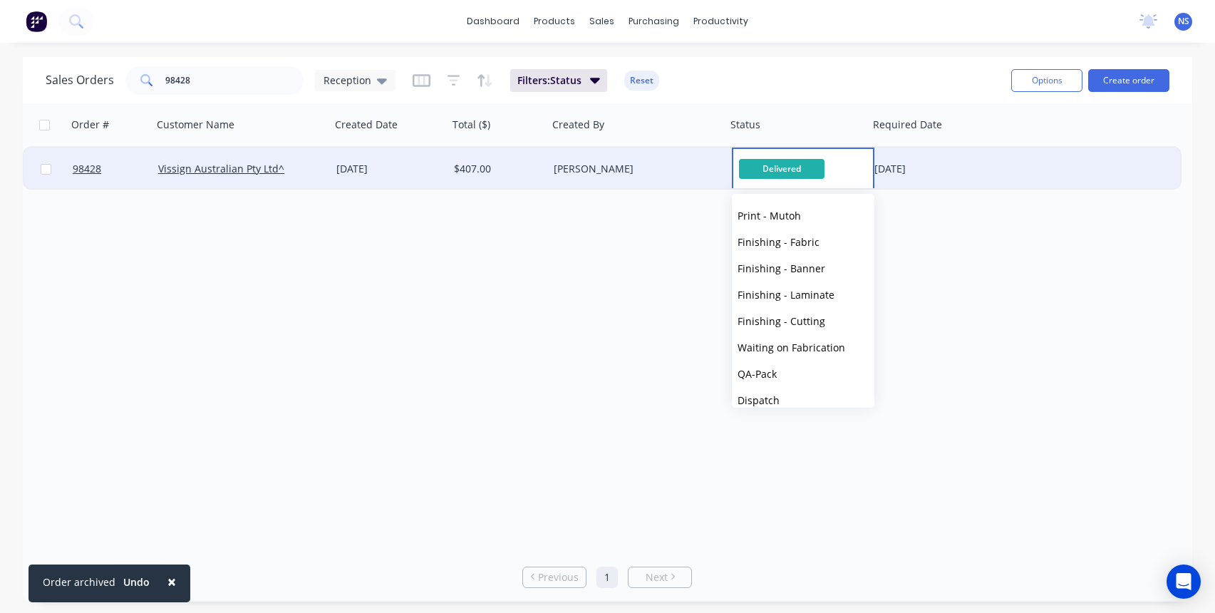
scroll to position [483, 0]
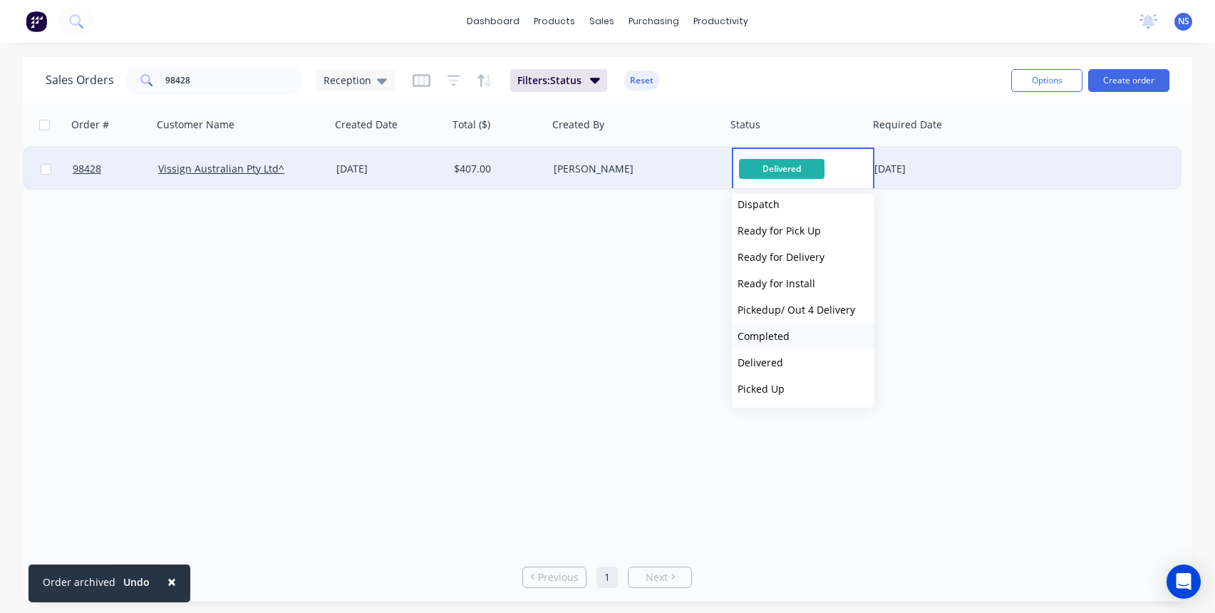
click at [790, 334] on button "Completed" at bounding box center [803, 336] width 143 height 26
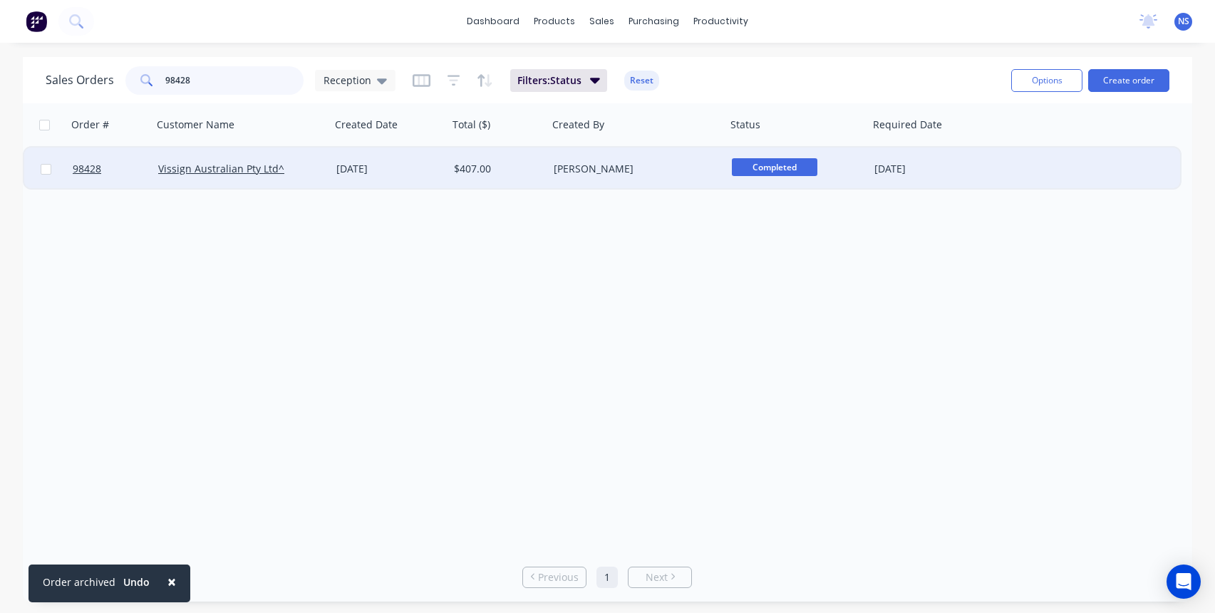
drag, startPoint x: 251, startPoint y: 80, endPoint x: 90, endPoint y: 49, distance: 163.2
click at [82, 48] on div "× Order archived Undo dashboard products sales purchasing productivity dashboar…" at bounding box center [607, 306] width 1215 height 613
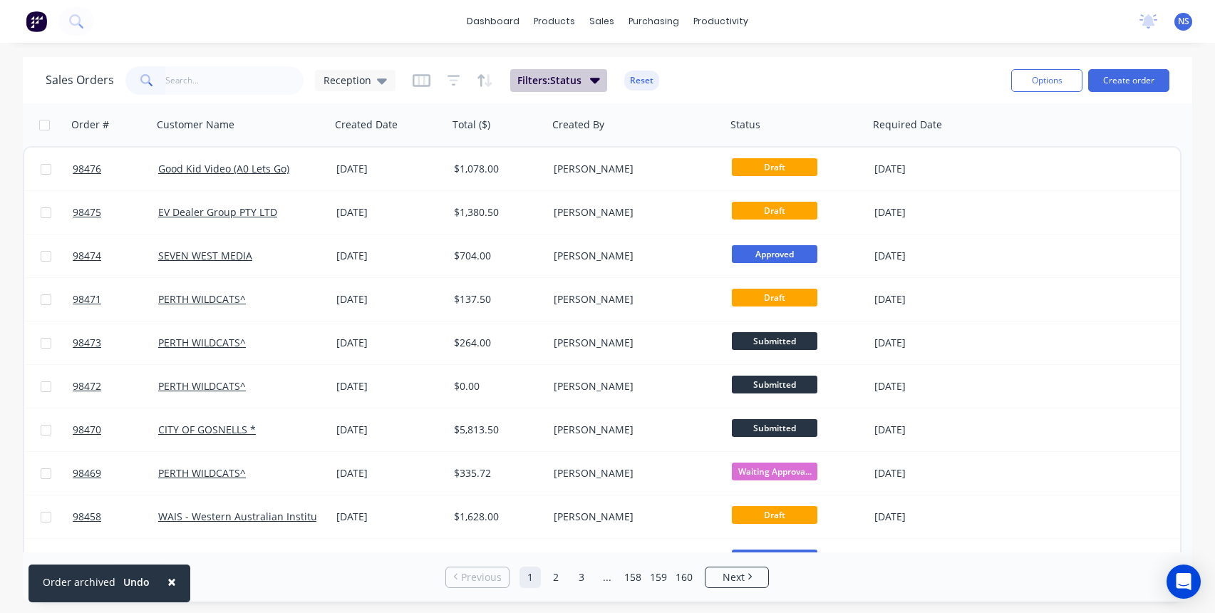
click at [570, 74] on span "Filters: Status" at bounding box center [549, 80] width 64 height 14
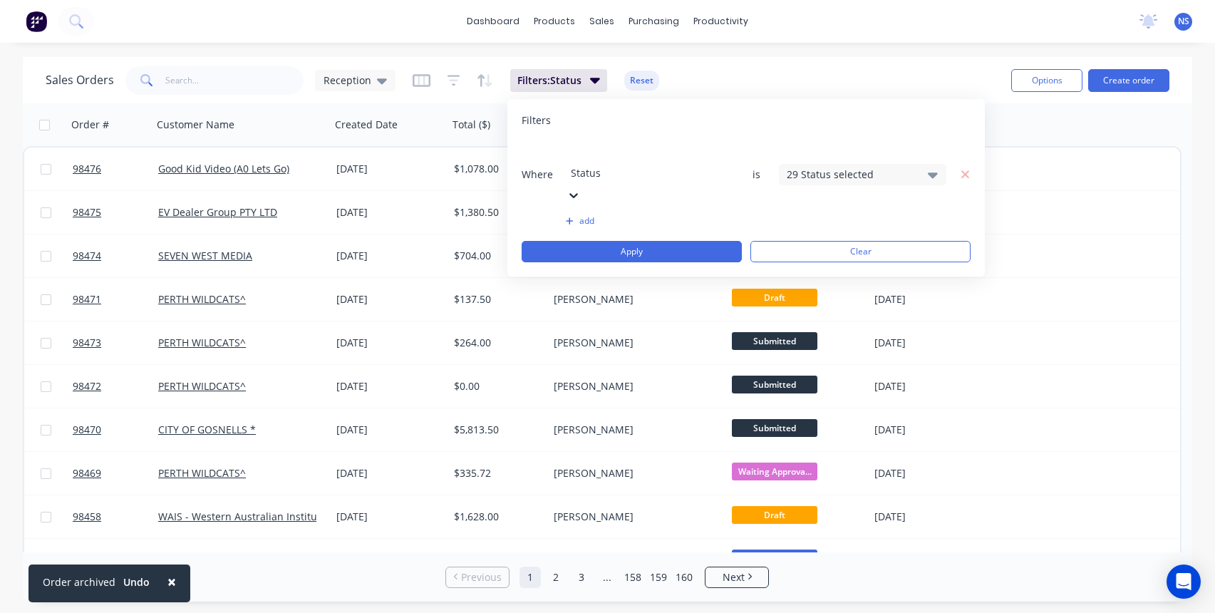
click at [865, 167] on div "29 Status selected" at bounding box center [851, 174] width 129 height 15
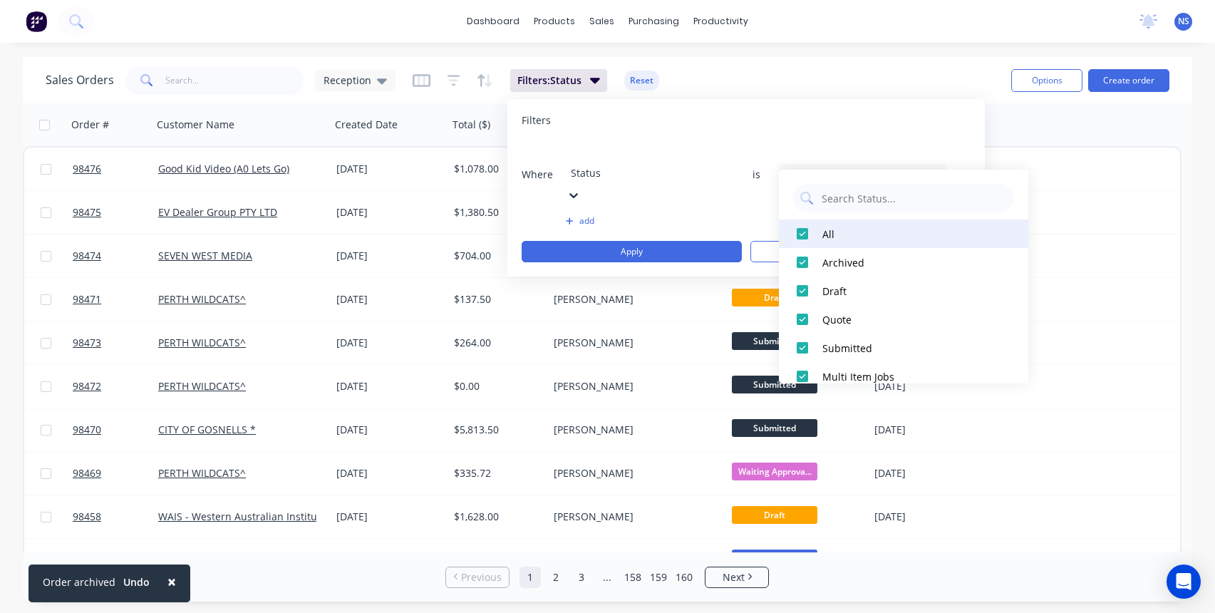
click at [804, 230] on div at bounding box center [802, 233] width 29 height 29
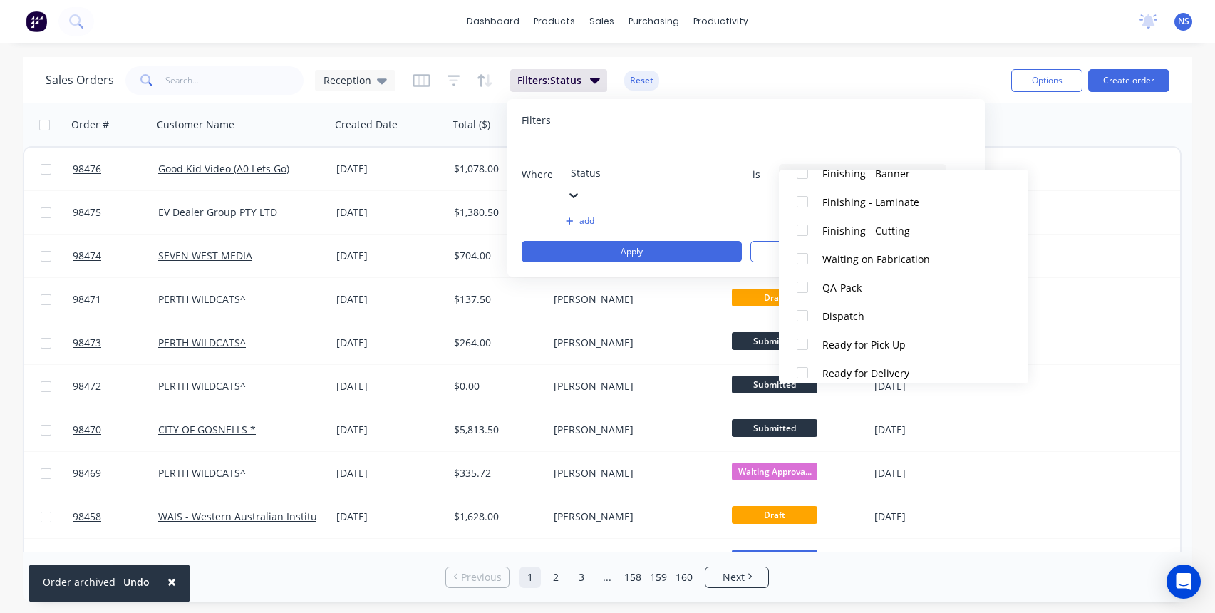
scroll to position [698, 0]
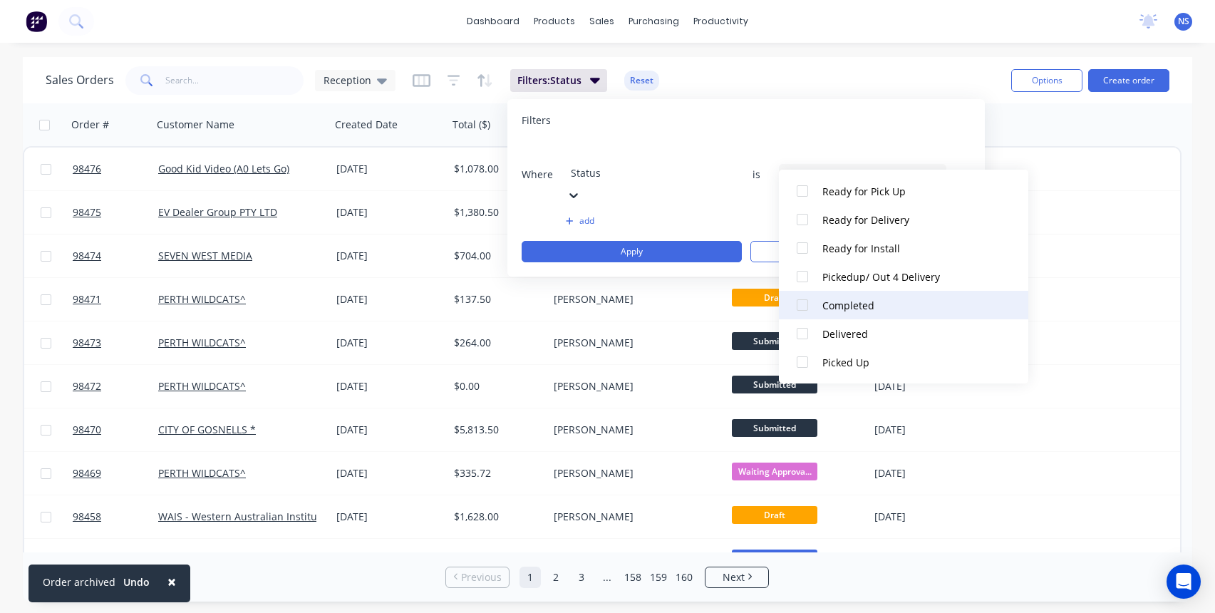
click at [802, 305] on div at bounding box center [802, 305] width 29 height 29
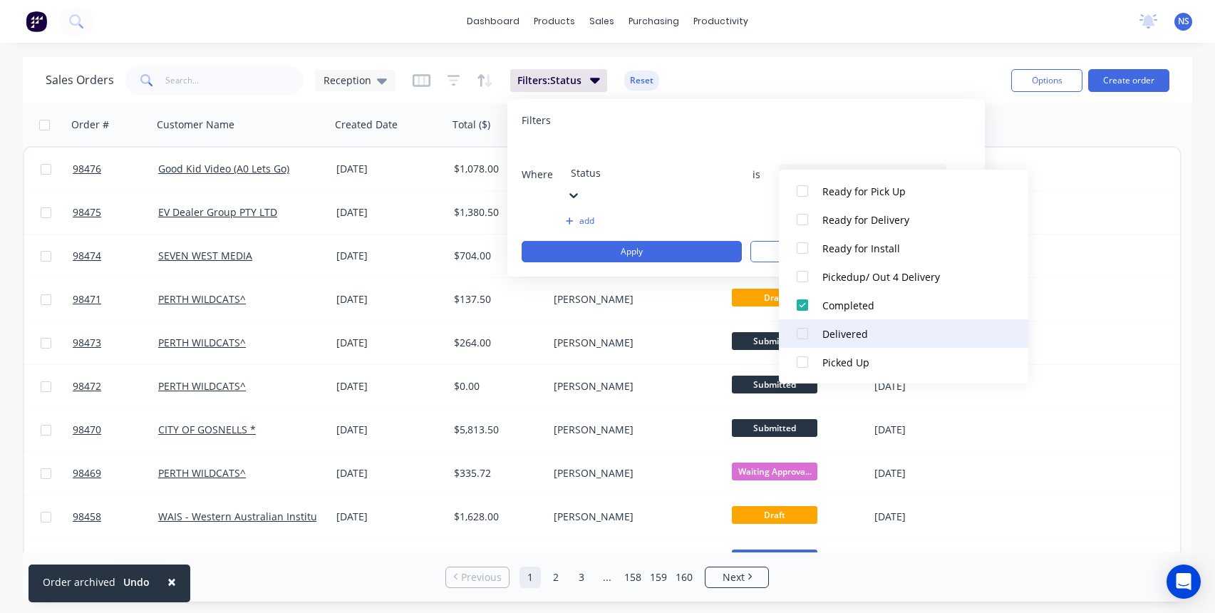
click at [799, 333] on div at bounding box center [802, 333] width 29 height 29
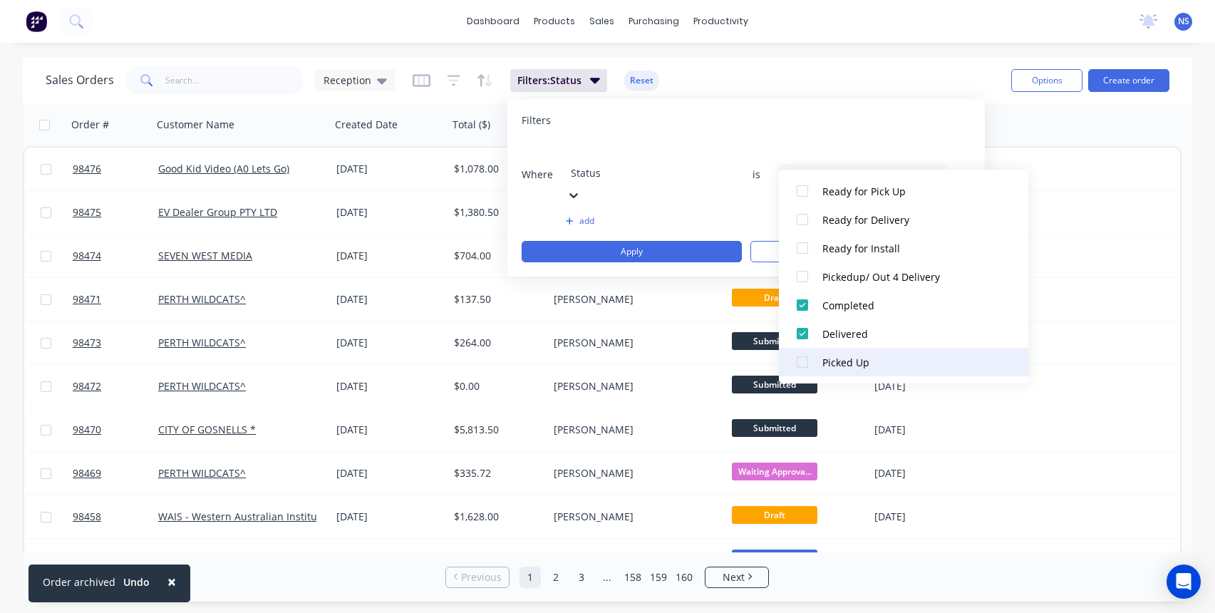
click at [804, 360] on div at bounding box center [802, 362] width 29 height 29
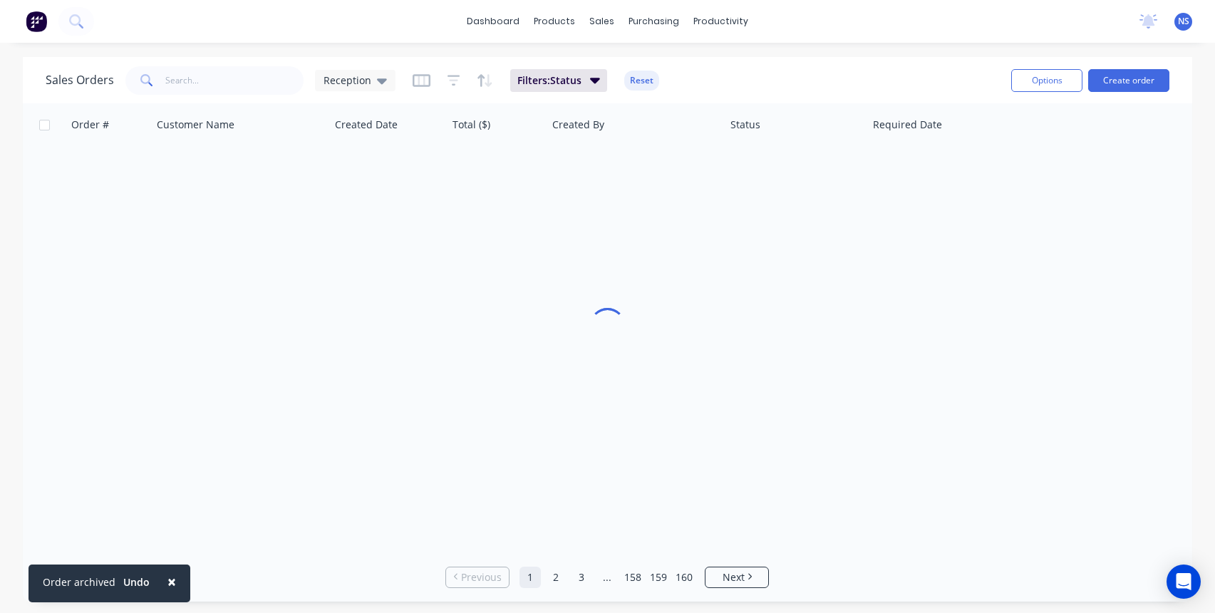
click at [911, 61] on div "Sales Orders Reception Filters: Status Reset Options Create order" at bounding box center [607, 80] width 1169 height 46
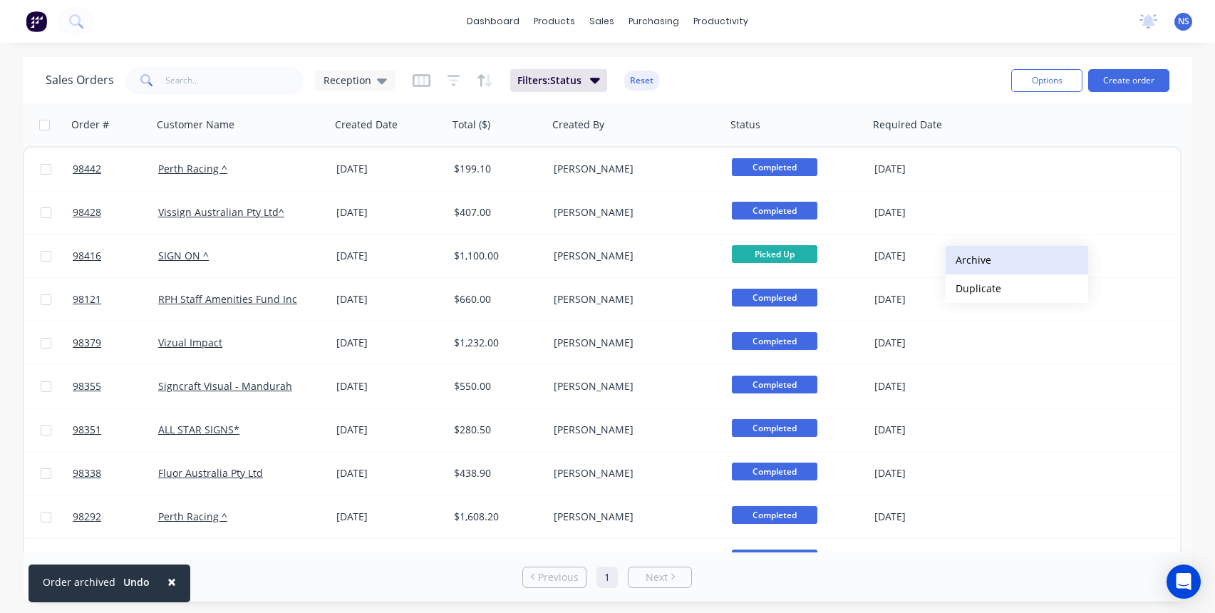
click at [972, 259] on button "Archive" at bounding box center [1017, 260] width 143 height 29
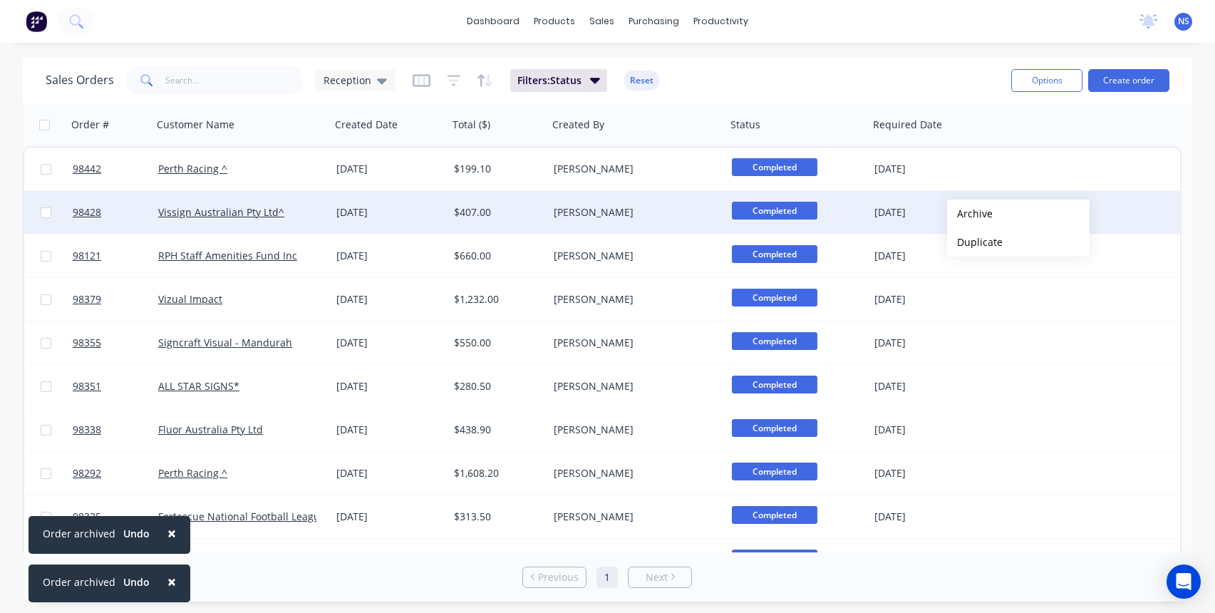
click at [970, 214] on button "Archive" at bounding box center [1018, 214] width 143 height 29
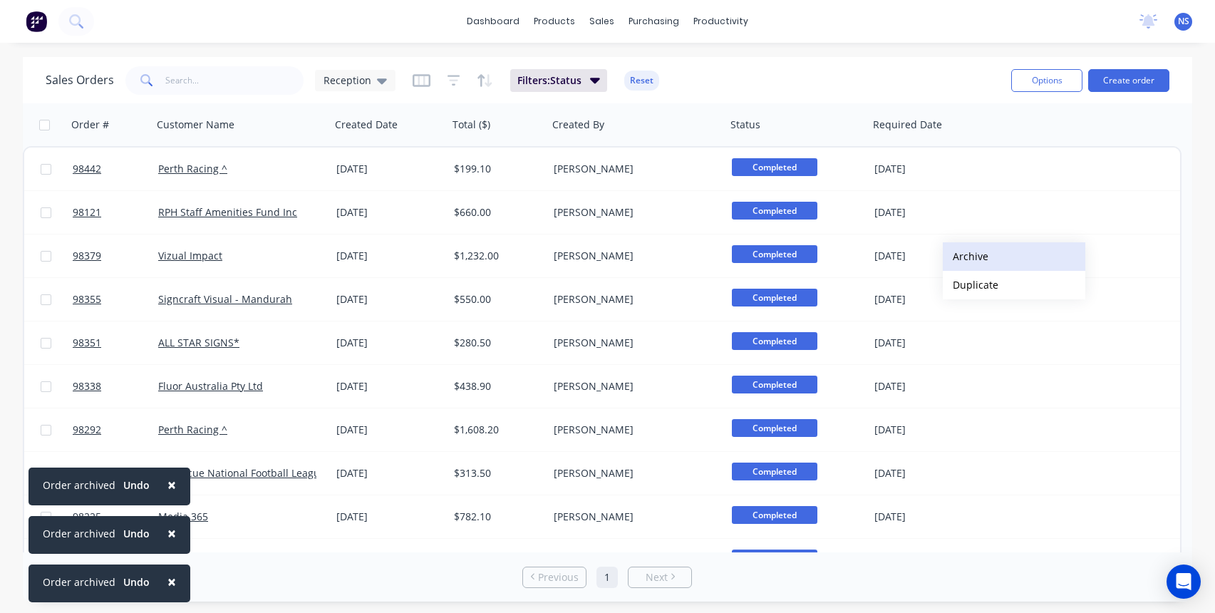
click at [970, 254] on button "Archive" at bounding box center [1014, 256] width 143 height 29
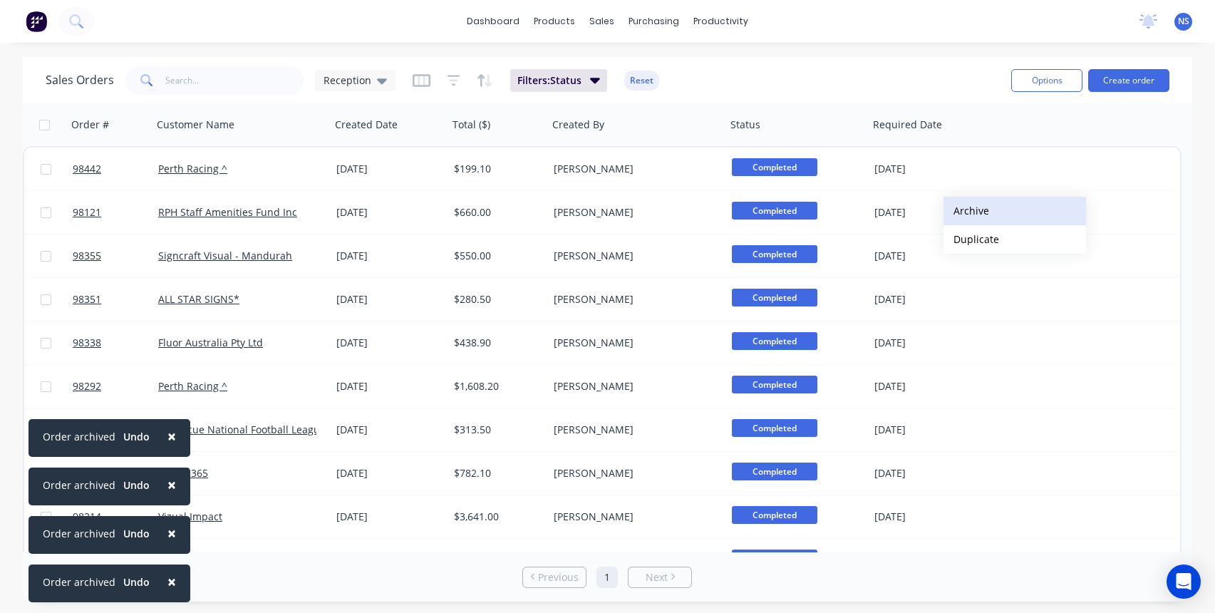
click at [967, 211] on button "Archive" at bounding box center [1014, 211] width 143 height 29
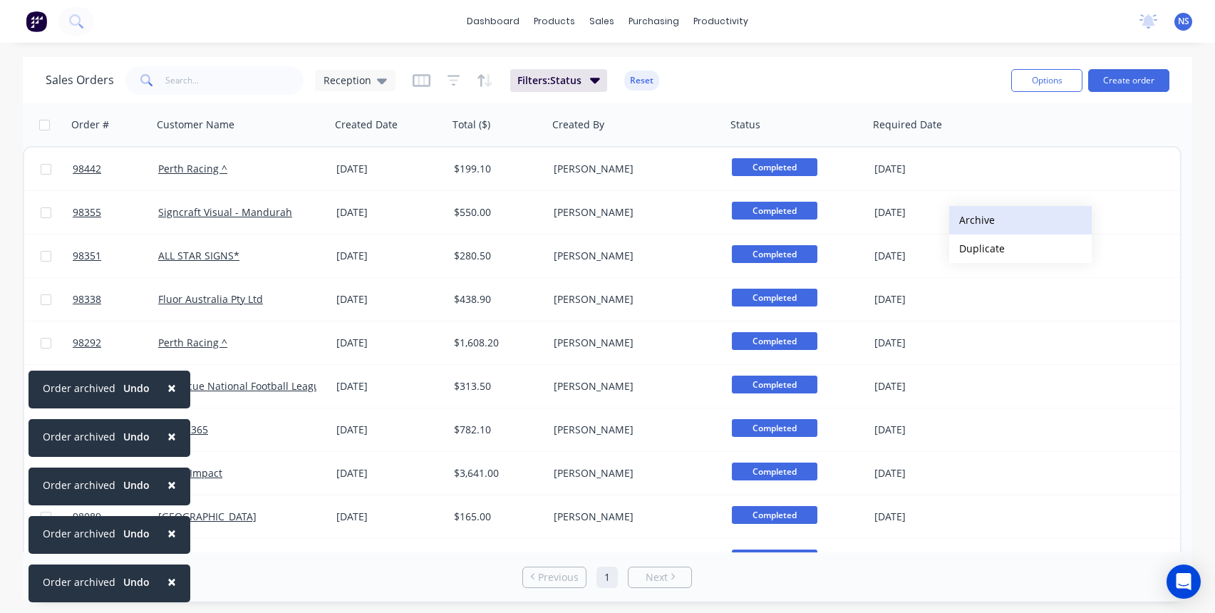
click at [974, 219] on button "Archive" at bounding box center [1020, 220] width 143 height 29
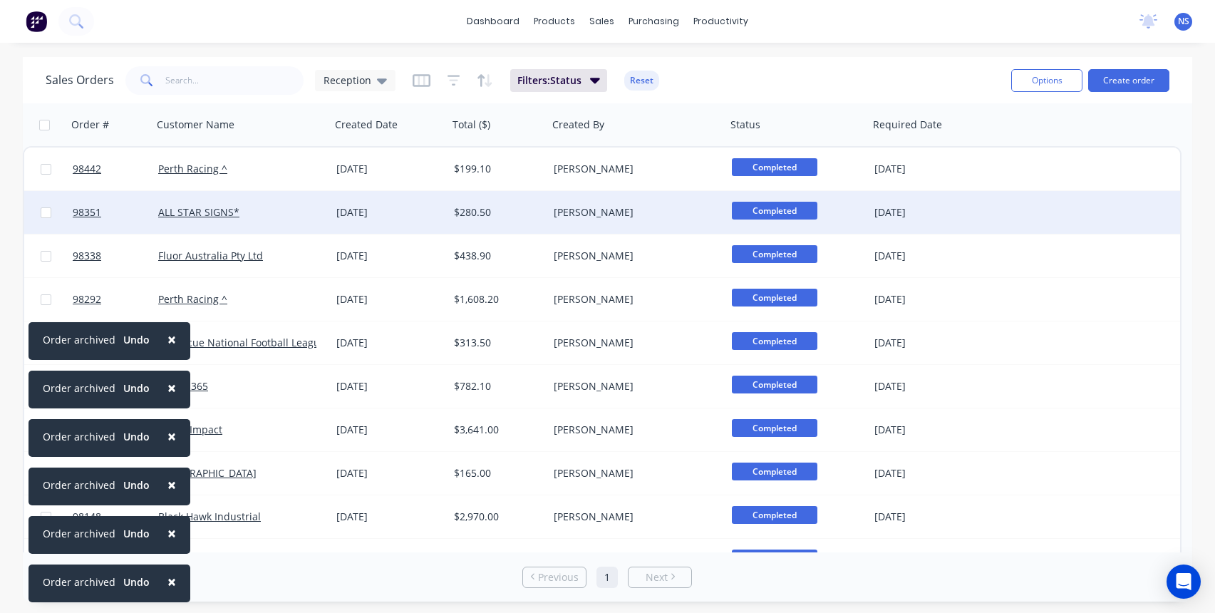
click at [692, 219] on div "[PERSON_NAME]" at bounding box center [637, 212] width 178 height 43
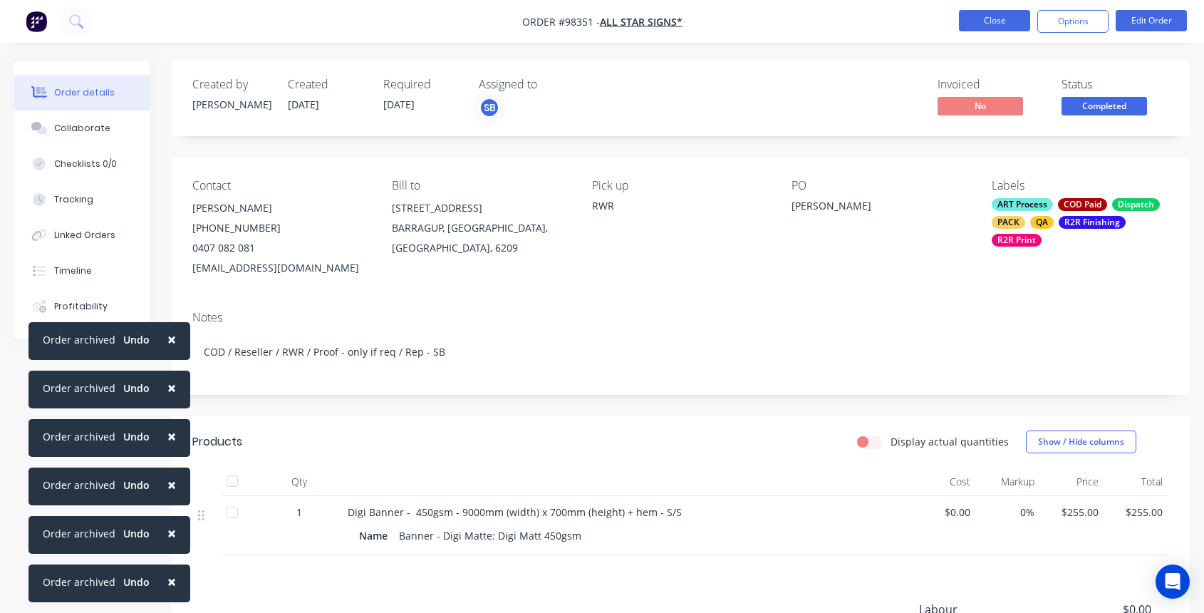
click at [993, 22] on button "Close" at bounding box center [994, 20] width 71 height 21
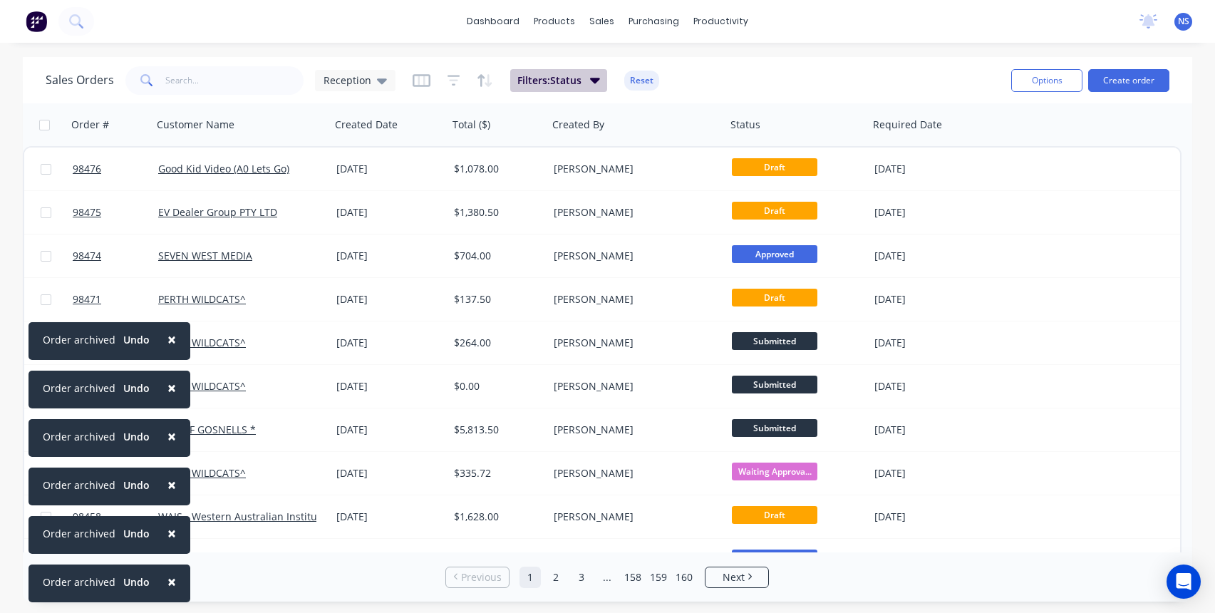
click at [579, 77] on span "Filters: Status" at bounding box center [549, 80] width 64 height 14
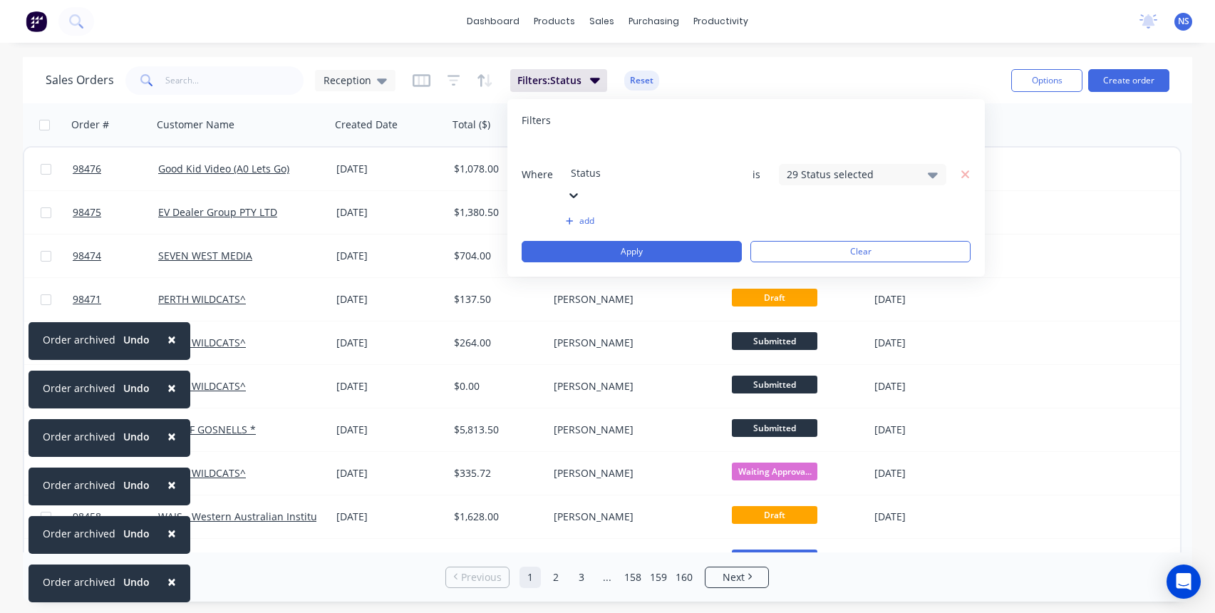
click at [812, 167] on div "29 Status selected" at bounding box center [851, 174] width 129 height 15
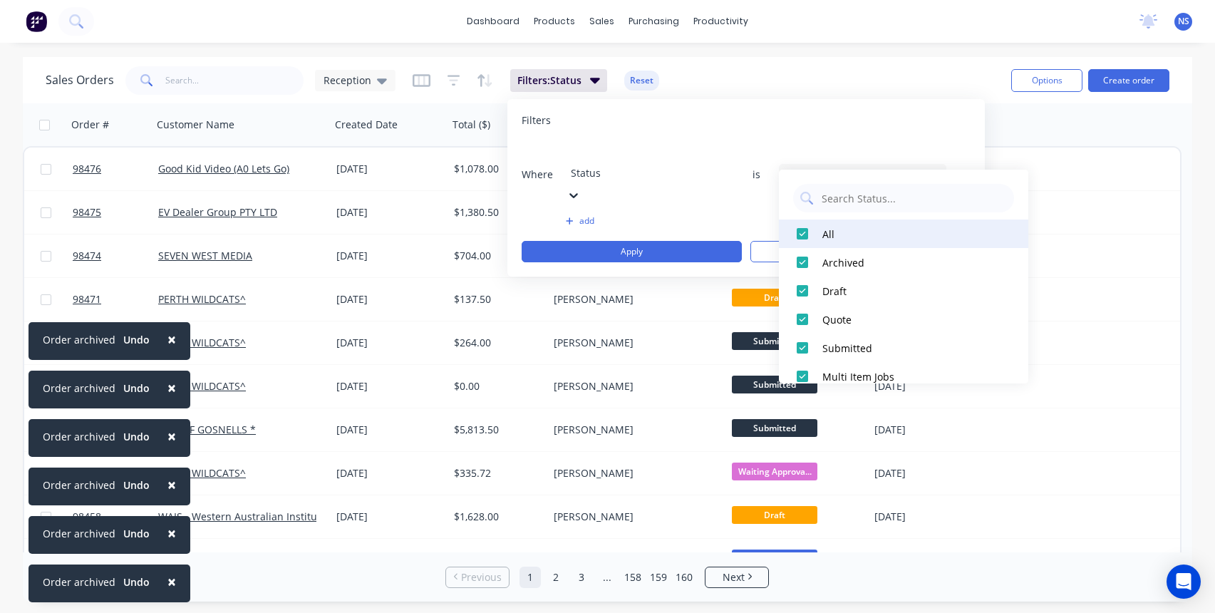
click at [801, 232] on div at bounding box center [802, 233] width 29 height 29
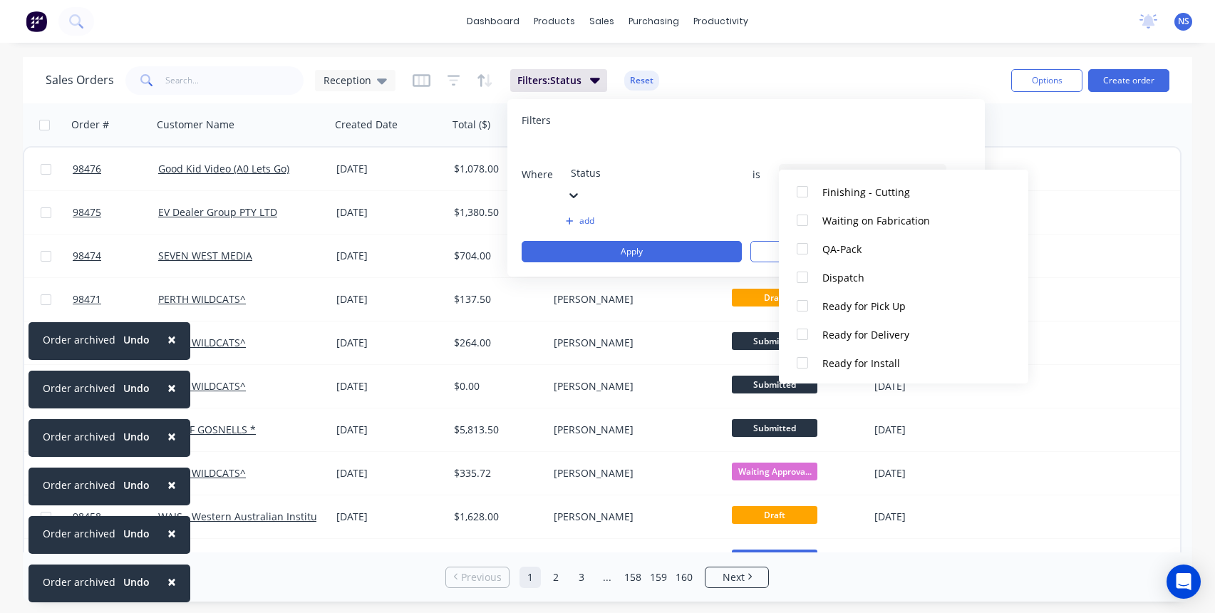
scroll to position [698, 0]
click at [802, 304] on div at bounding box center [802, 305] width 29 height 29
click at [897, 68] on div "Sales Orders Reception Filters: Status Reset" at bounding box center [523, 80] width 954 height 35
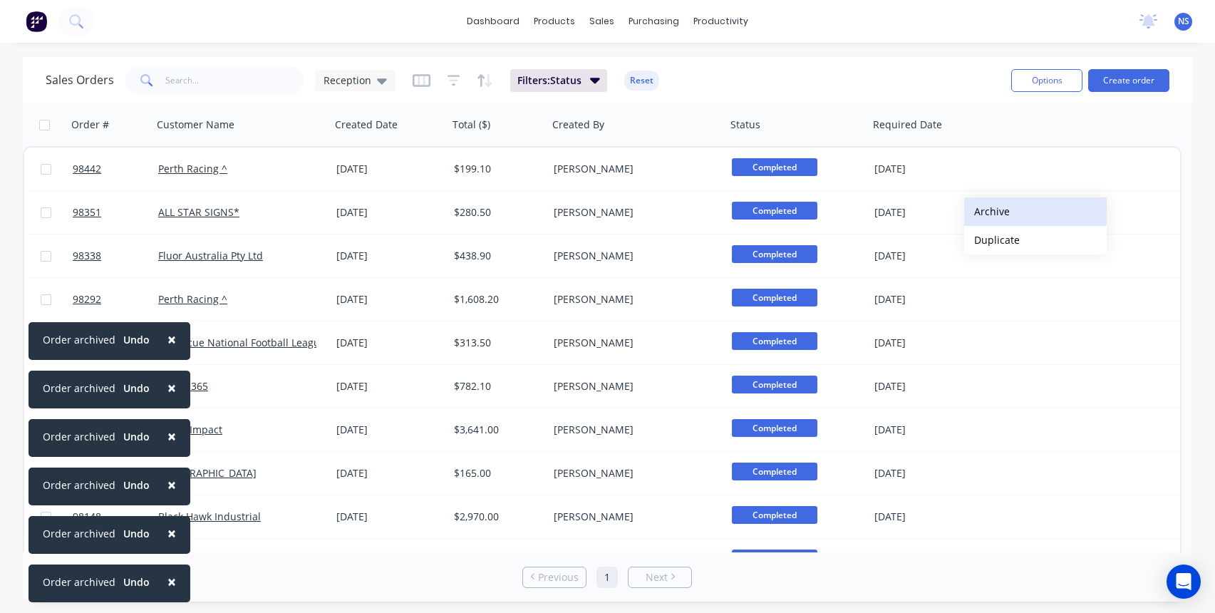
click at [991, 211] on button "Archive" at bounding box center [1035, 211] width 143 height 29
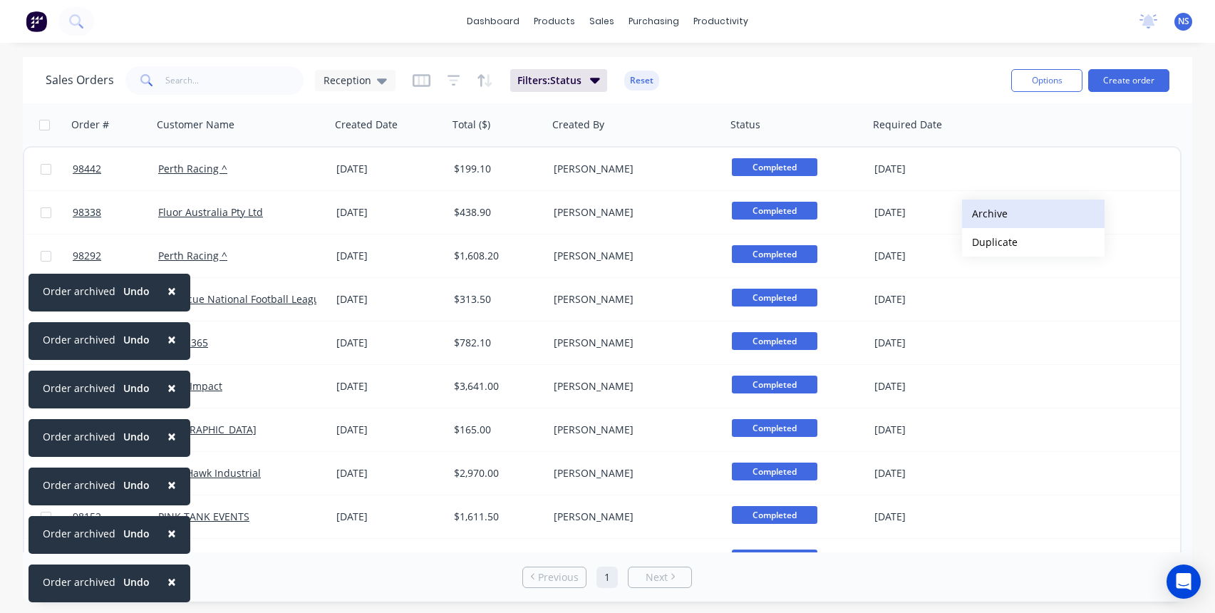
click at [986, 213] on button "Archive" at bounding box center [1033, 214] width 143 height 29
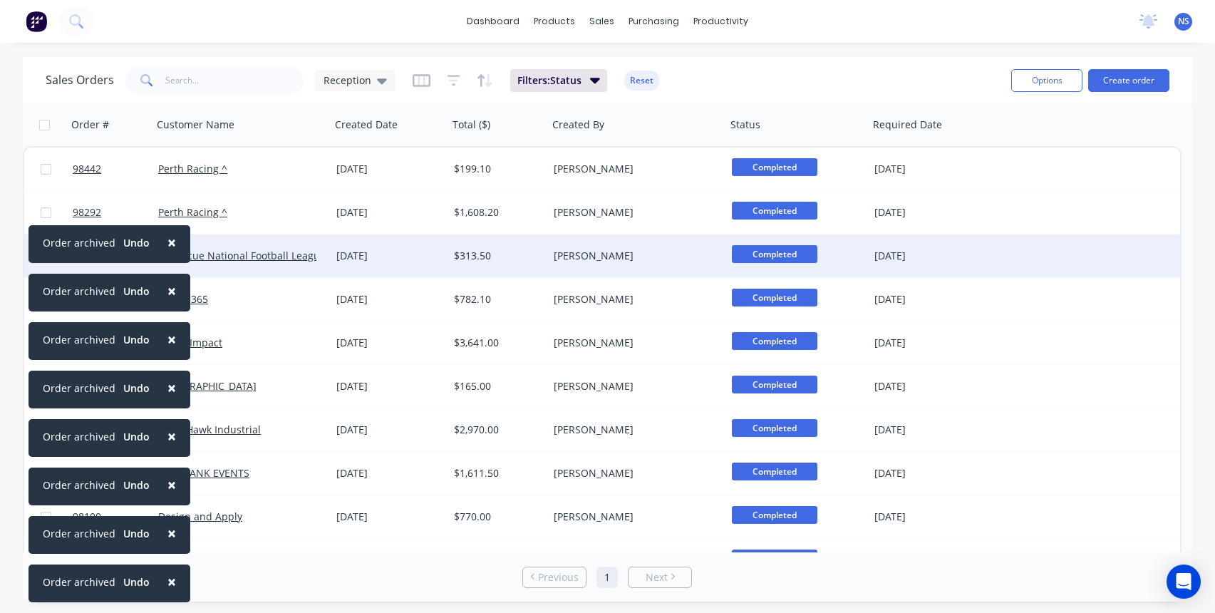
click at [168, 240] on span "×" at bounding box center [171, 242] width 9 height 20
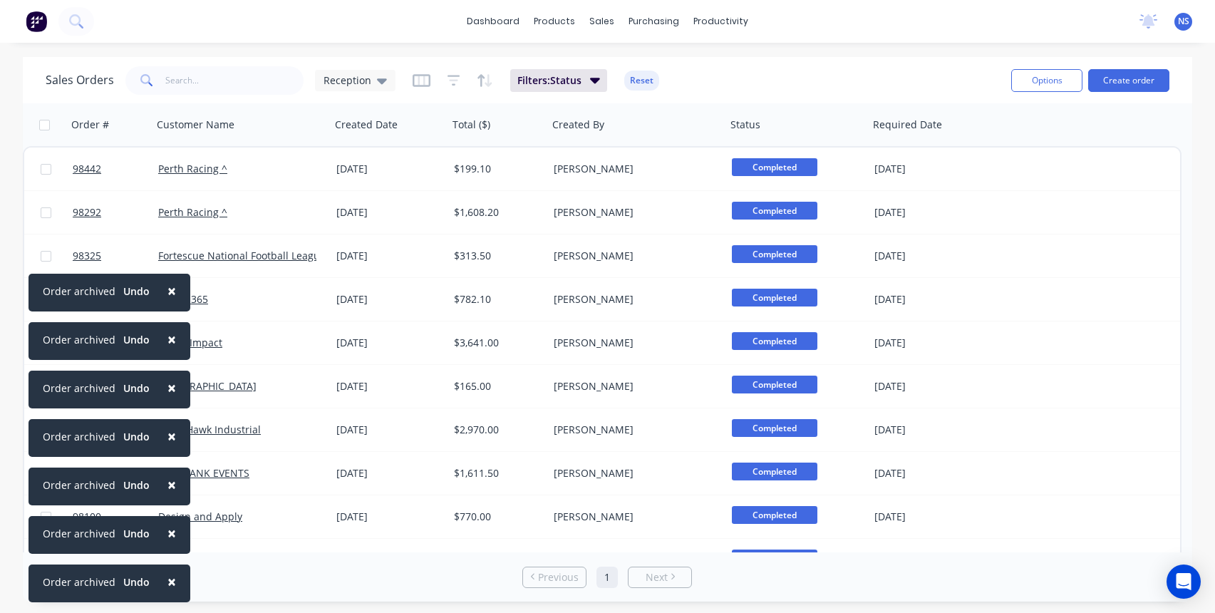
click at [167, 289] on span "×" at bounding box center [171, 291] width 9 height 20
click at [167, 342] on span "×" at bounding box center [171, 339] width 9 height 20
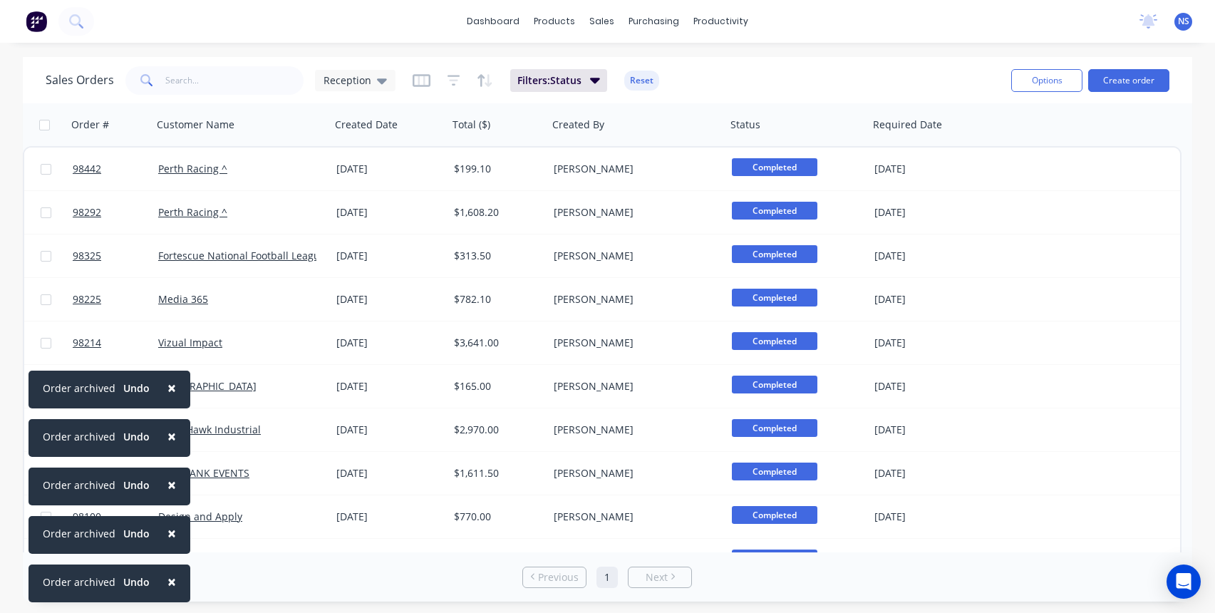
click at [170, 386] on span "×" at bounding box center [171, 388] width 9 height 20
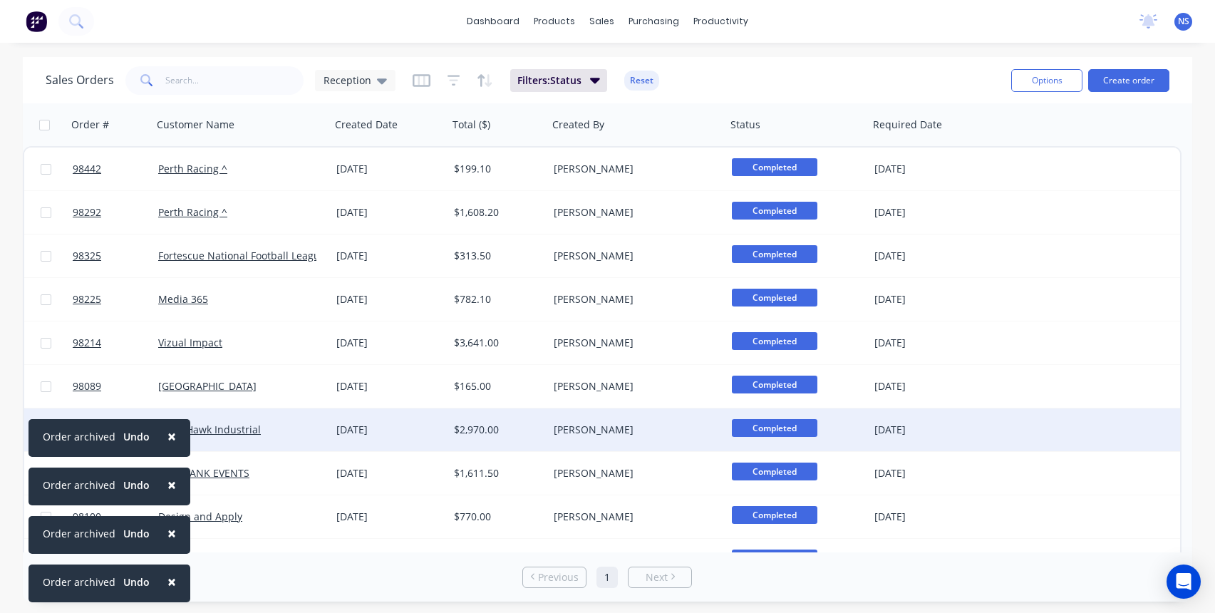
click at [170, 435] on span "×" at bounding box center [171, 436] width 9 height 20
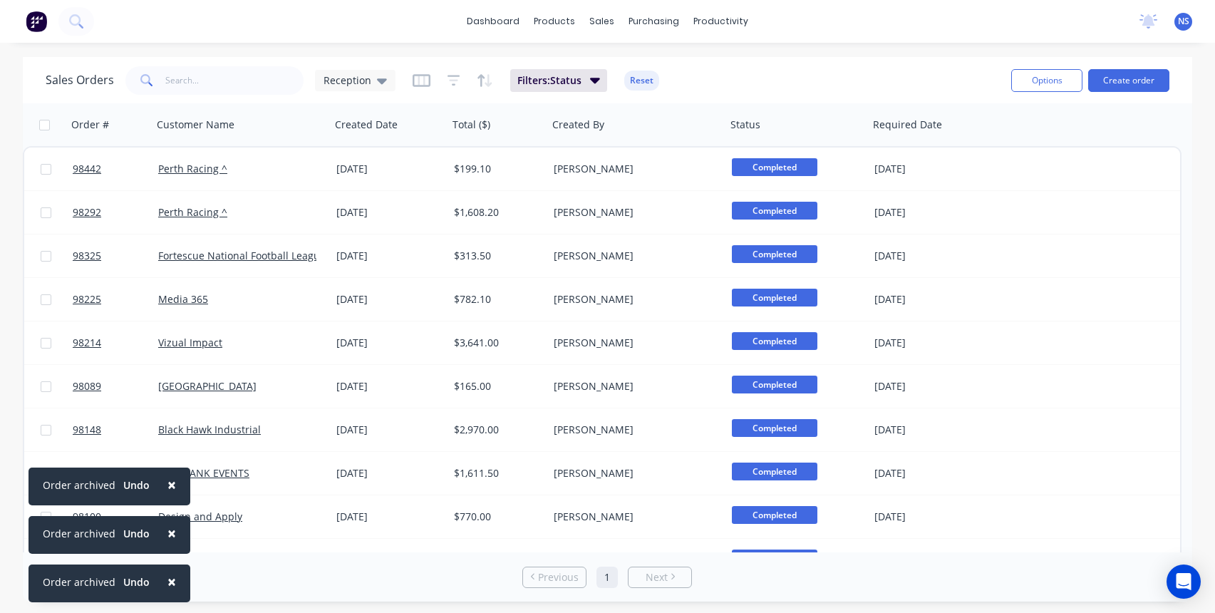
click at [170, 482] on span "×" at bounding box center [171, 485] width 9 height 20
click at [161, 531] on button "×" at bounding box center [171, 533] width 37 height 34
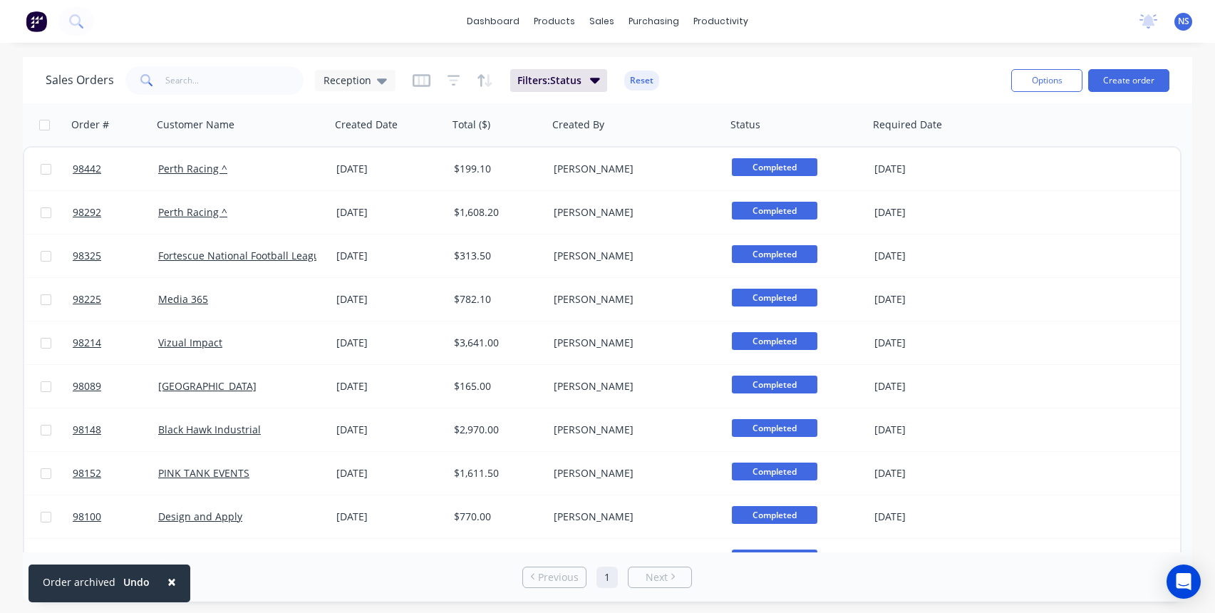
click at [167, 581] on span "×" at bounding box center [171, 581] width 9 height 20
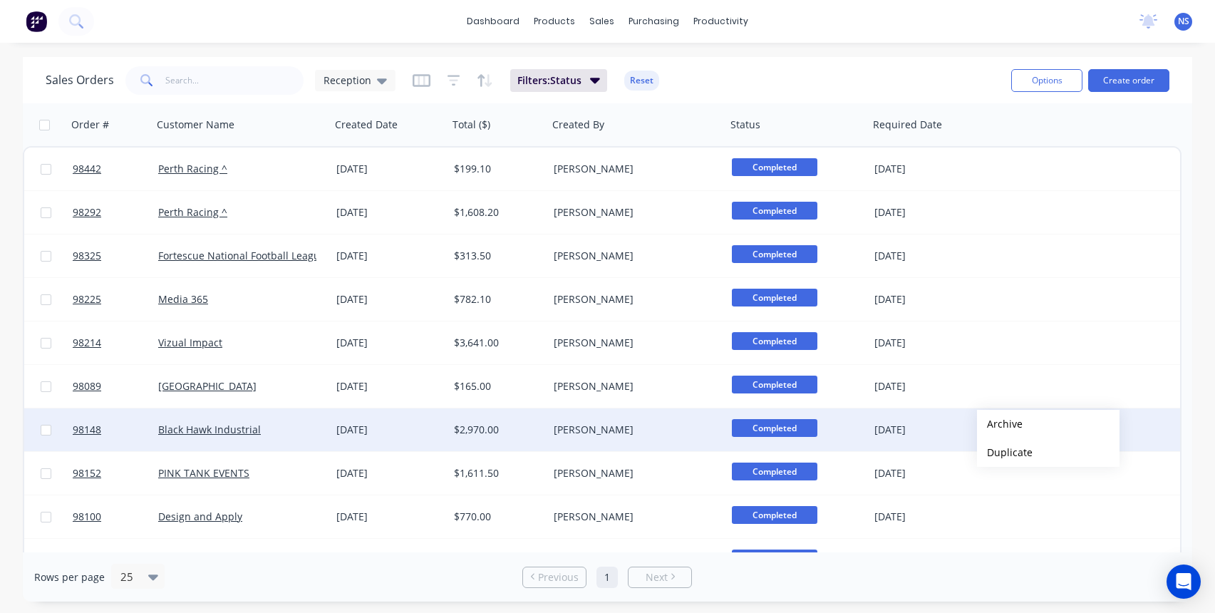
click at [1000, 424] on button "Archive" at bounding box center [1048, 424] width 143 height 29
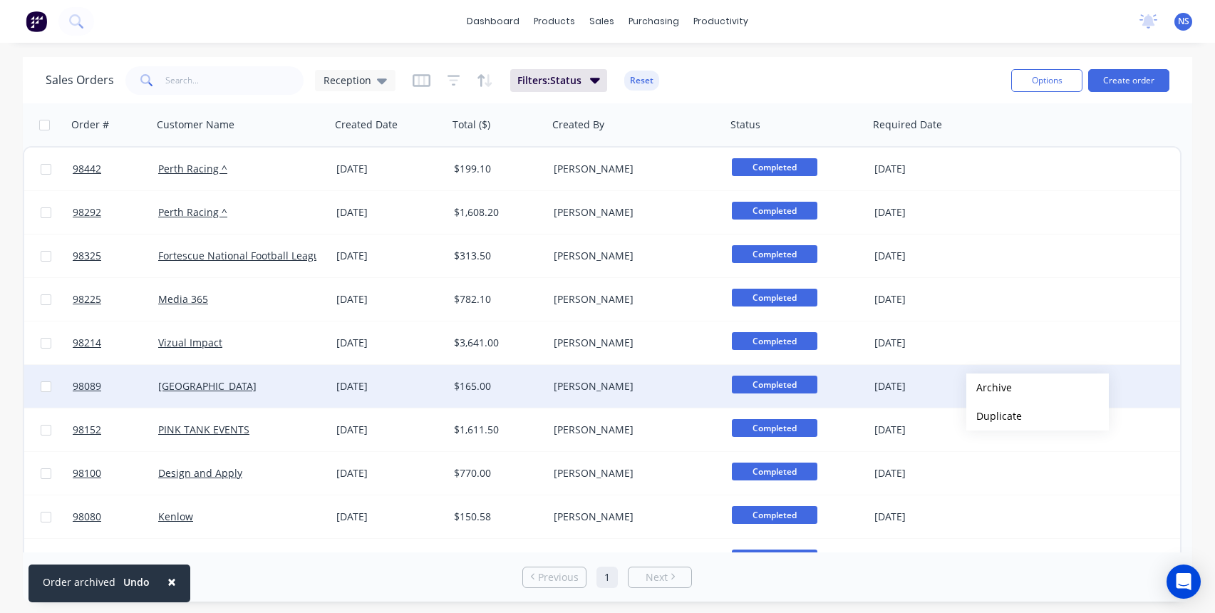
click at [989, 388] on button "Archive" at bounding box center [1037, 387] width 143 height 29
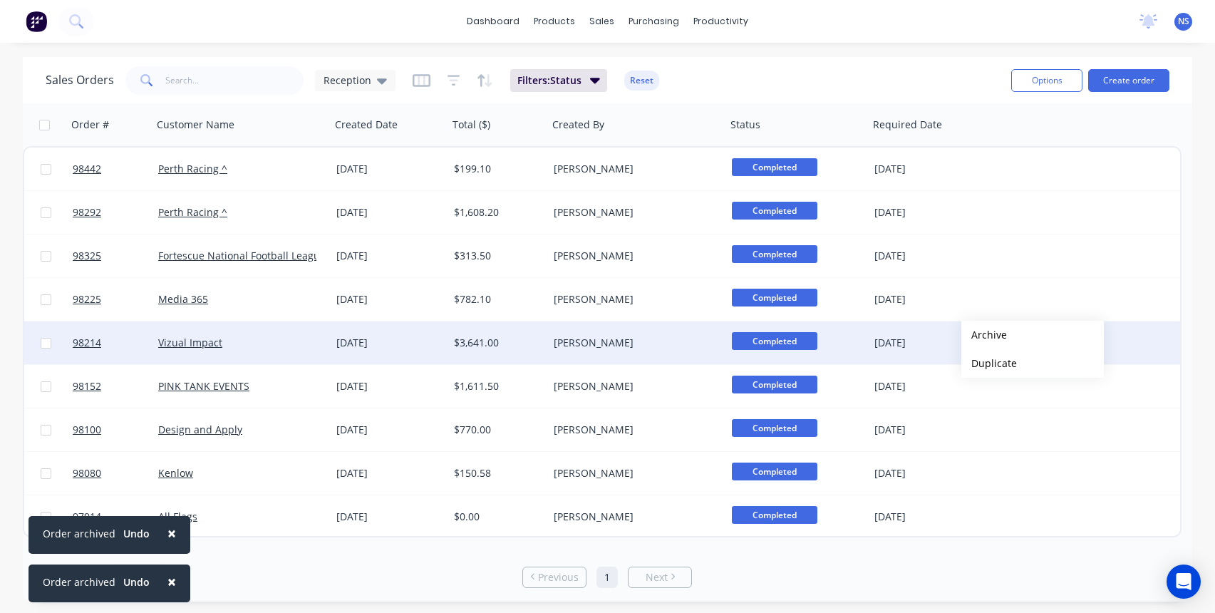
click at [984, 335] on button "Archive" at bounding box center [1032, 335] width 143 height 29
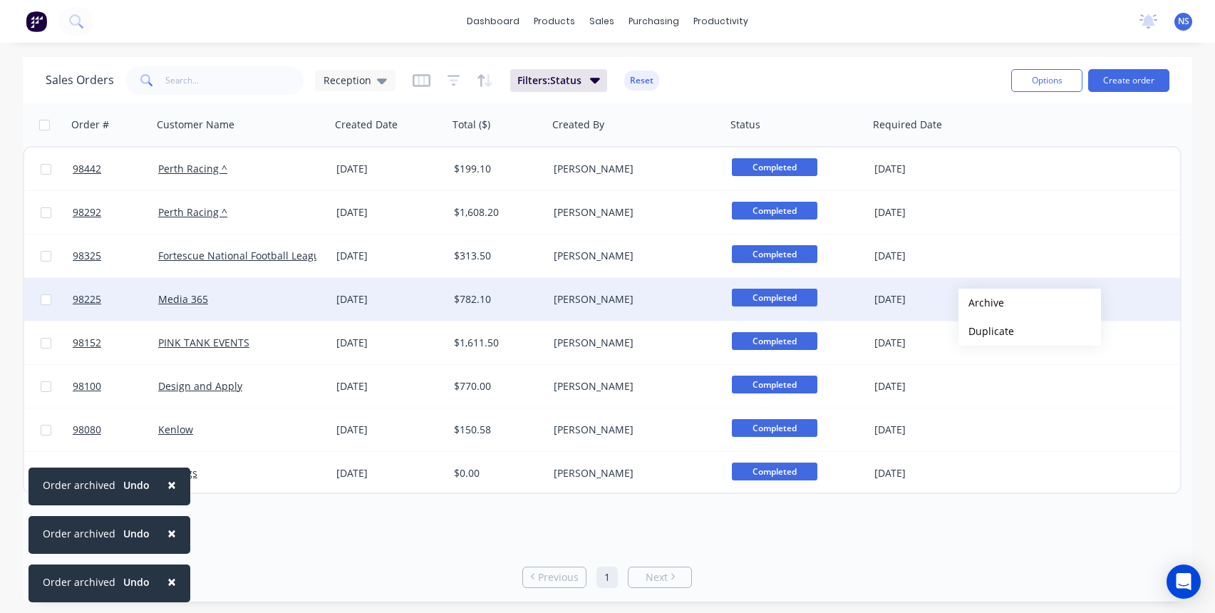
click at [981, 303] on button "Archive" at bounding box center [1029, 303] width 143 height 29
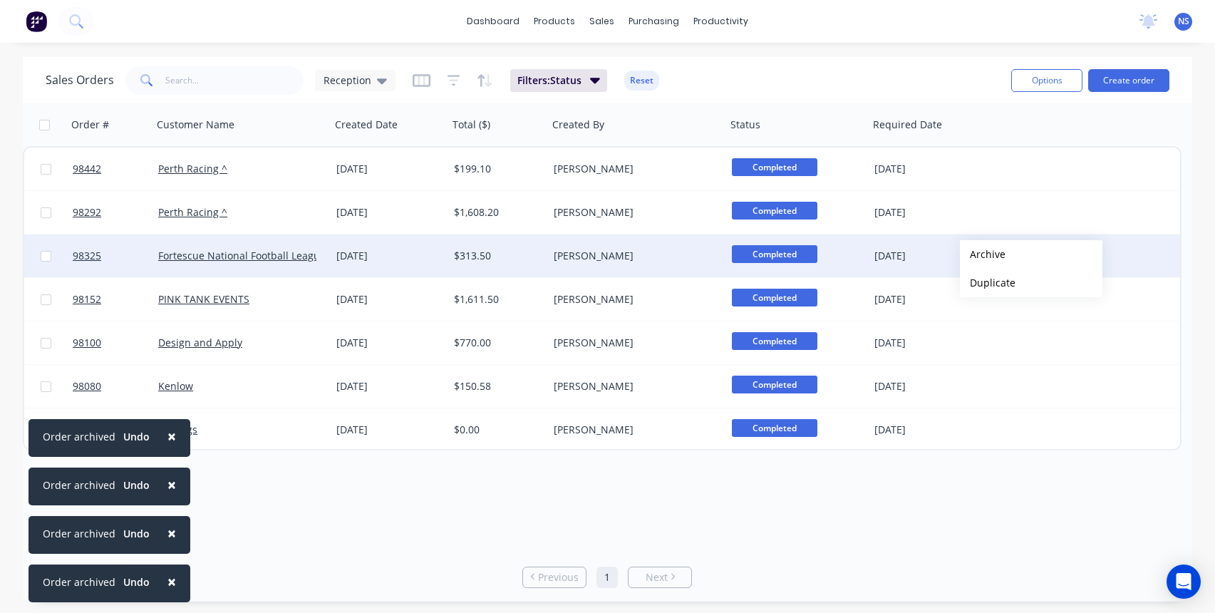
click at [983, 254] on button "Archive" at bounding box center [1031, 254] width 143 height 29
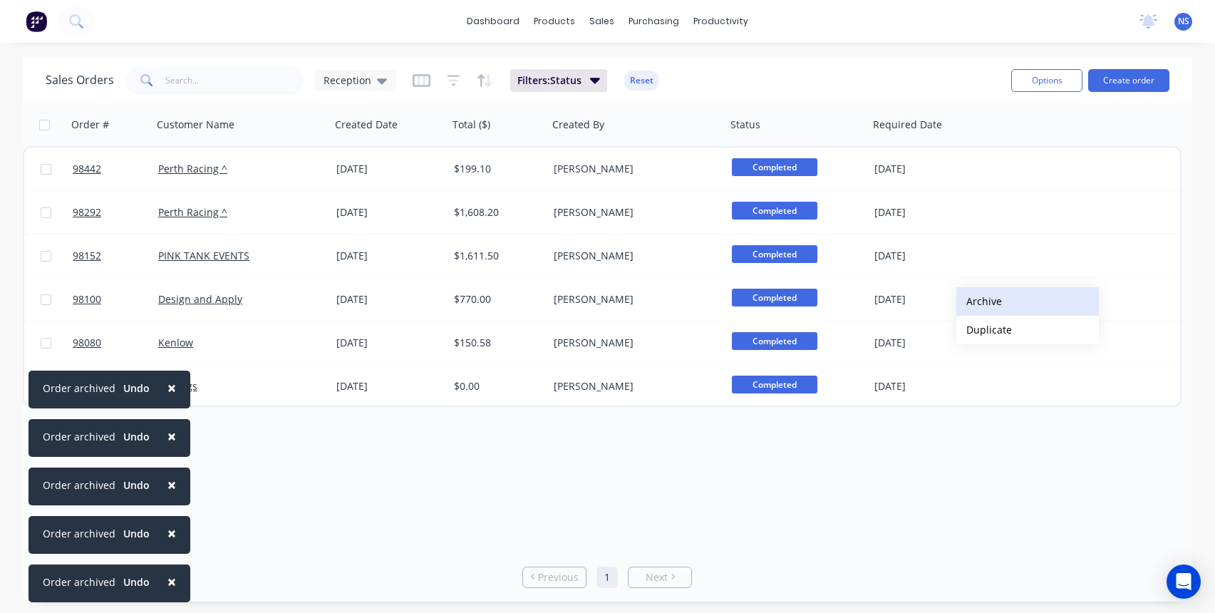
click at [981, 298] on button "Archive" at bounding box center [1027, 301] width 143 height 29
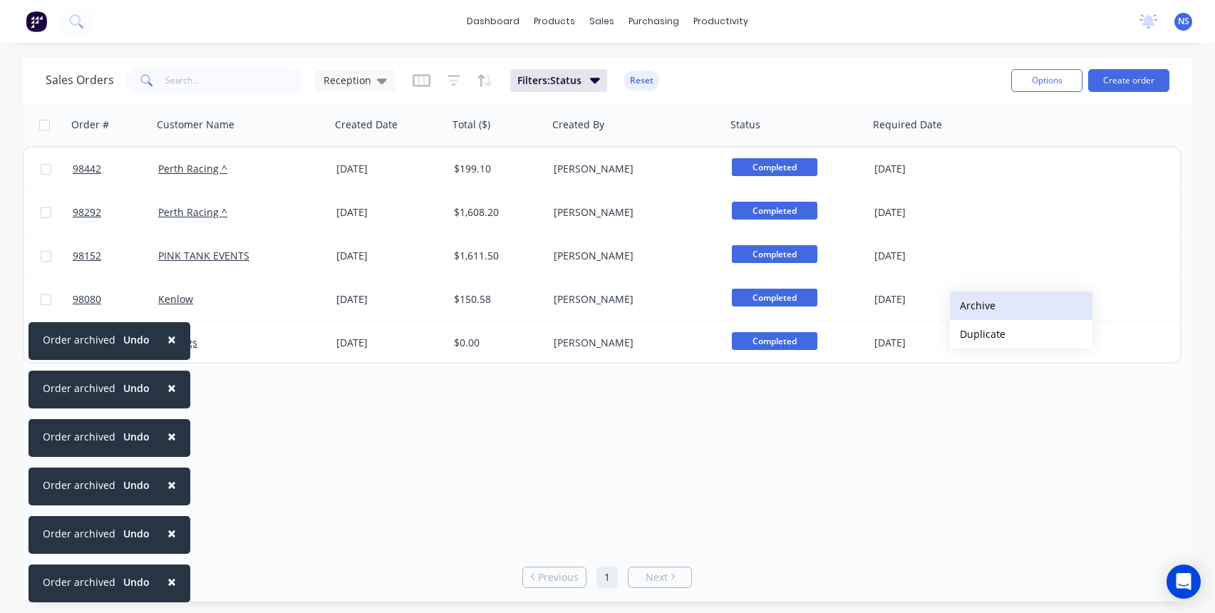
click at [975, 301] on button "Archive" at bounding box center [1021, 305] width 143 height 29
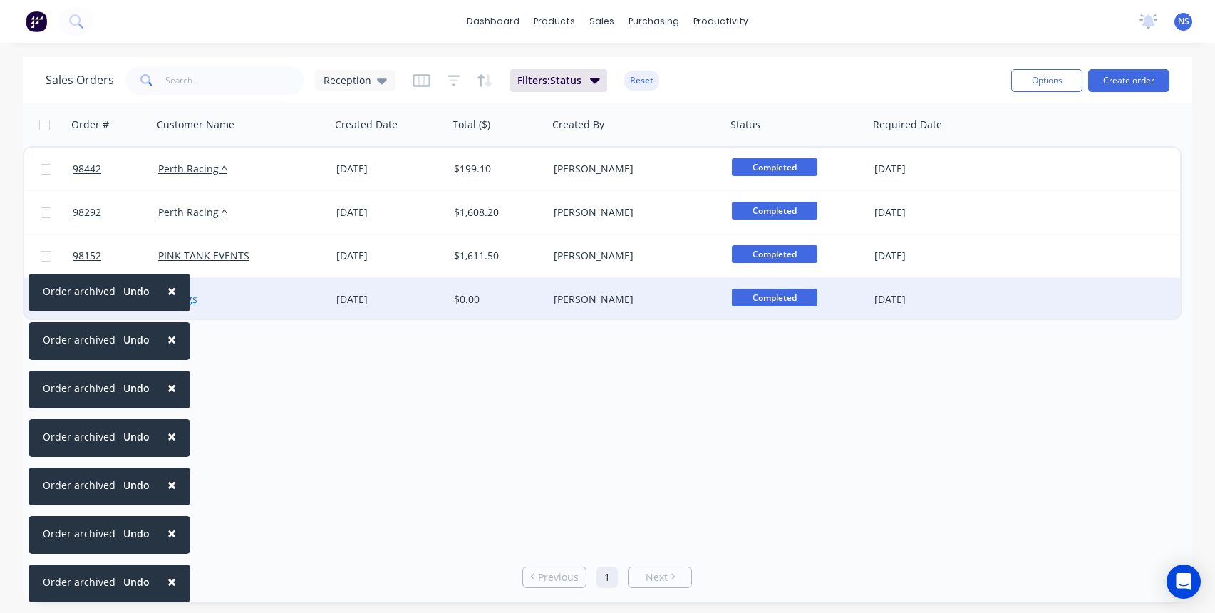
click at [167, 290] on span "×" at bounding box center [171, 291] width 9 height 20
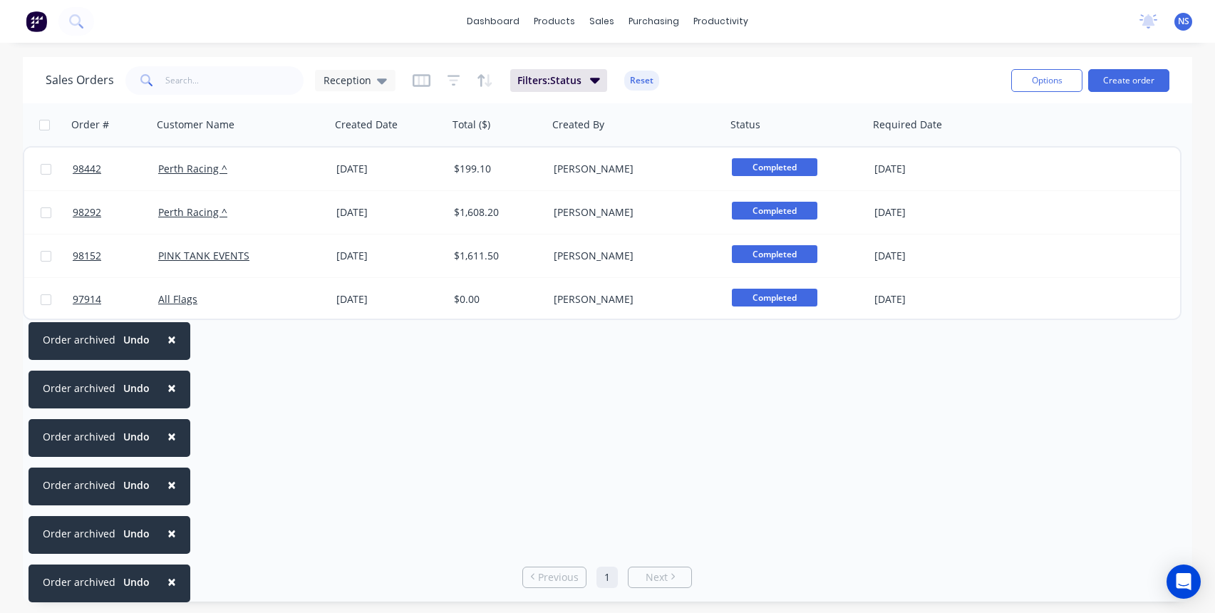
click at [171, 338] on span "×" at bounding box center [171, 339] width 9 height 20
click at [168, 393] on span "×" at bounding box center [171, 388] width 9 height 20
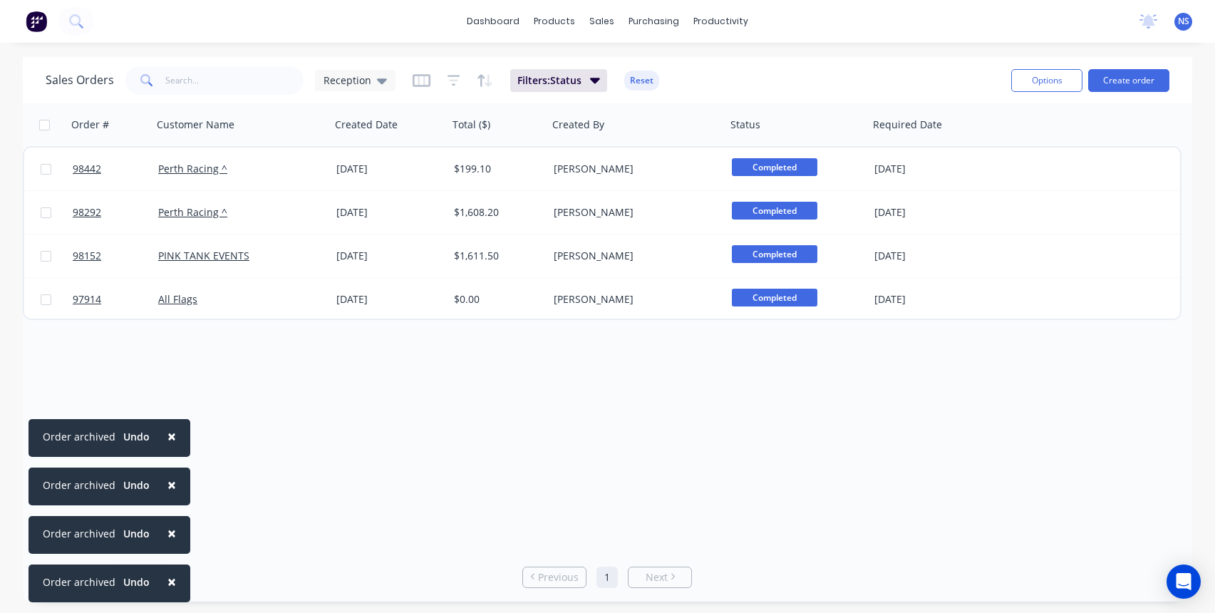
drag, startPoint x: 171, startPoint y: 432, endPoint x: 168, endPoint y: 445, distance: 13.8
click at [171, 435] on span "×" at bounding box center [171, 436] width 9 height 20
drag, startPoint x: 165, startPoint y: 485, endPoint x: 166, endPoint y: 495, distance: 10.1
click at [167, 485] on span "×" at bounding box center [171, 485] width 9 height 20
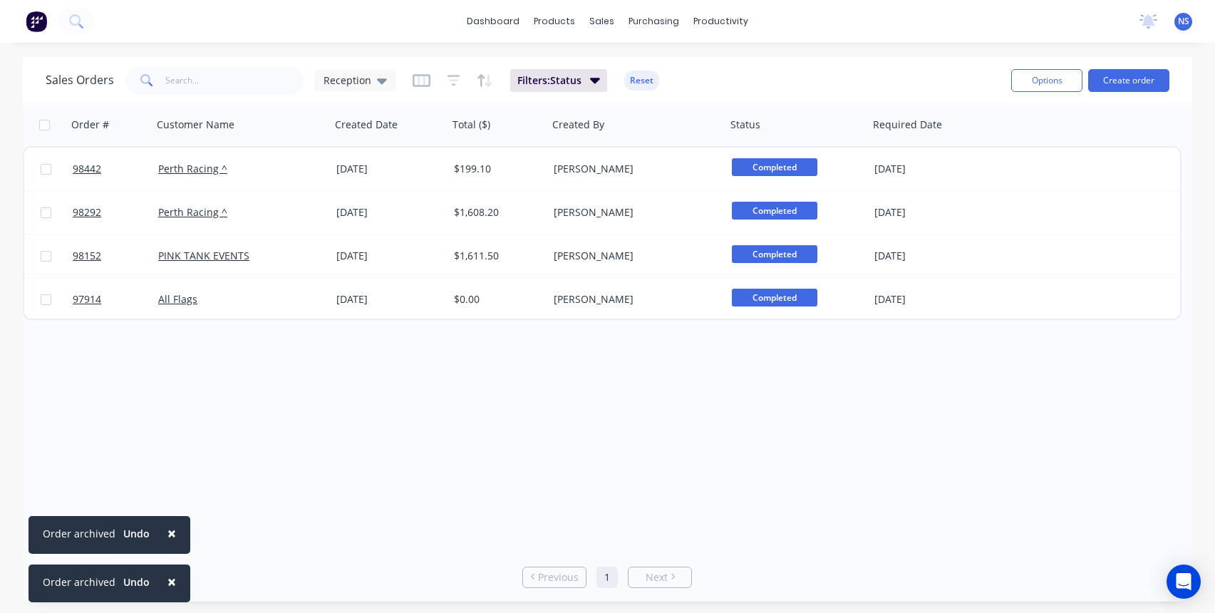
click at [168, 534] on span "×" at bounding box center [171, 533] width 9 height 20
click at [174, 579] on button "×" at bounding box center [171, 581] width 37 height 34
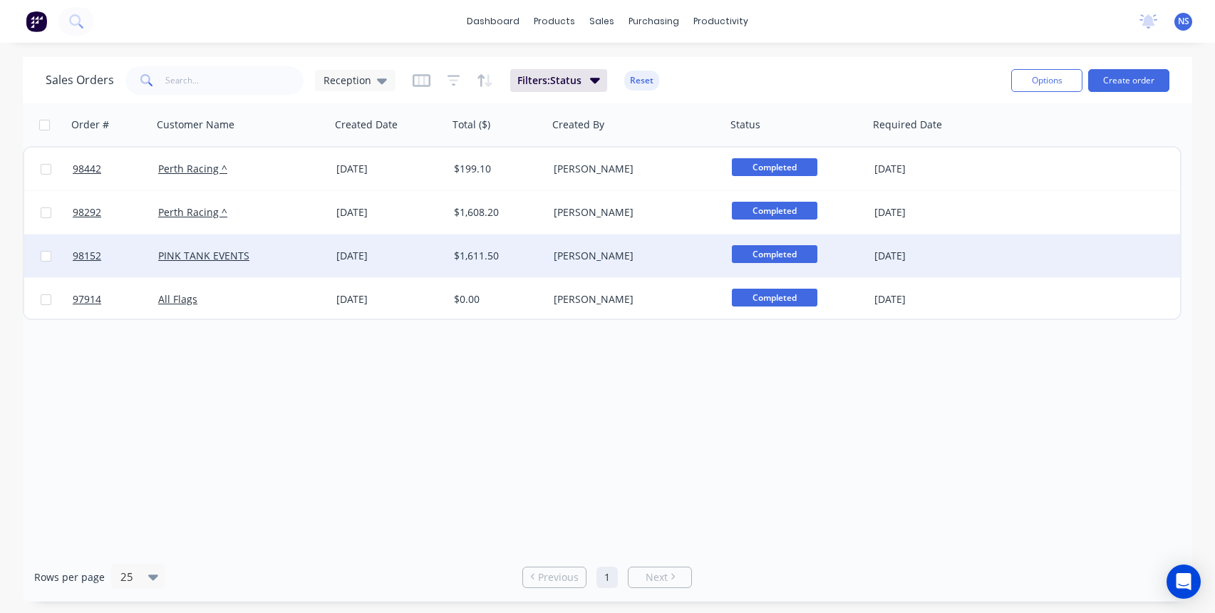
click at [686, 257] on div "[PERSON_NAME]" at bounding box center [633, 256] width 158 height 14
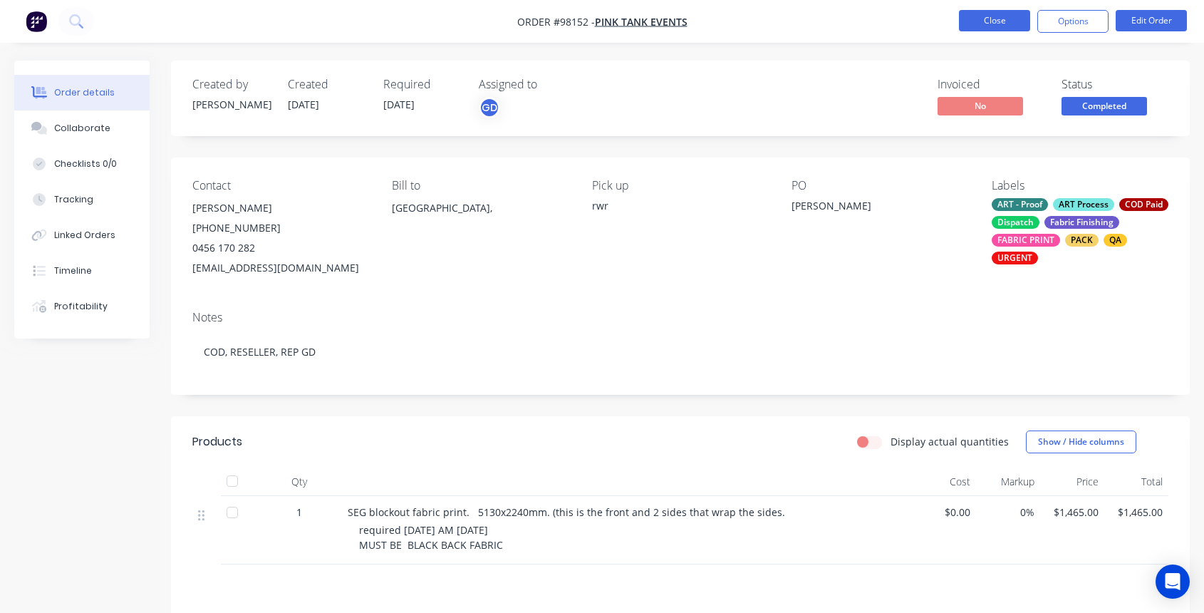
click at [1011, 25] on button "Close" at bounding box center [994, 20] width 71 height 21
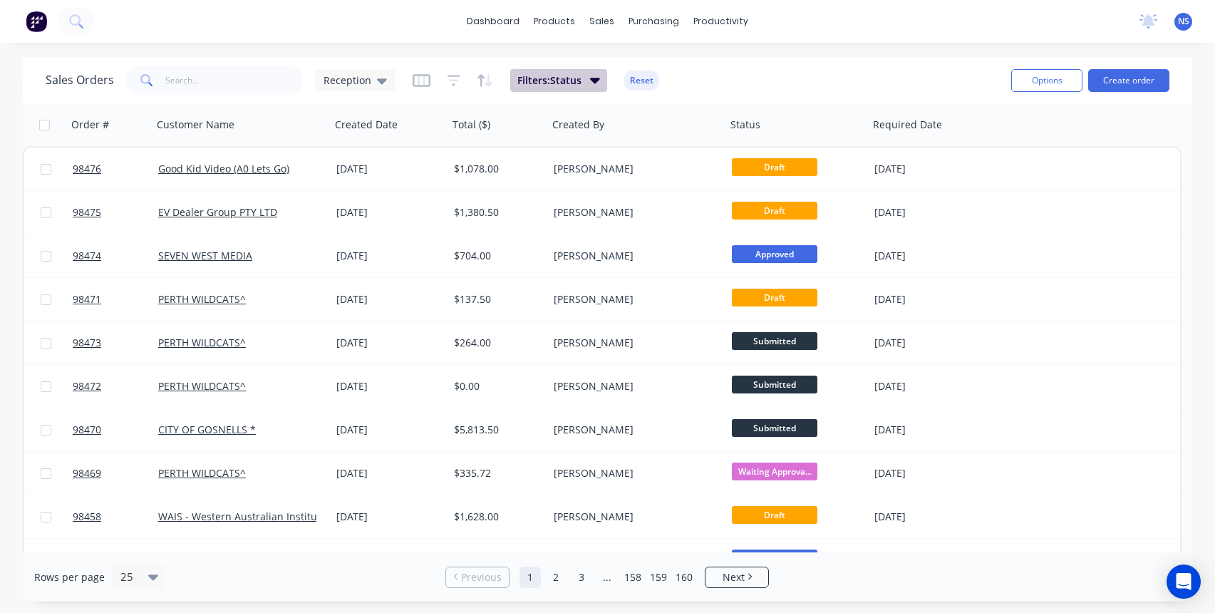
click at [581, 77] on button "Filters: Status" at bounding box center [558, 80] width 97 height 23
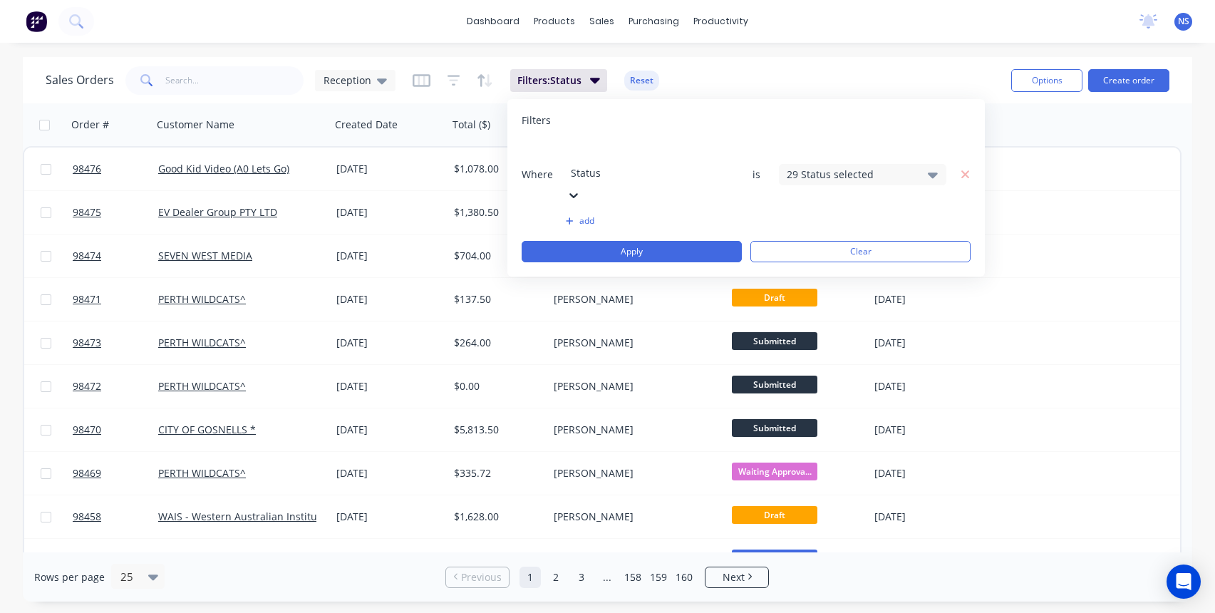
click at [841, 167] on div "29 Status selected" at bounding box center [851, 174] width 129 height 15
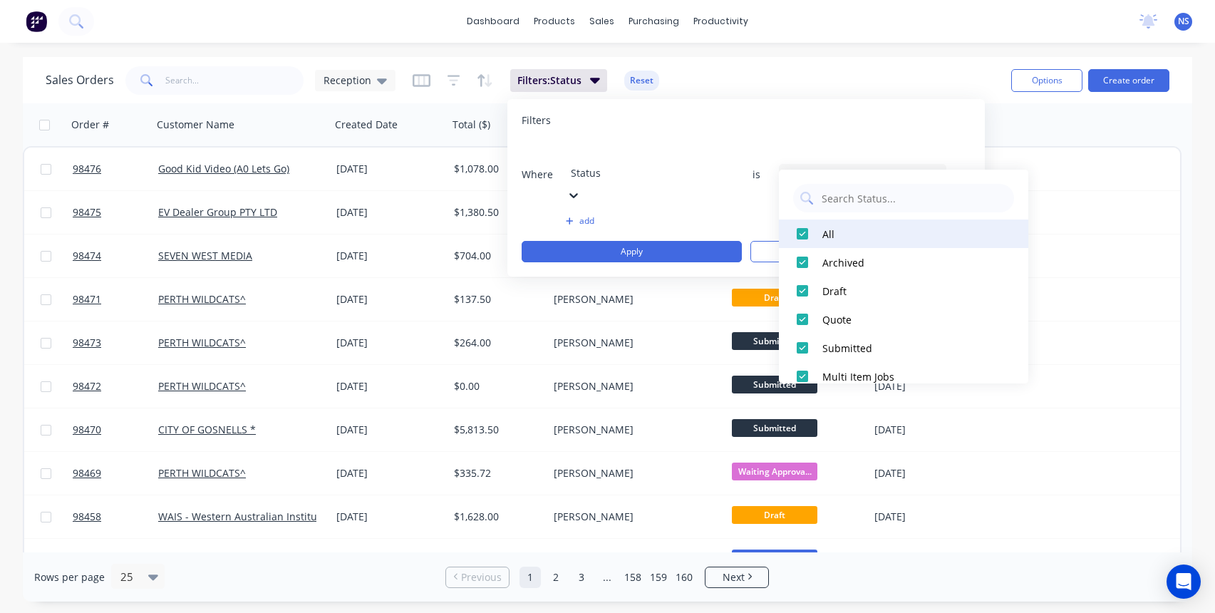
click at [802, 236] on div at bounding box center [802, 233] width 29 height 29
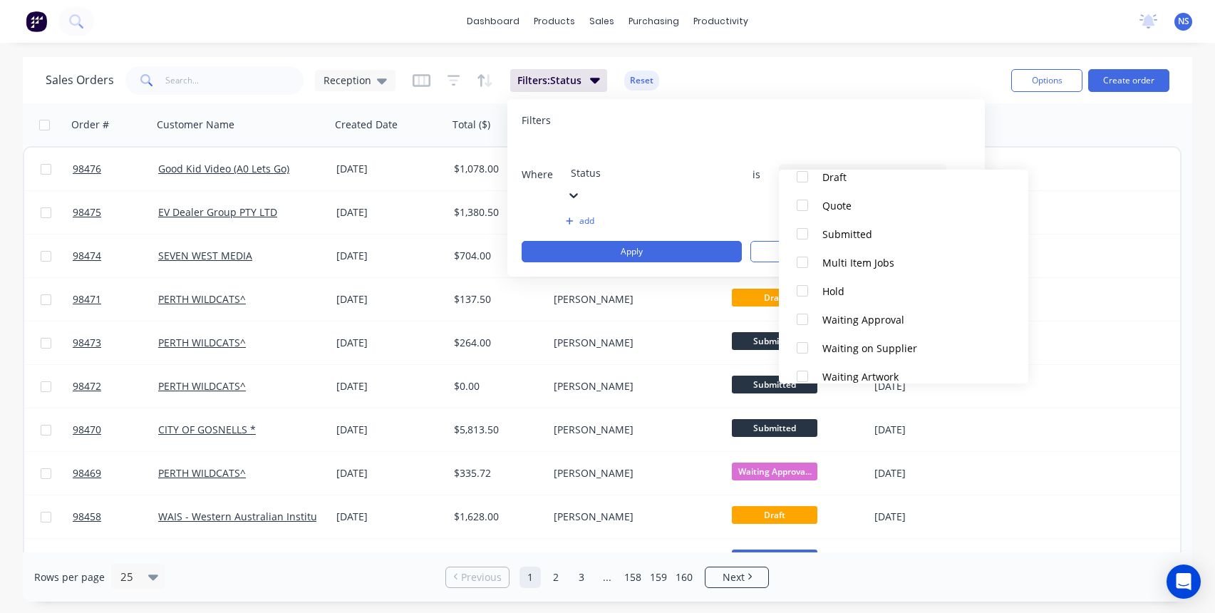
scroll to position [698, 0]
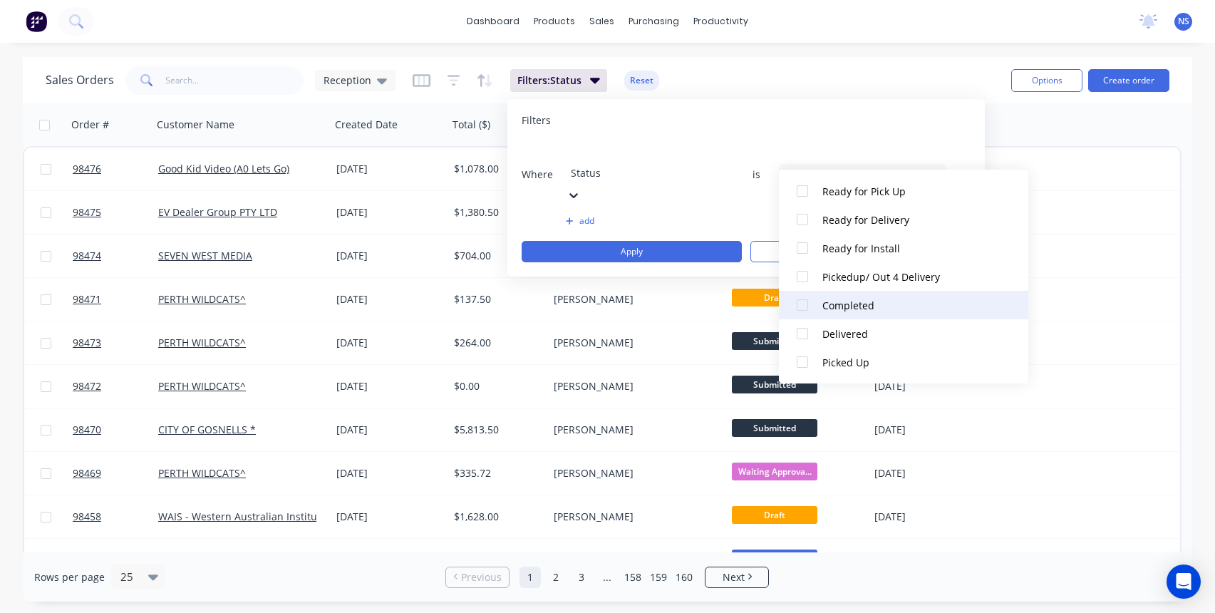
click at [802, 303] on div at bounding box center [802, 305] width 29 height 29
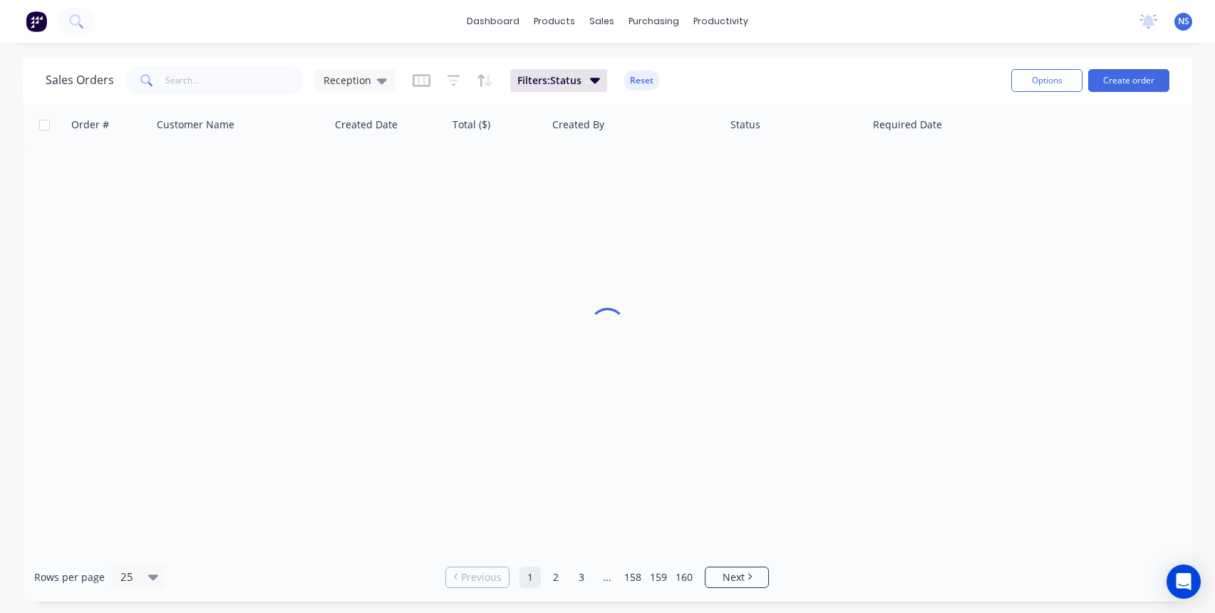
click at [855, 68] on div "Sales Orders Reception Filters: Status Reset" at bounding box center [523, 80] width 954 height 35
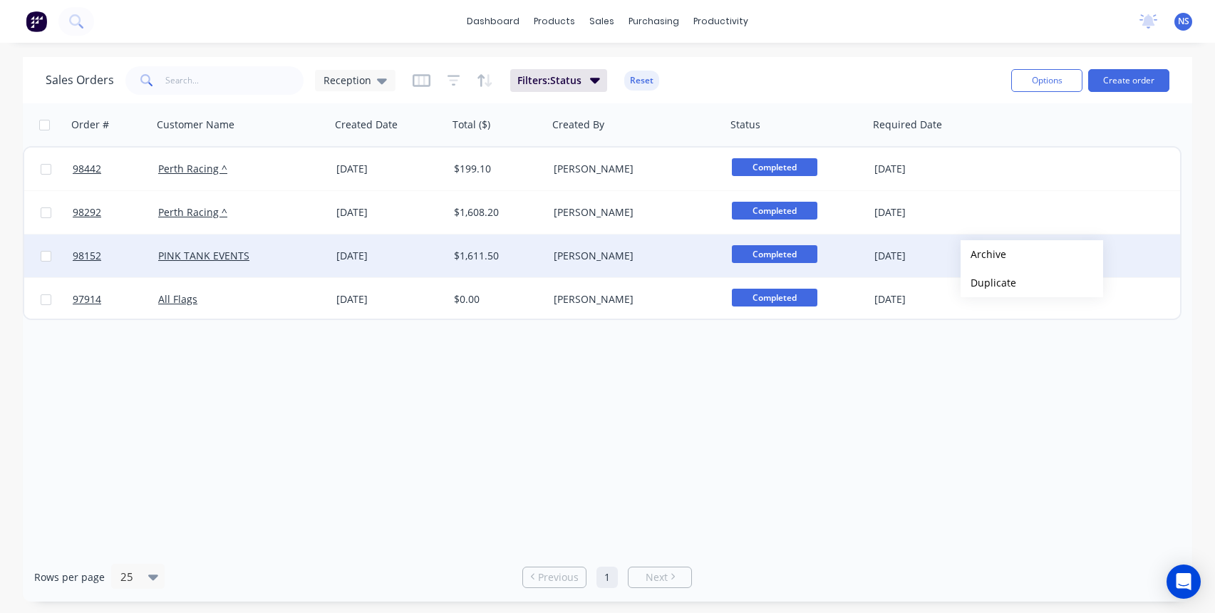
click at [983, 254] on button "Archive" at bounding box center [1032, 254] width 143 height 29
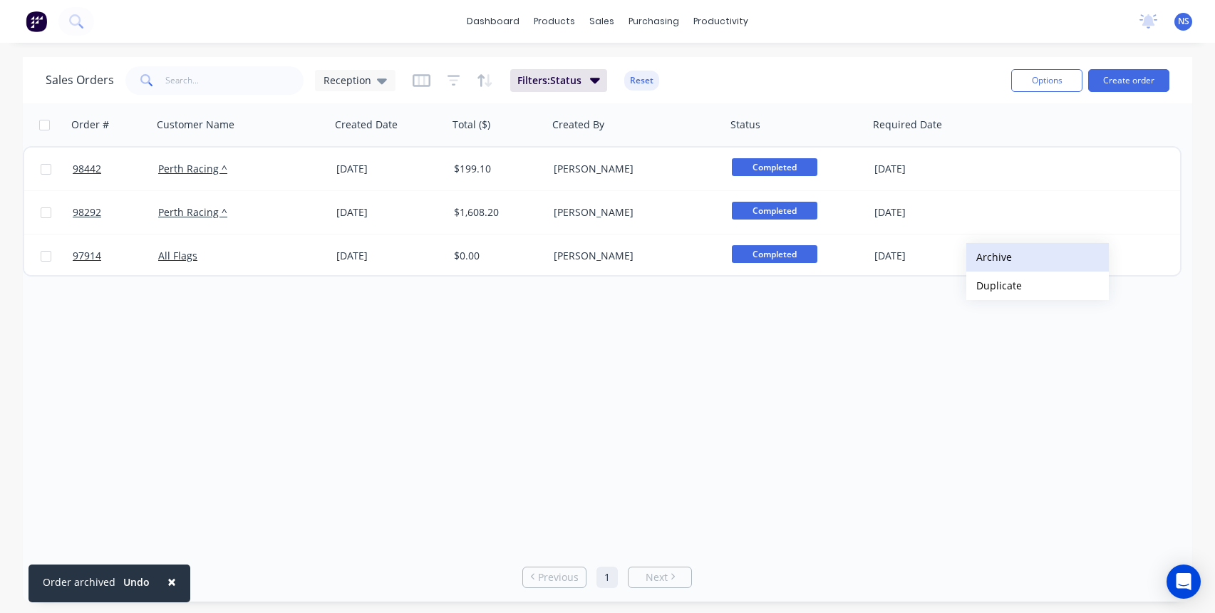
click at [990, 257] on button "Archive" at bounding box center [1037, 257] width 143 height 29
